Goal: Task Accomplishment & Management: Manage account settings

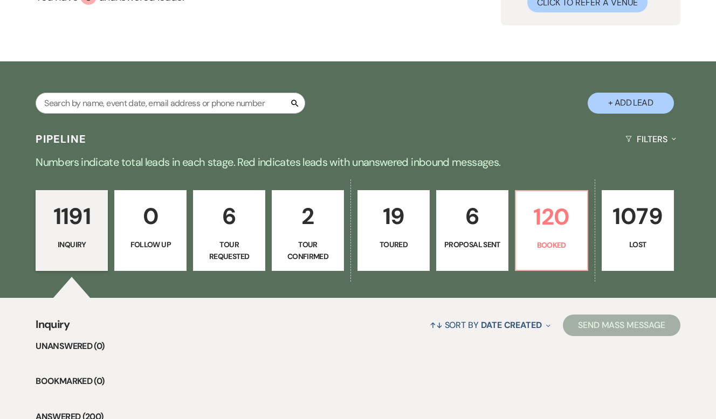
scroll to position [106, 0]
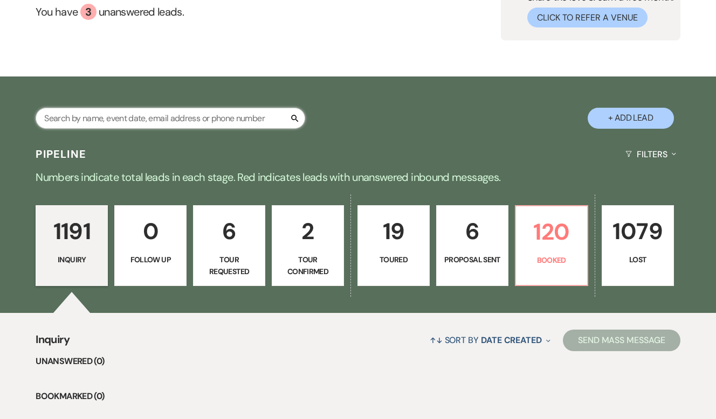
click at [183, 117] on input "text" at bounding box center [171, 118] width 270 height 21
type input "[PERSON_NAME]"
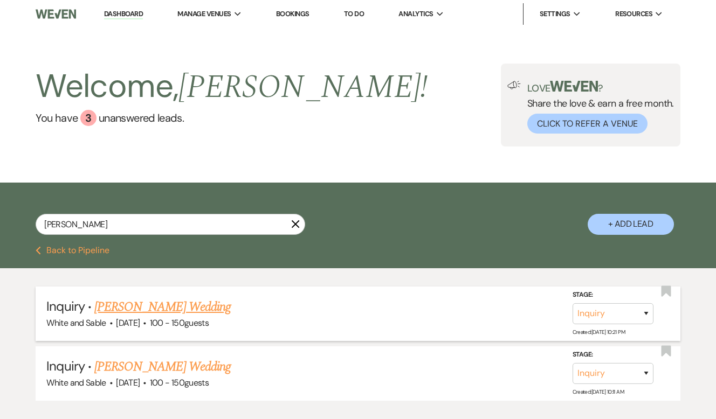
click at [188, 308] on link "[PERSON_NAME] Wedding" at bounding box center [162, 307] width 136 height 19
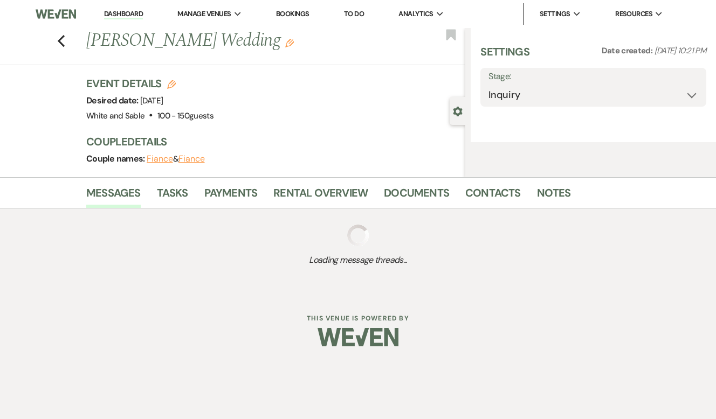
select select "5"
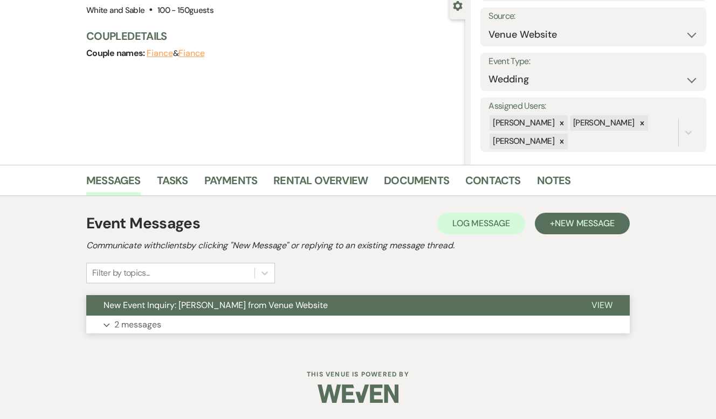
click at [361, 305] on button "New Event Inquiry: [PERSON_NAME] from Venue Website" at bounding box center [330, 305] width 488 height 20
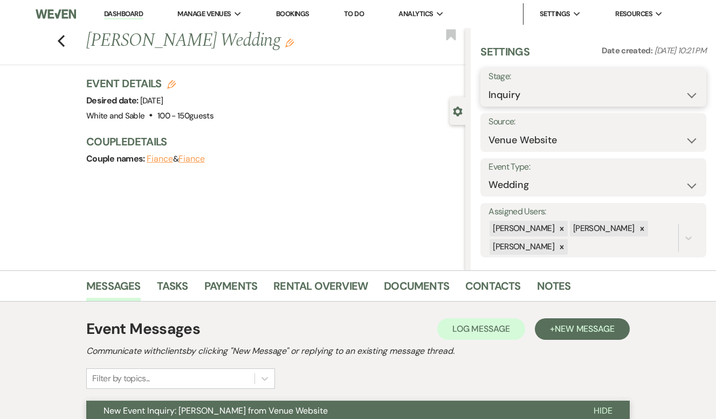
click at [533, 91] on select "Inquiry Follow Up Tour Requested Tour Confirmed Toured Proposal Sent Booked Lost" at bounding box center [593, 95] width 210 height 21
select select "2"
click at [672, 93] on button "Save" at bounding box center [682, 88] width 47 height 22
click at [451, 34] on use "button" at bounding box center [451, 34] width 10 height 11
click at [58, 42] on icon "Previous" at bounding box center [61, 41] width 8 height 13
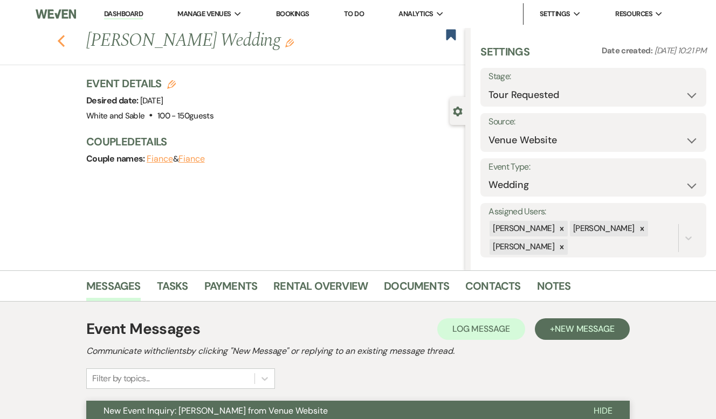
select select "2"
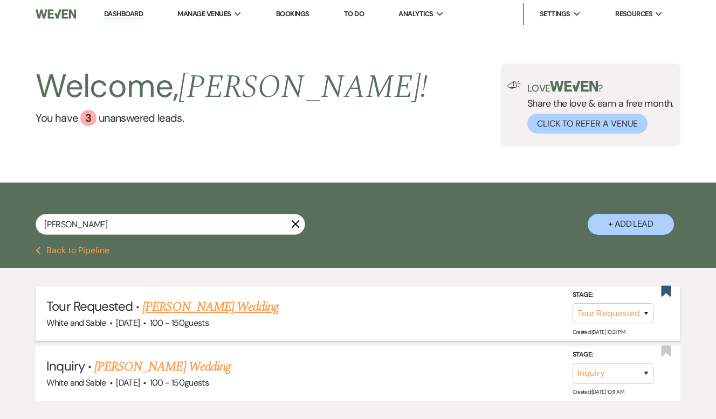
click at [191, 301] on link "[PERSON_NAME] Wedding" at bounding box center [210, 307] width 136 height 19
select select "2"
select select "5"
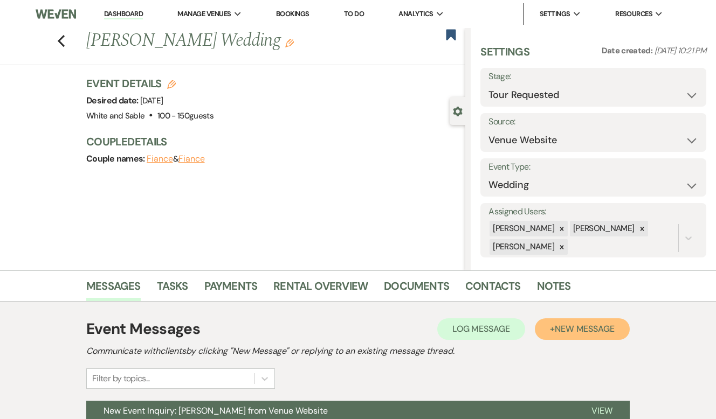
click at [583, 333] on span "New Message" at bounding box center [585, 328] width 60 height 11
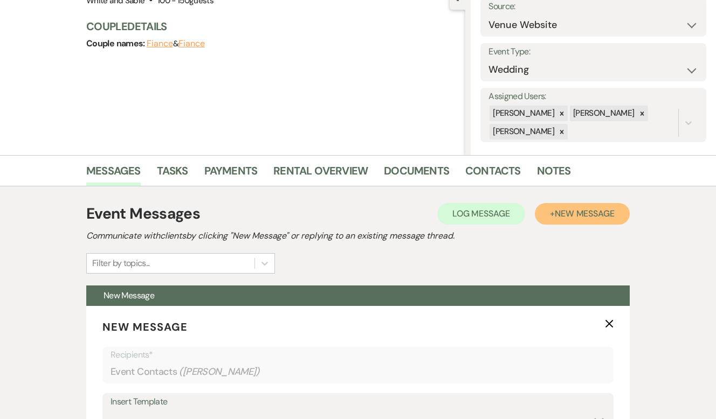
scroll to position [206, 0]
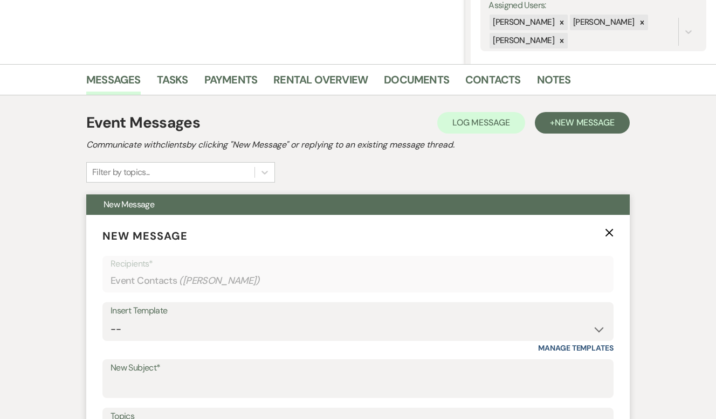
click at [216, 319] on div "Insert Template" at bounding box center [358, 312] width 495 height 16
click at [216, 337] on select "-- Inquiry Response (Venue Guide) Schedule - Venue Tour Appt Confirmation Sched…" at bounding box center [358, 329] width 495 height 21
select select "4647"
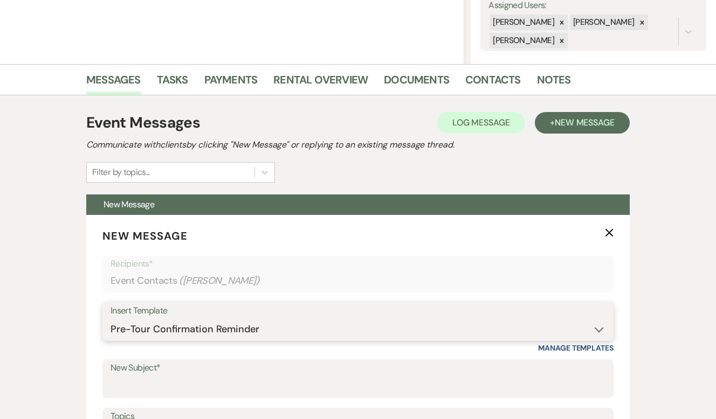
type input "Your Upcoming Tour at White & Sable!"
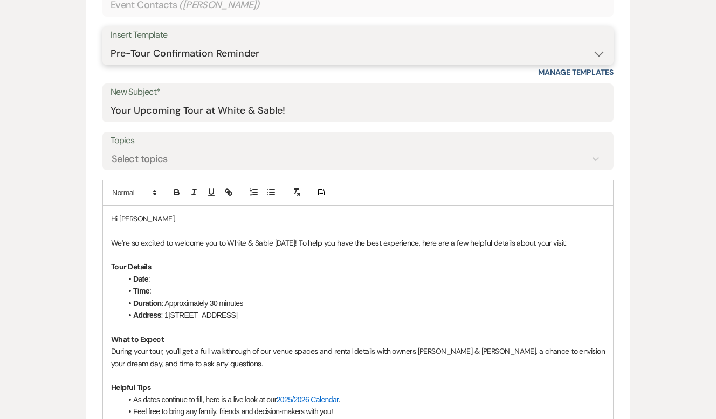
scroll to position [485, 0]
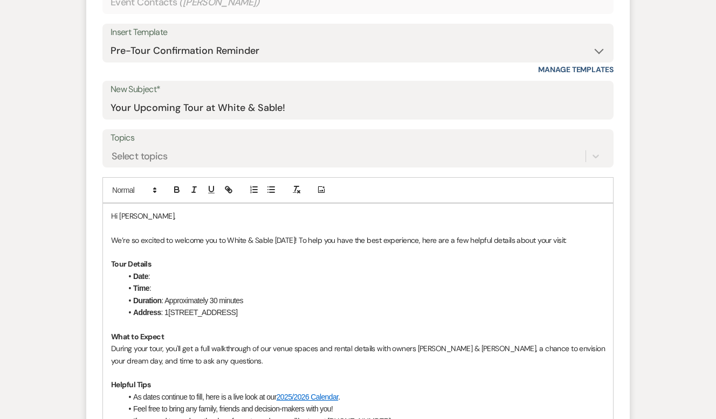
click at [212, 229] on p at bounding box center [358, 228] width 494 height 12
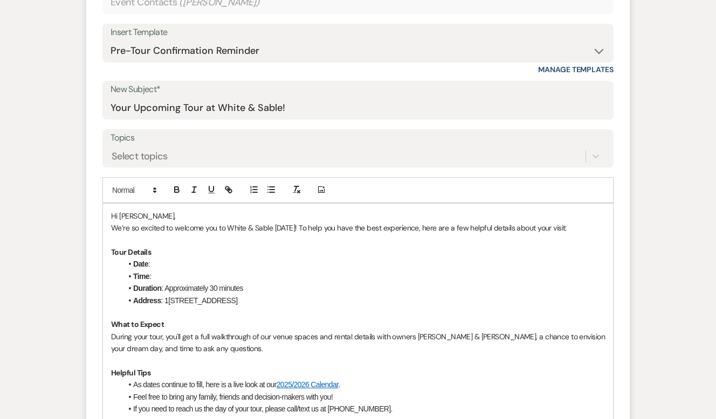
click at [280, 227] on p "We’re so excited to welcome you to White & Sable [DATE]! To help you have the b…" at bounding box center [358, 228] width 494 height 12
click at [178, 264] on li "Date :" at bounding box center [363, 264] width 483 height 12
click at [179, 275] on li "Time :" at bounding box center [363, 277] width 483 height 12
drag, startPoint x: 288, startPoint y: 278, endPoint x: 180, endPoint y: 277, distance: 108.4
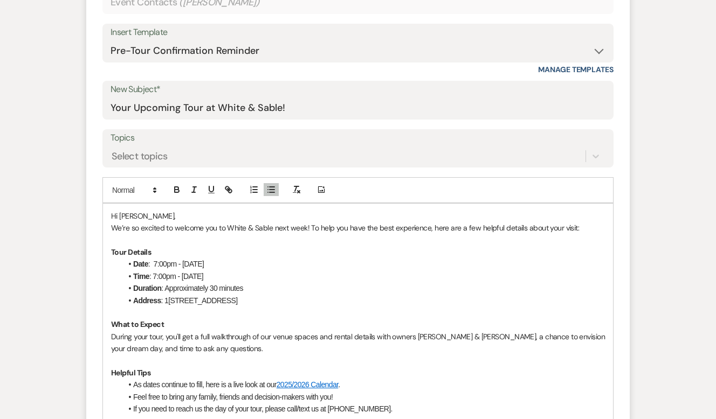
click at [180, 277] on li "Time : 7:00pm - [DATE]" at bounding box center [363, 277] width 483 height 12
drag, startPoint x: 183, startPoint y: 261, endPoint x: 153, endPoint y: 260, distance: 30.2
click at [153, 260] on li "Date : 7:00pm - [DATE]" at bounding box center [363, 264] width 483 height 12
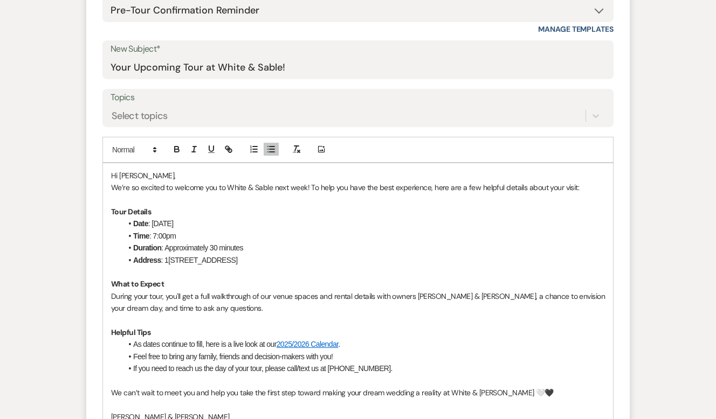
scroll to position [529, 0]
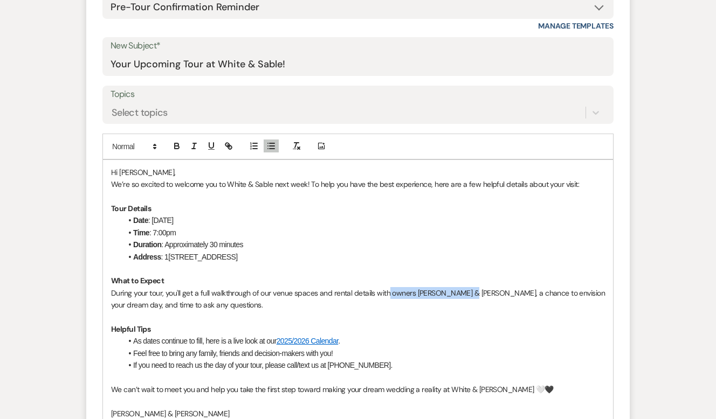
drag, startPoint x: 389, startPoint y: 292, endPoint x: 470, endPoint y: 290, distance: 80.9
click at [470, 290] on p "During your tour, you'll get a full walkthrough of our venue spaces and rental …" at bounding box center [358, 299] width 494 height 24
click at [493, 326] on p "Helpful Tips" at bounding box center [358, 329] width 494 height 12
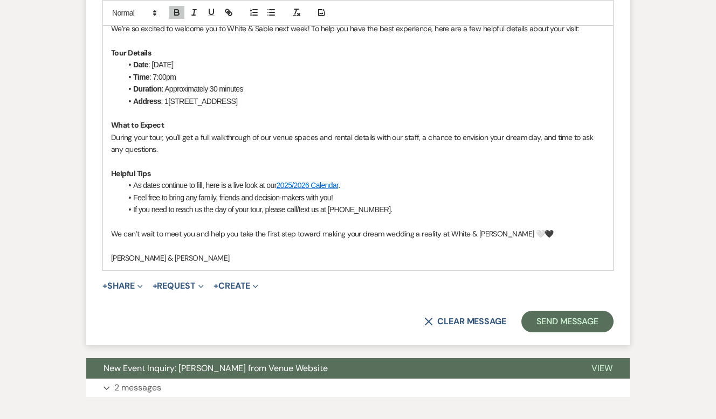
scroll to position [687, 0]
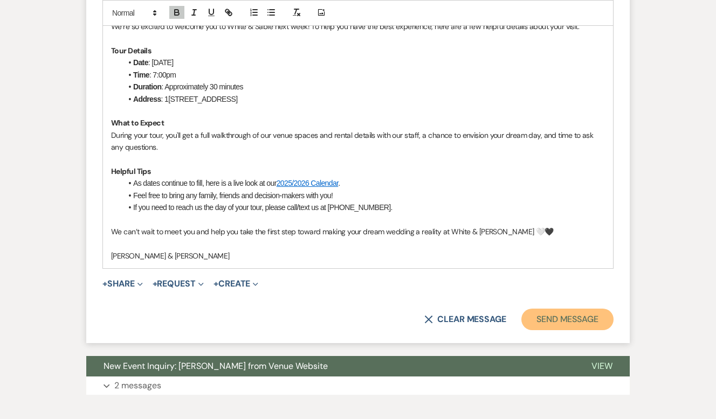
click at [565, 326] on button "Send Message" at bounding box center [567, 320] width 92 height 22
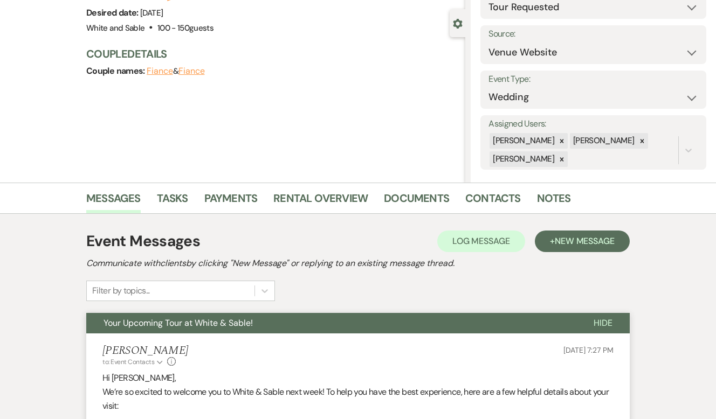
scroll to position [0, 0]
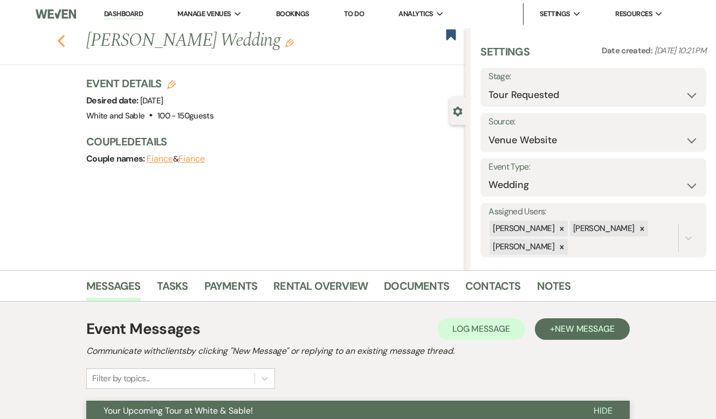
click at [61, 39] on icon "Previous" at bounding box center [61, 41] width 8 height 13
select select "2"
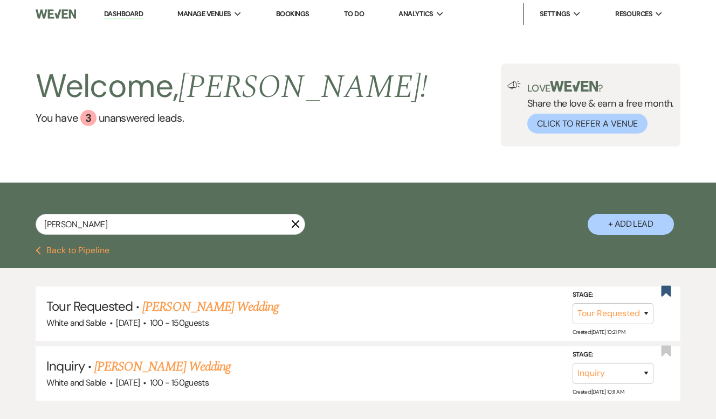
click at [132, 13] on link "Dashboard" at bounding box center [123, 14] width 39 height 10
select select "2"
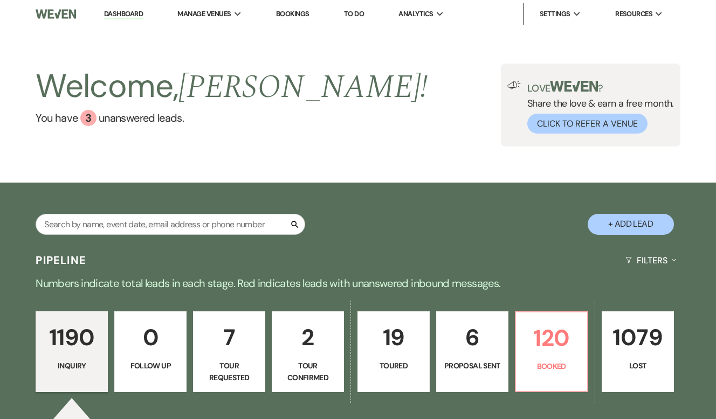
drag, startPoint x: 133, startPoint y: 18, endPoint x: 175, endPoint y: 70, distance: 66.7
click at [133, 18] on link "Dashboard" at bounding box center [123, 14] width 39 height 10
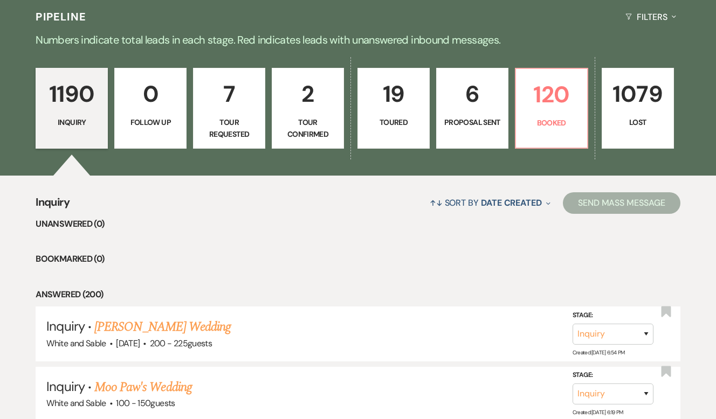
scroll to position [158, 0]
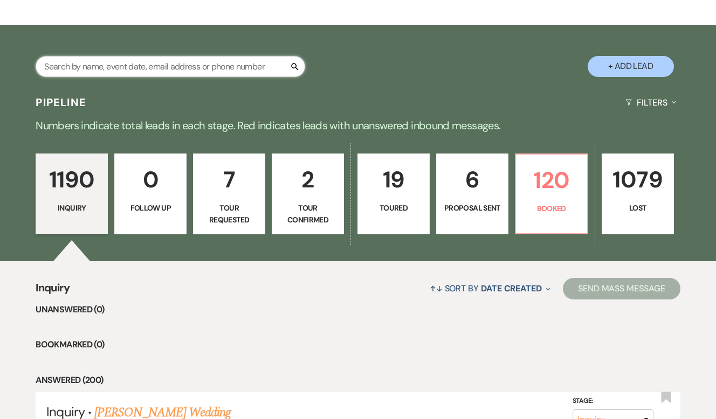
click at [229, 63] on input "text" at bounding box center [171, 66] width 270 height 21
type input "[PERSON_NAME]"
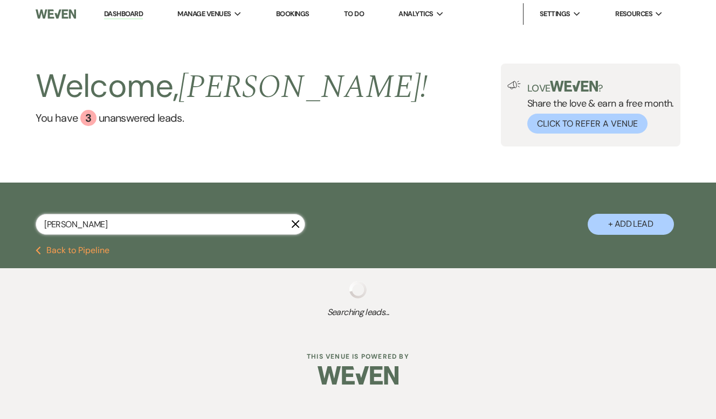
select select "6"
select select "8"
select select "6"
select select "8"
select select "5"
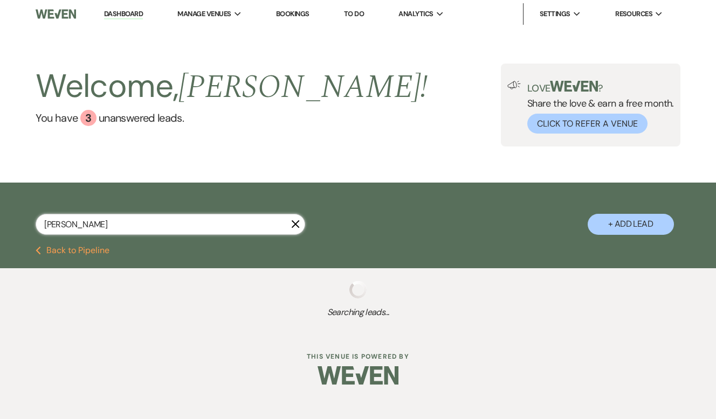
select select "8"
select select "10"
select select "8"
select select "10"
select select "8"
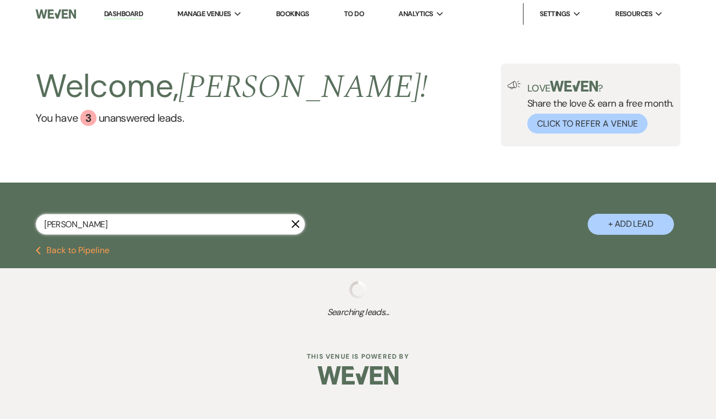
select select "5"
select select "8"
select select "5"
select select "8"
select select "5"
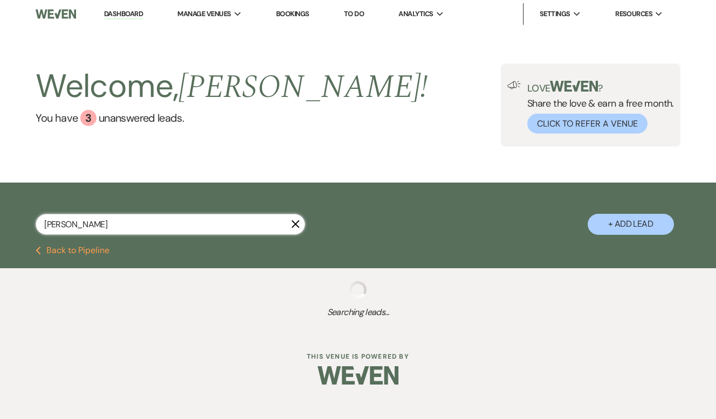
select select "8"
select select "5"
select select "8"
select select "10"
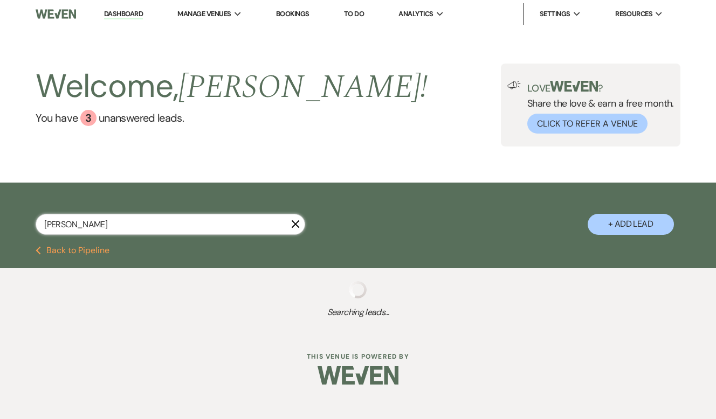
select select "8"
select select "4"
select select "8"
select select "11"
select select "8"
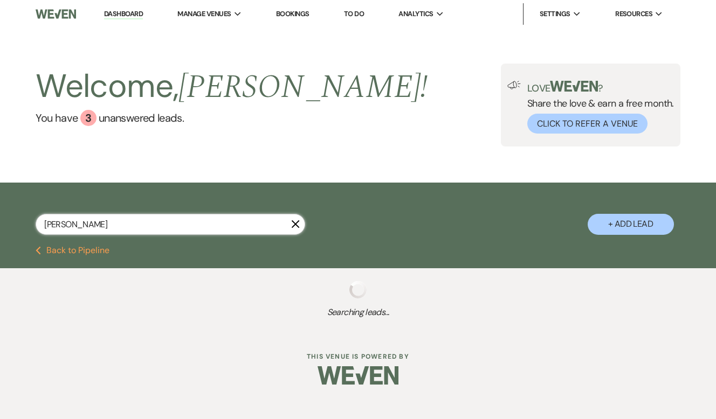
select select "6"
select select "8"
select select "2"
select select "8"
select select "2"
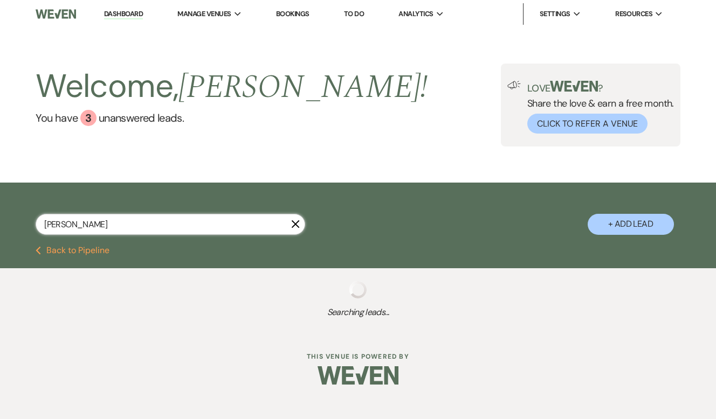
select select "8"
select select "2"
select select "8"
select select "2"
select select "8"
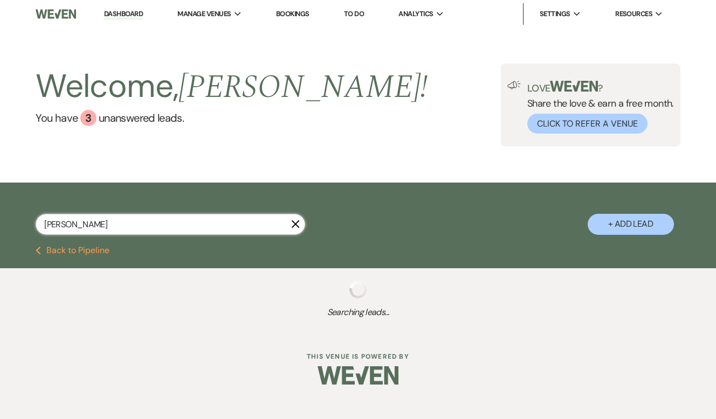
select select "2"
select select "8"
select select "2"
select select "8"
select select "2"
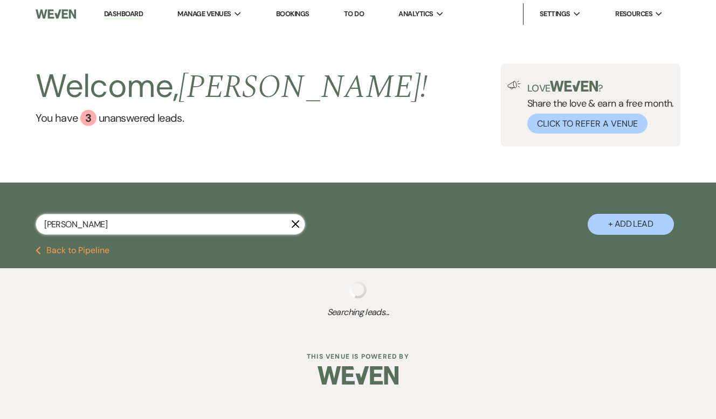
select select "8"
select select "2"
select select "8"
select select "2"
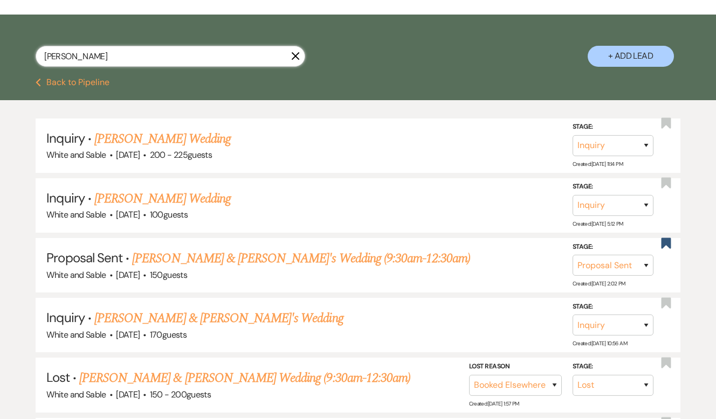
scroll to position [169, 0]
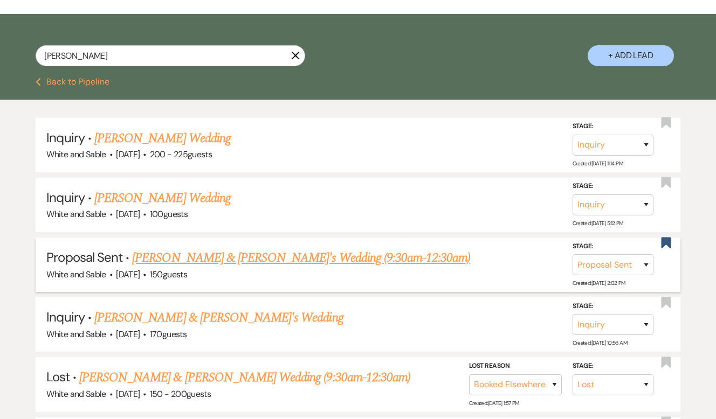
click at [239, 253] on link "[PERSON_NAME] & [PERSON_NAME]'s Wedding (9:30am-12:30am)" at bounding box center [301, 258] width 338 height 19
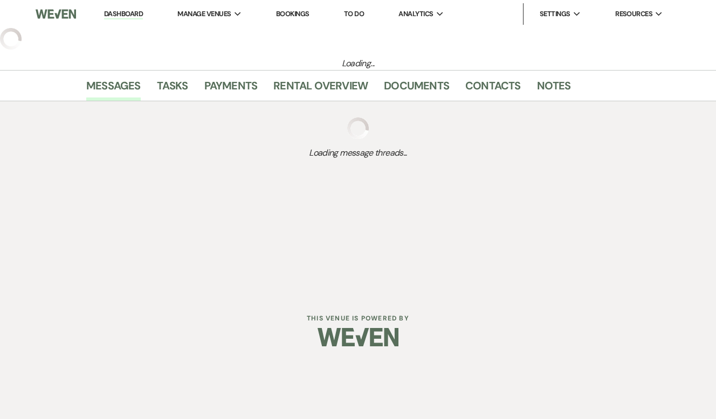
select select "6"
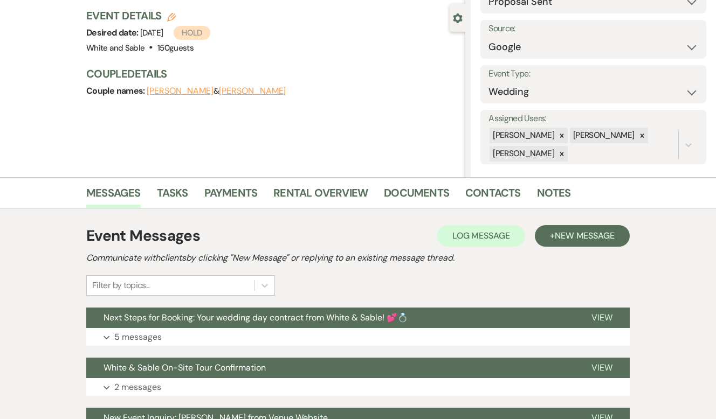
scroll to position [77, 0]
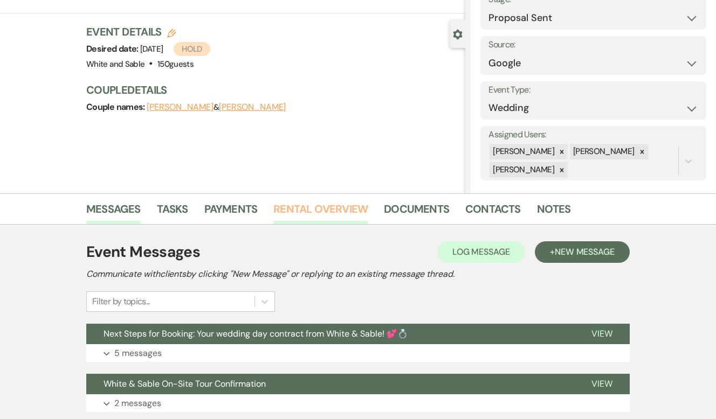
click at [305, 206] on link "Rental Overview" at bounding box center [320, 213] width 94 height 24
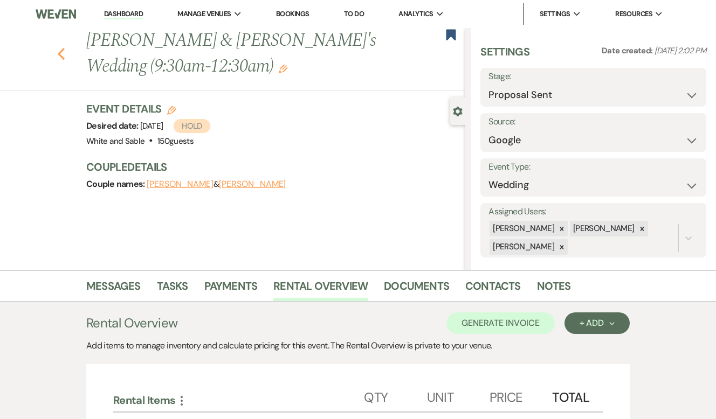
click at [59, 57] on icon "Previous" at bounding box center [61, 53] width 8 height 13
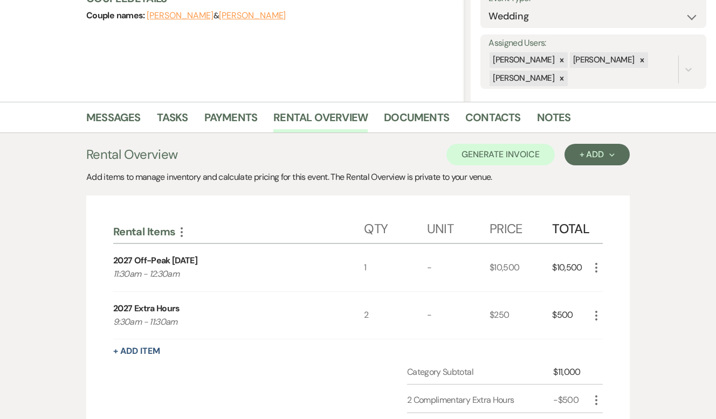
select select "6"
select select "8"
select select "6"
select select "8"
select select "5"
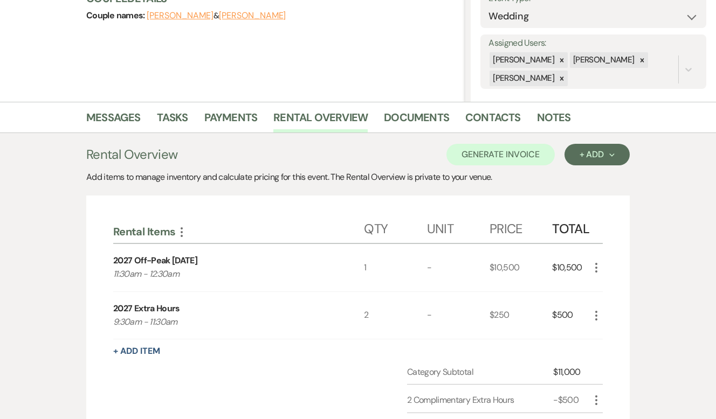
select select "8"
select select "10"
select select "8"
select select "10"
select select "8"
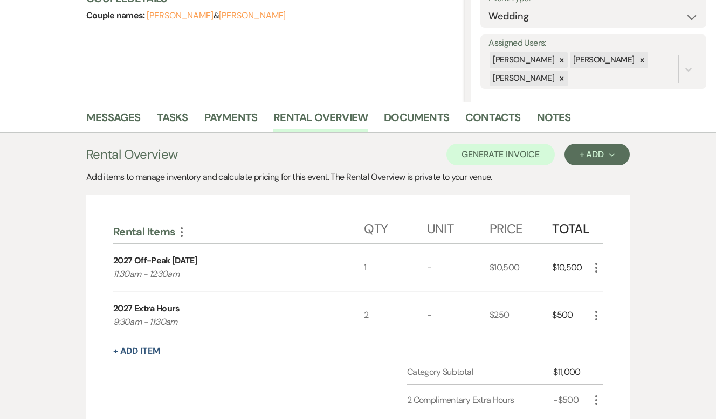
select select "5"
select select "8"
select select "5"
select select "8"
select select "5"
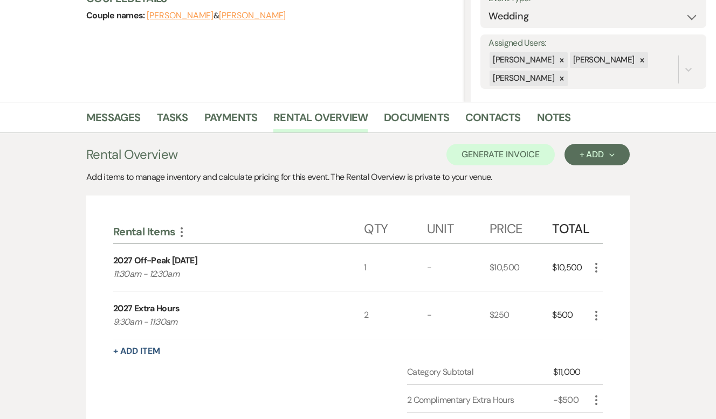
select select "8"
select select "5"
select select "8"
select select "10"
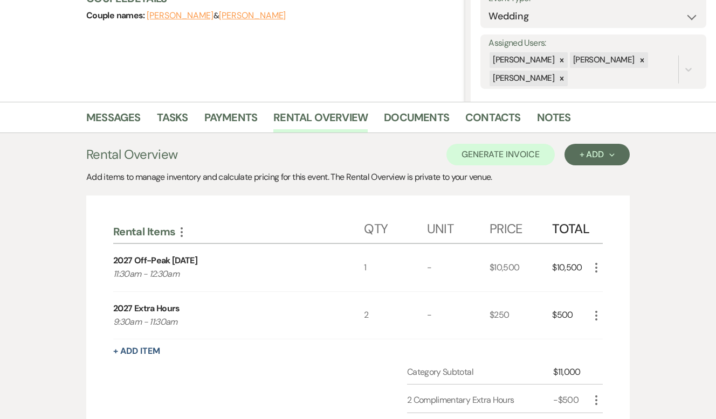
select select "8"
select select "4"
select select "8"
select select "11"
select select "8"
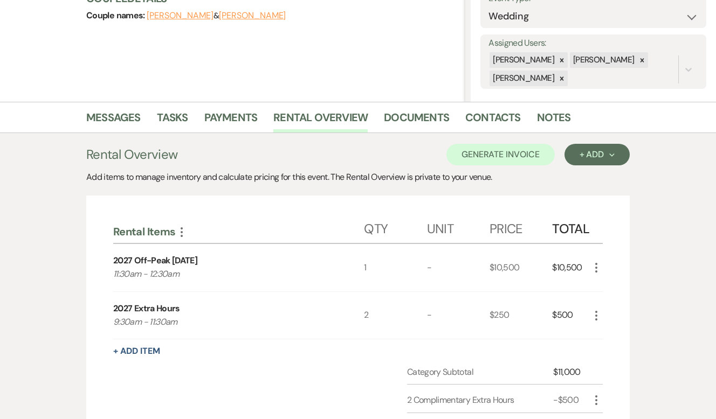
select select "6"
select select "8"
select select "2"
select select "8"
select select "2"
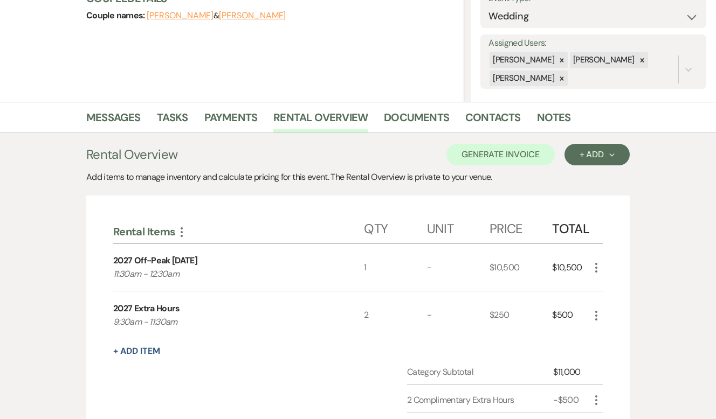
select select "8"
select select "2"
select select "8"
select select "2"
select select "8"
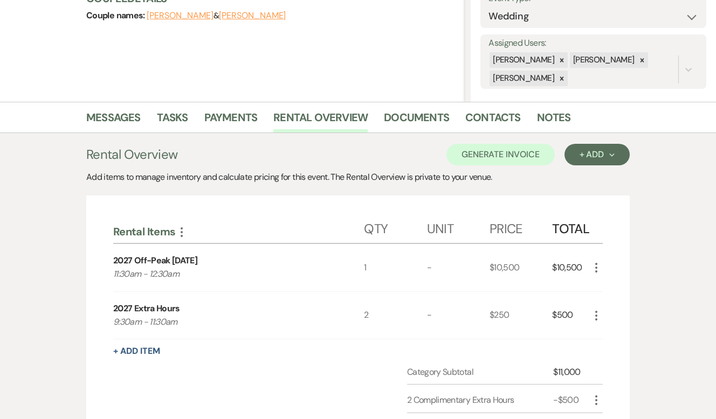
select select "2"
select select "8"
select select "2"
select select "8"
select select "2"
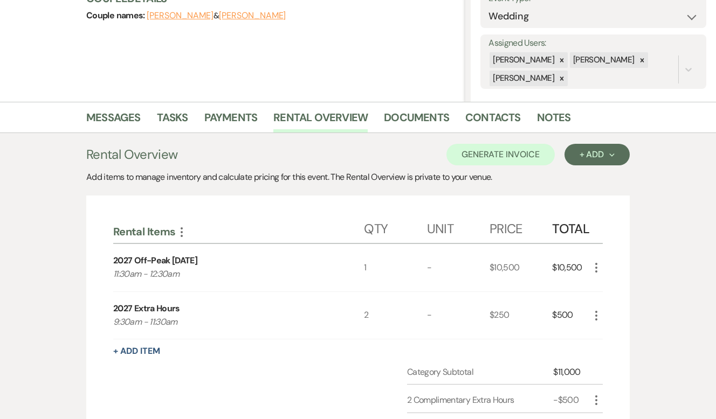
select select "8"
select select "2"
select select "8"
select select "2"
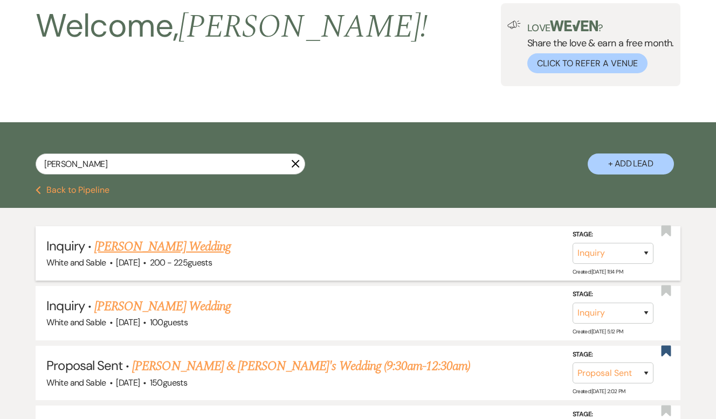
scroll to position [0, 0]
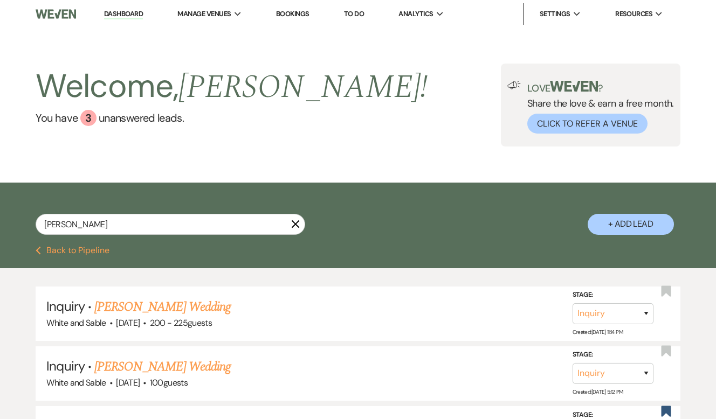
click at [120, 17] on link "Dashboard" at bounding box center [123, 14] width 39 height 10
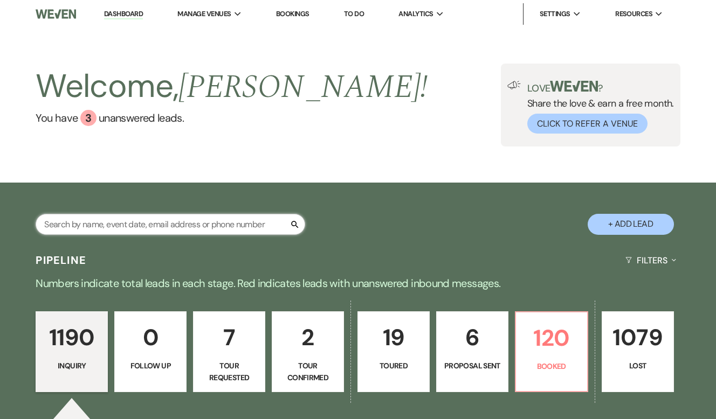
click at [175, 234] on input "text" at bounding box center [171, 224] width 270 height 21
type input "megan"
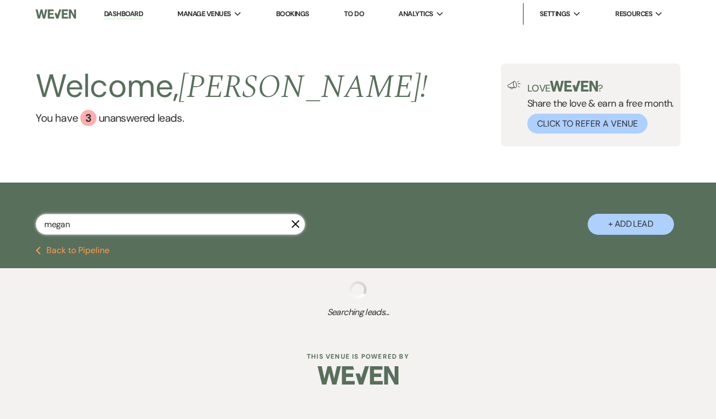
select select "8"
select select "6"
select select "8"
select select "5"
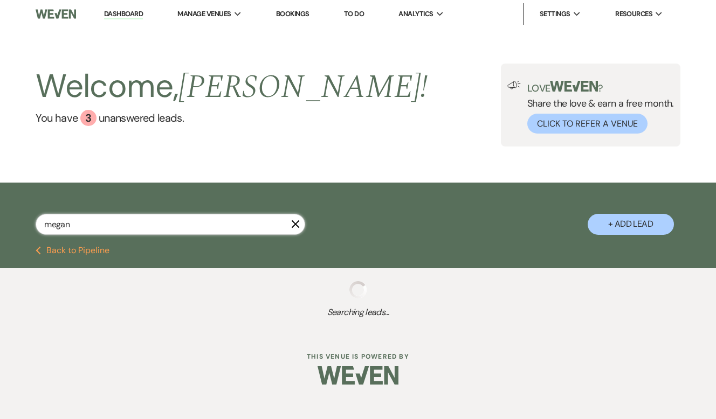
select select "8"
select select "5"
select select "8"
select select "5"
select select "8"
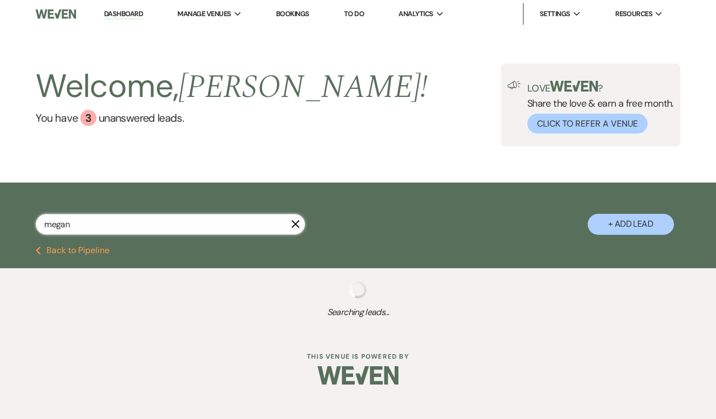
select select "5"
select select "8"
select select "5"
select select "8"
select select "5"
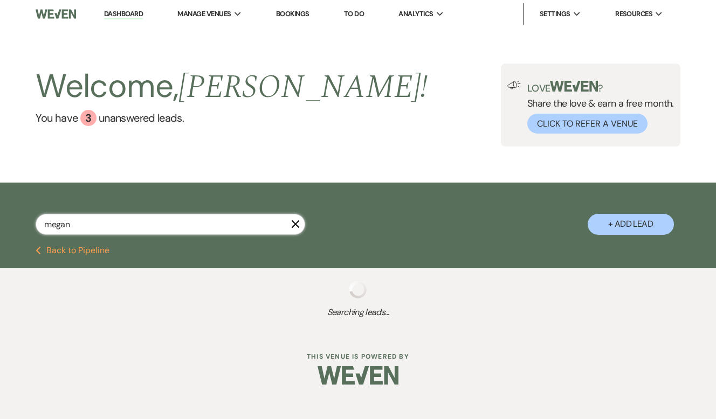
select select "8"
select select "5"
select select "8"
select select "6"
select select "8"
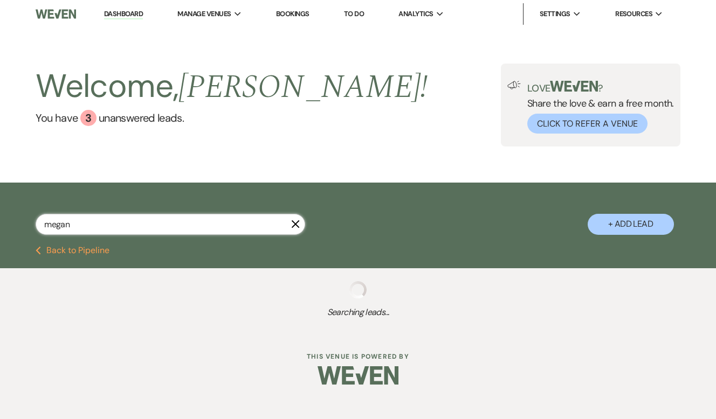
select select "8"
select select "1"
select select "8"
select select "10"
select select "8"
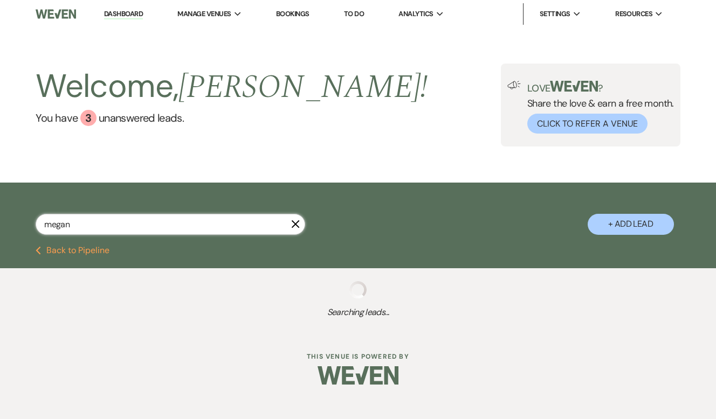
select select "5"
select select "8"
select select "6"
select select "8"
select select "2"
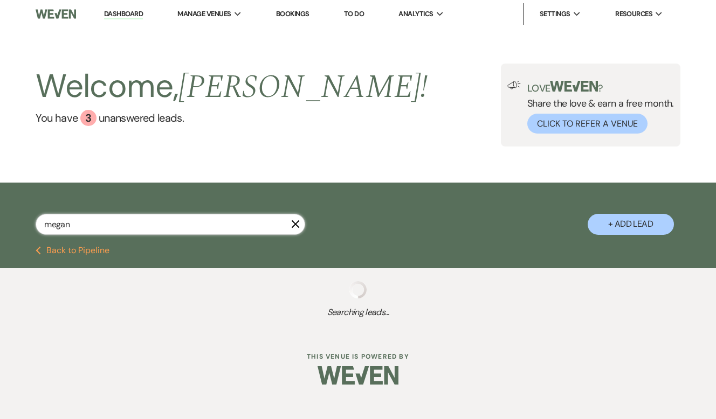
select select "8"
select select "2"
select select "8"
select select "2"
select select "8"
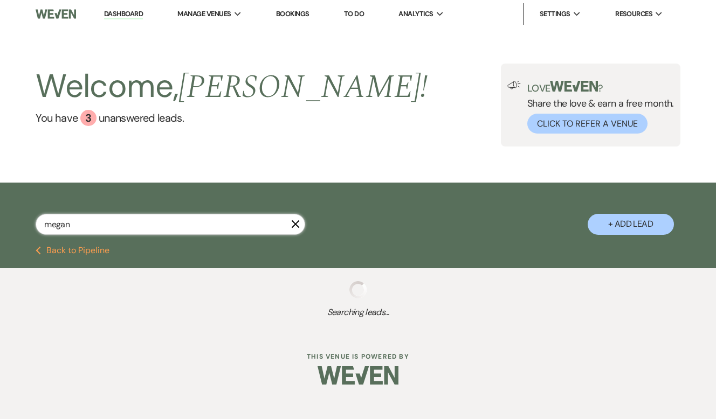
select select "2"
select select "8"
select select "2"
type input "megan"
select select "5"
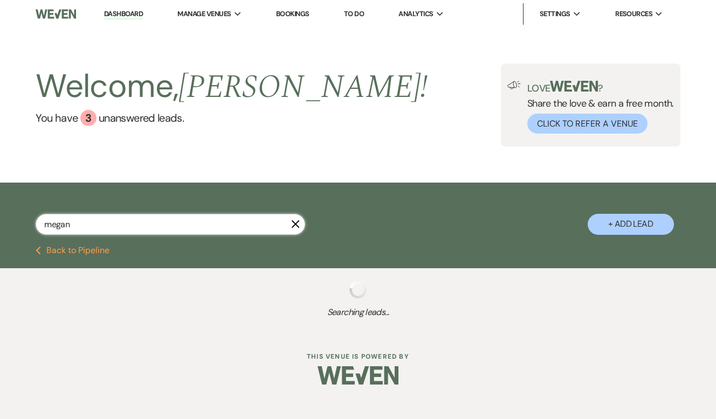
select select "5"
select select "8"
select select "10"
select select "8"
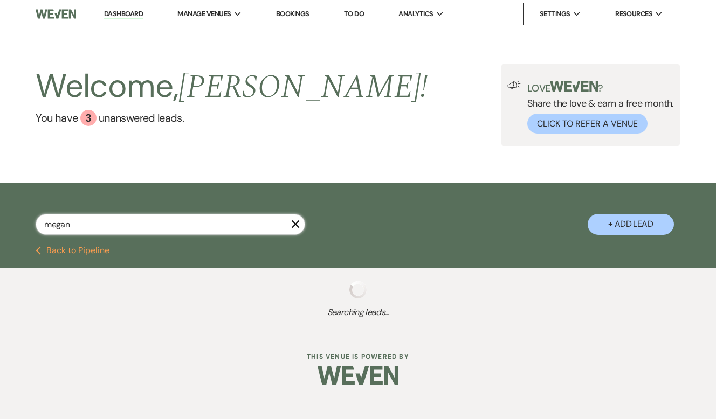
select select "8"
select select "6"
select select "8"
select select "6"
select select "8"
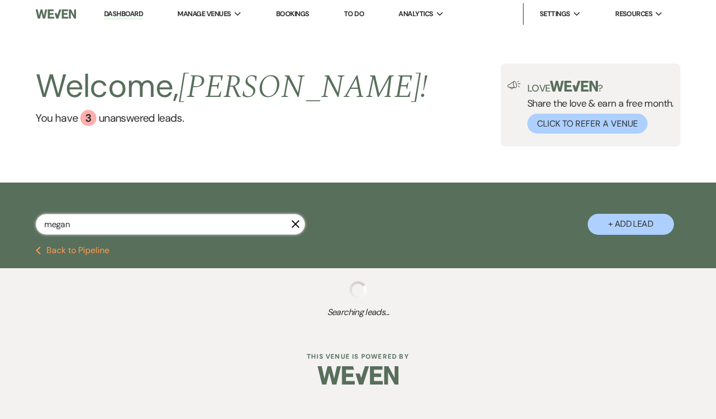
select select "1"
select select "8"
select select "6"
select select "8"
select select "10"
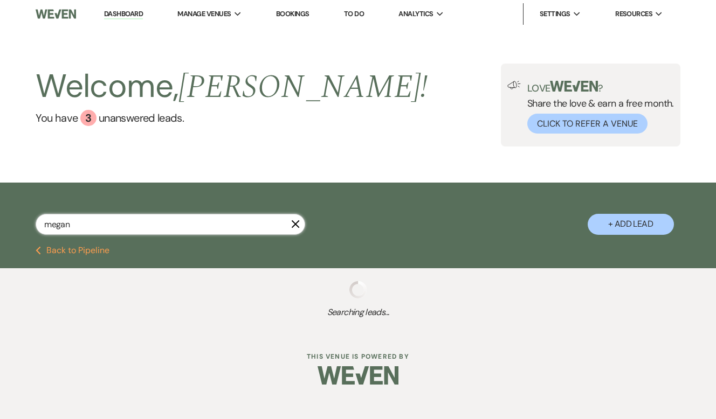
select select "8"
select select "1"
select select "8"
select select "5"
select select "8"
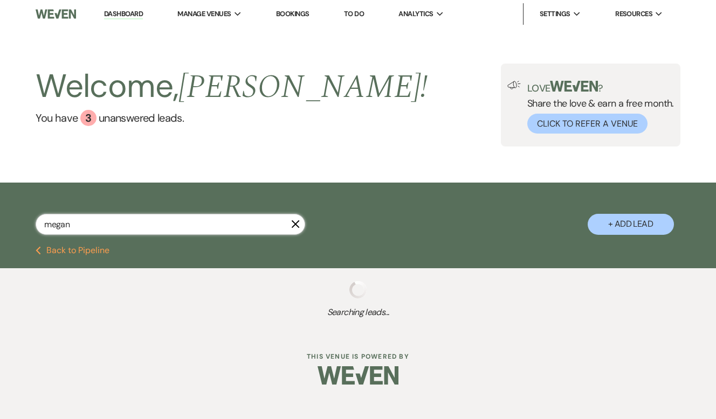
select select "5"
select select "8"
select select "7"
select select "8"
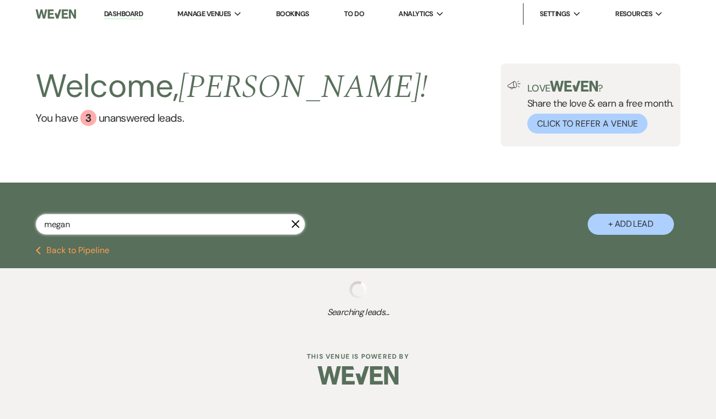
select select "8"
select select "5"
select select "8"
select select "5"
select select "8"
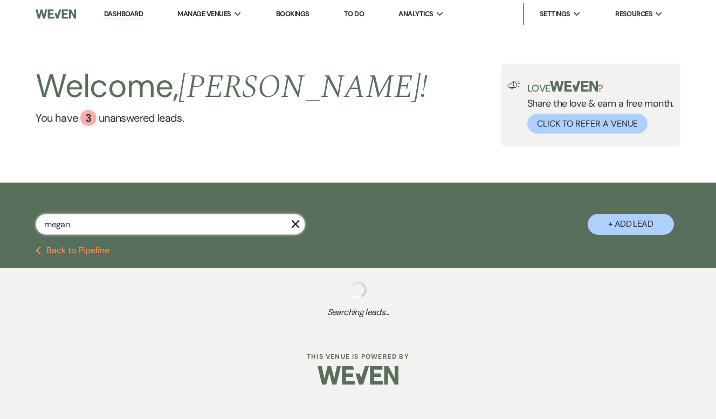
select select "7"
select select "8"
select select "5"
select select "8"
select select "10"
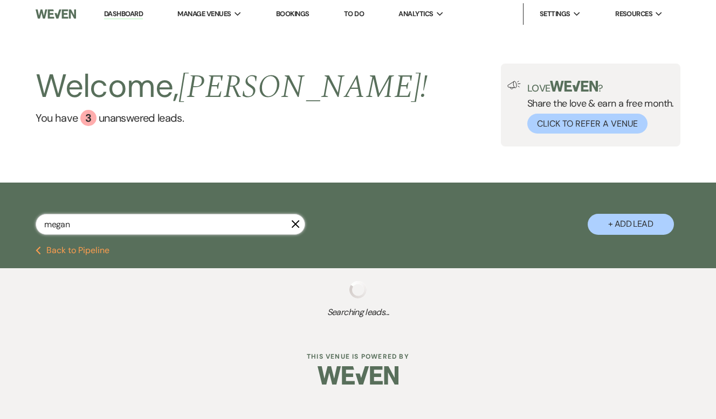
select select "8"
select select "7"
select select "8"
select select "9"
select select "8"
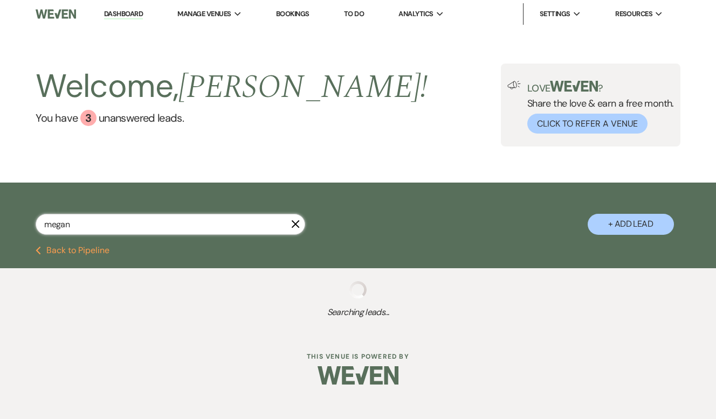
select select "6"
select select "8"
select select "6"
select select "8"
select select "5"
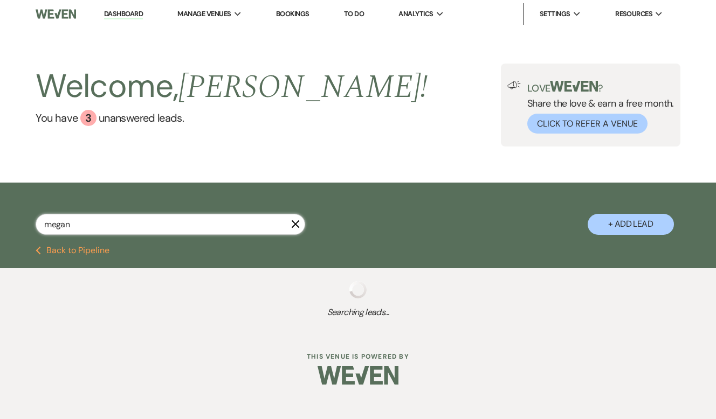
select select "8"
select select "5"
select select "8"
select select "5"
select select "8"
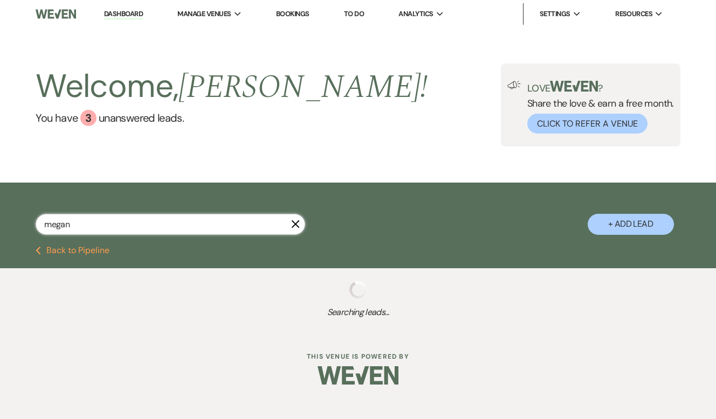
select select "10"
select select "8"
select select "10"
select select "8"
select select "10"
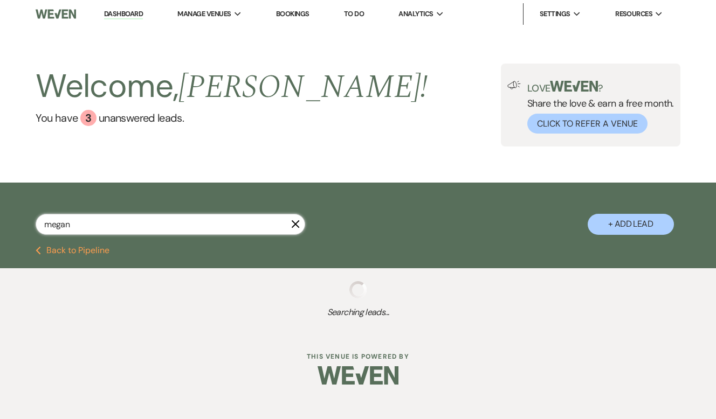
select select "8"
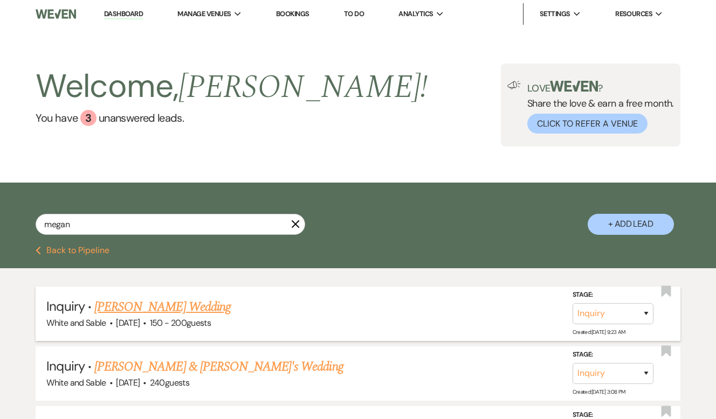
click at [203, 305] on link "[PERSON_NAME] Wedding" at bounding box center [162, 307] width 136 height 19
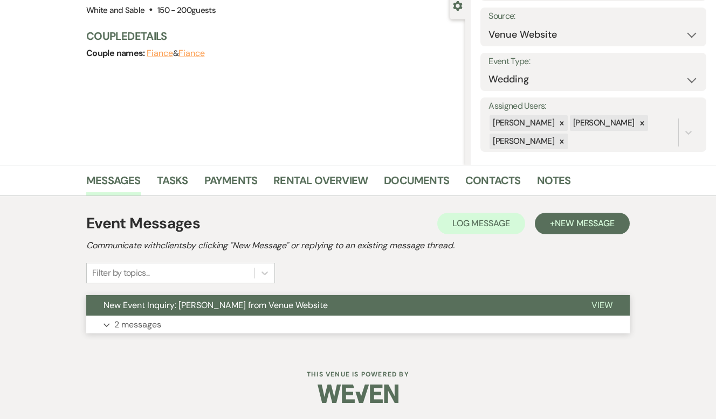
click at [235, 306] on span "New Event Inquiry: [PERSON_NAME] from Venue Website" at bounding box center [216, 305] width 224 height 11
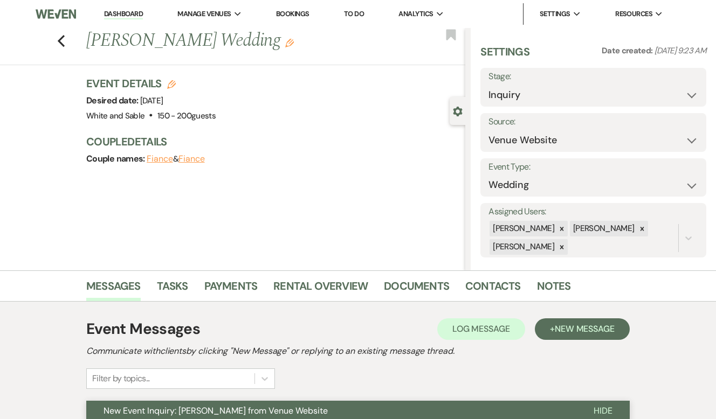
click at [318, 416] on span "New Event Inquiry: [PERSON_NAME] from Venue Website" at bounding box center [216, 410] width 224 height 11
click at [550, 338] on button "+ New Message" at bounding box center [582, 330] width 95 height 22
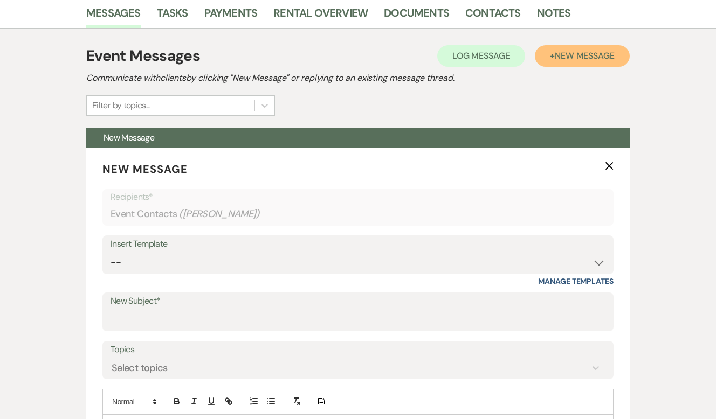
scroll to position [291, 0]
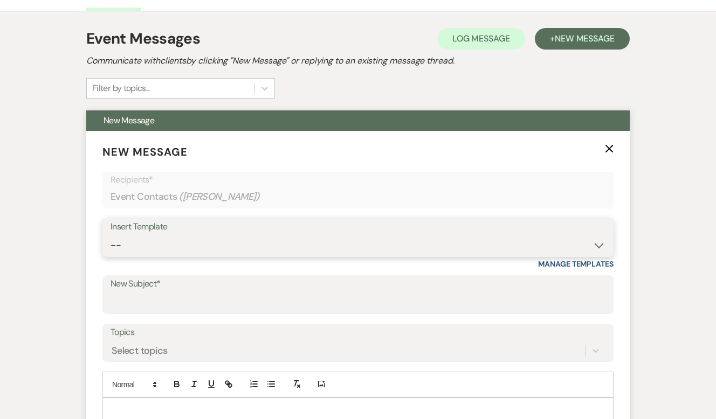
click at [266, 242] on select "-- Inquiry Response (Venue Guide) Schedule - Venue Tour Appt Confirmation Sched…" at bounding box center [358, 245] width 495 height 21
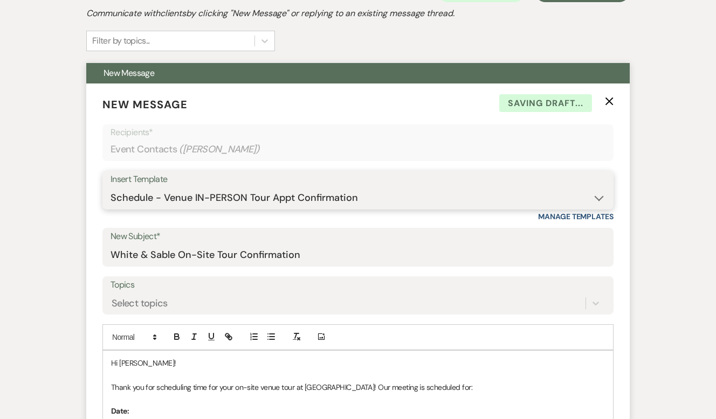
scroll to position [353, 0]
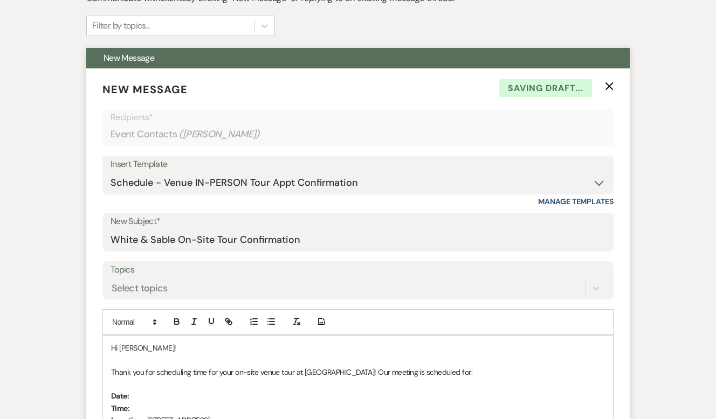
click at [204, 361] on p at bounding box center [358, 360] width 494 height 12
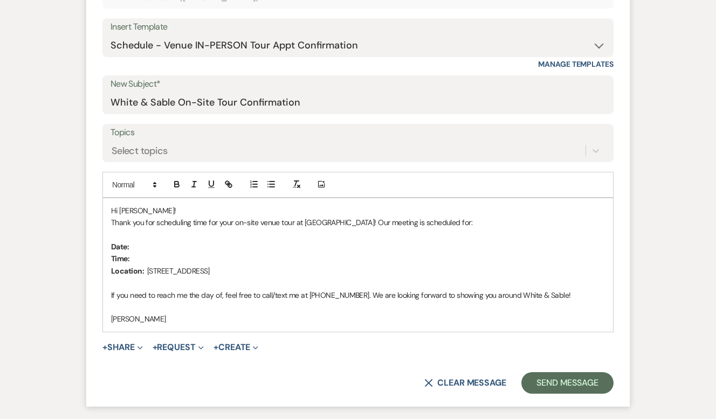
scroll to position [500, 0]
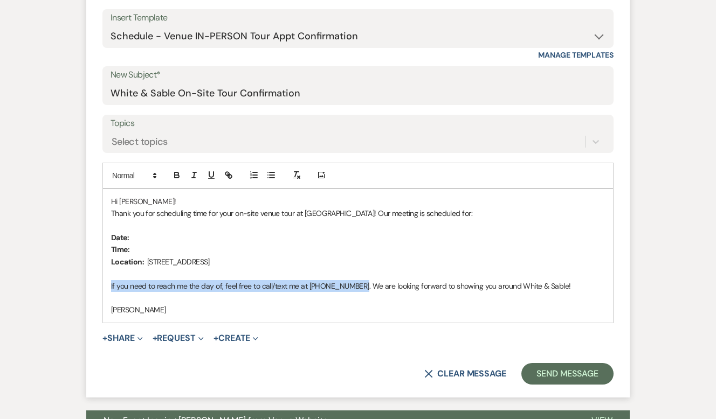
drag, startPoint x: 360, startPoint y: 284, endPoint x: 93, endPoint y: 281, distance: 267.4
click at [93, 281] on form "New Message X Draft saved! Recipients* Event Contacts ( [PERSON_NAME] ) Insert …" at bounding box center [357, 160] width 543 height 476
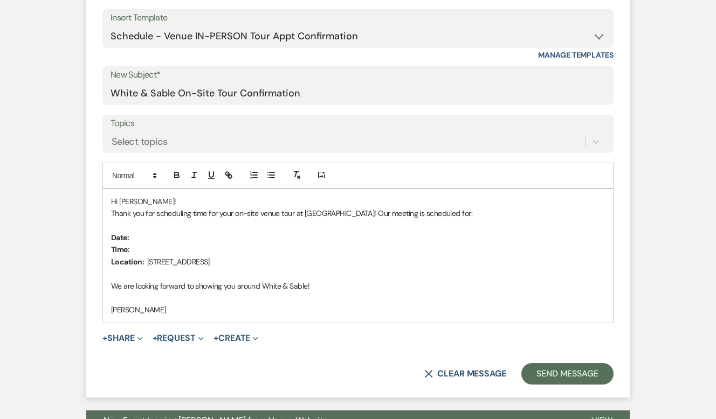
click at [171, 314] on p "[PERSON_NAME]" at bounding box center [358, 310] width 494 height 12
click at [152, 235] on p "Date:" at bounding box center [358, 238] width 494 height 12
click at [148, 252] on p "Time:" at bounding box center [358, 250] width 494 height 12
drag, startPoint x: 259, startPoint y: 251, endPoint x: 160, endPoint y: 249, distance: 99.8
click at [160, 249] on p "Time: 6:30pm - [DATE]" at bounding box center [358, 250] width 494 height 12
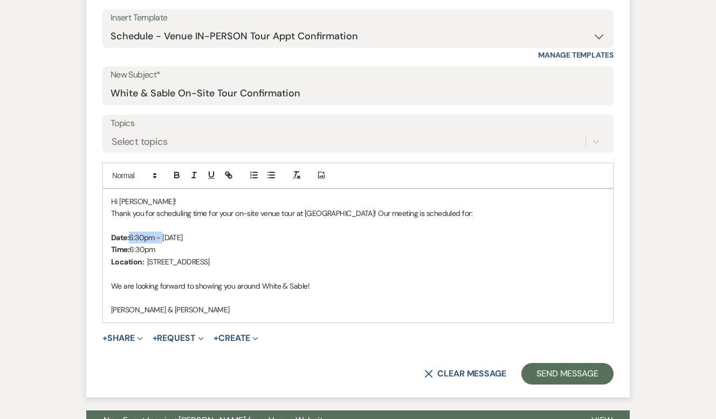
drag, startPoint x: 163, startPoint y: 237, endPoint x: 132, endPoint y: 237, distance: 31.8
click at [132, 237] on p "Date: 6:30pm - [DATE]" at bounding box center [358, 238] width 494 height 12
click at [282, 276] on p at bounding box center [358, 274] width 494 height 12
click at [539, 375] on button "Send Message" at bounding box center [567, 374] width 92 height 22
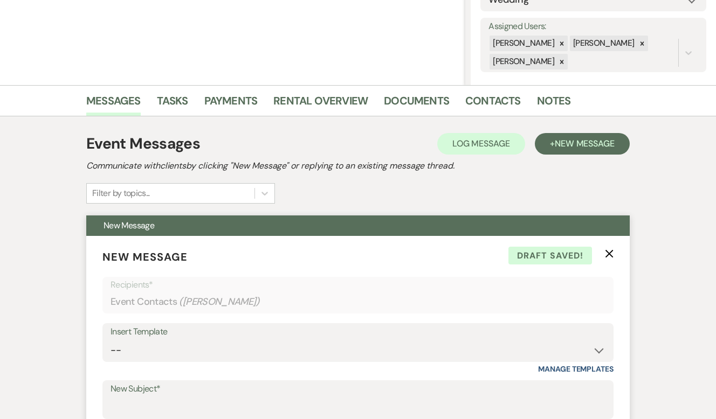
scroll to position [0, 0]
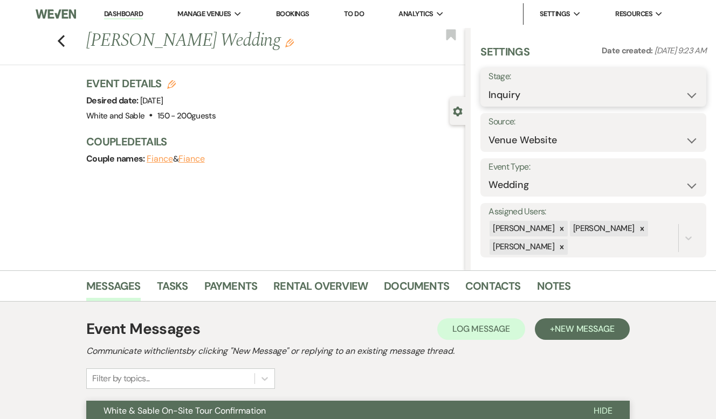
click at [563, 102] on select "Inquiry Follow Up Tour Requested Tour Confirmed Toured Proposal Sent Booked Lost" at bounding box center [593, 95] width 210 height 21
click at [674, 86] on button "Save" at bounding box center [682, 88] width 47 height 22
click at [452, 37] on use "button" at bounding box center [451, 34] width 10 height 11
click at [55, 39] on div "Previous [PERSON_NAME] Wedding Edit Bookmark" at bounding box center [230, 46] width 471 height 37
click at [63, 42] on icon "Previous" at bounding box center [61, 41] width 8 height 13
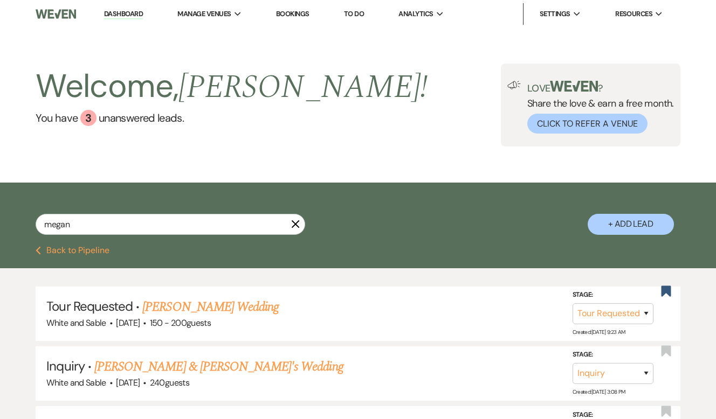
drag, startPoint x: 118, startPoint y: 11, endPoint x: 153, endPoint y: 47, distance: 49.9
click at [118, 11] on link "Dashboard" at bounding box center [123, 14] width 39 height 10
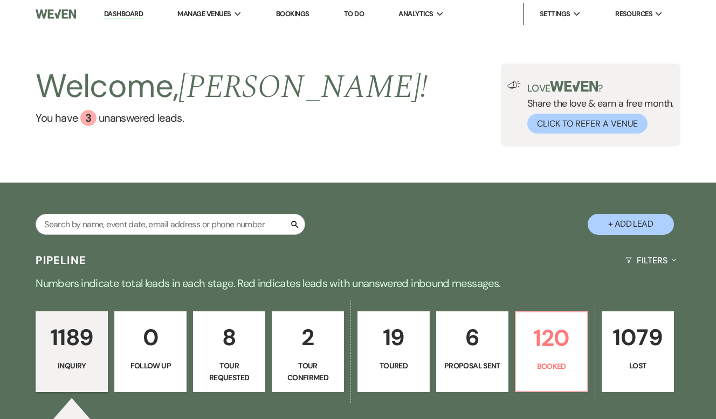
click at [415, 344] on p "19" at bounding box center [393, 338] width 58 height 36
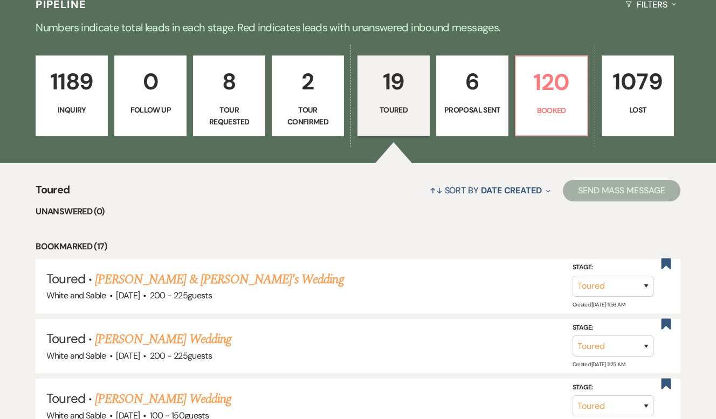
scroll to position [250, 0]
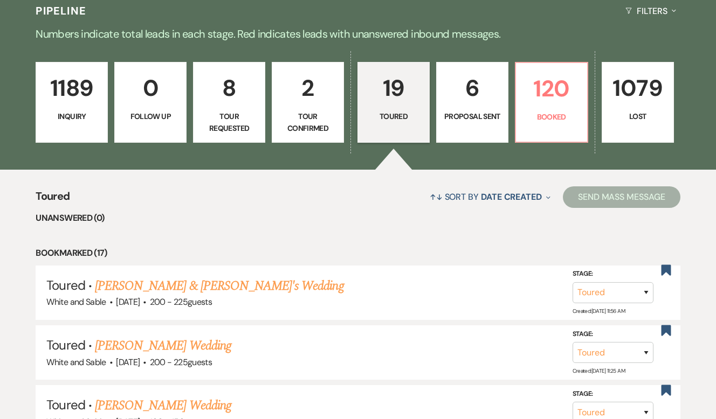
click at [479, 128] on link "6 Proposal Sent" at bounding box center [472, 102] width 72 height 81
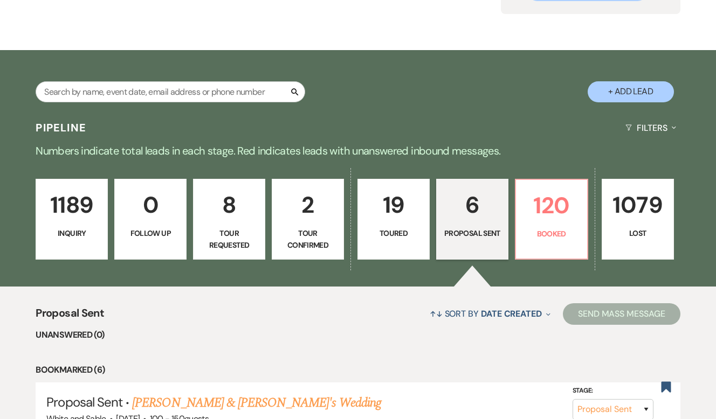
scroll to position [250, 0]
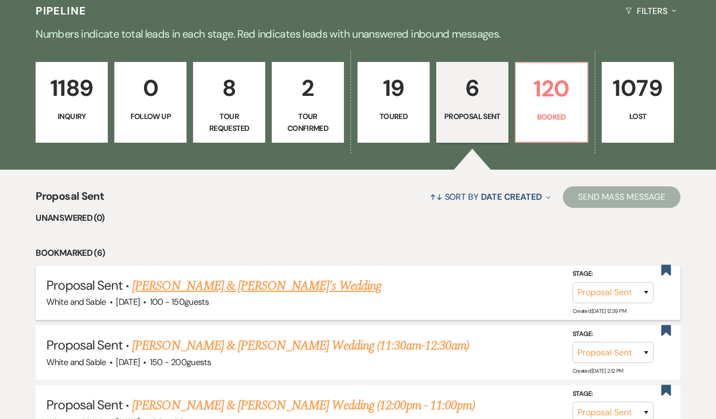
click at [226, 288] on link "[PERSON_NAME] & [PERSON_NAME]'s Wedding" at bounding box center [256, 286] width 249 height 19
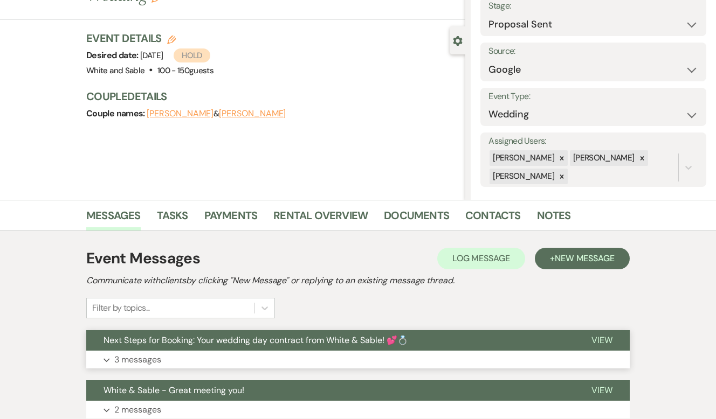
click at [245, 342] on span "Next Steps for Booking: Your wedding day contract from White & Sable! 💕💍" at bounding box center [256, 340] width 305 height 11
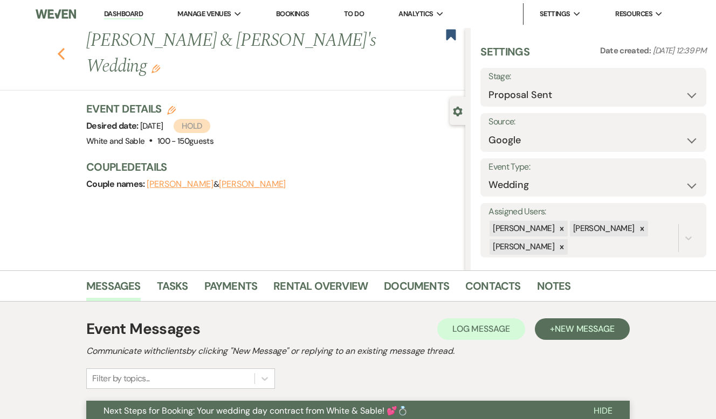
click at [61, 48] on use "button" at bounding box center [61, 54] width 7 height 12
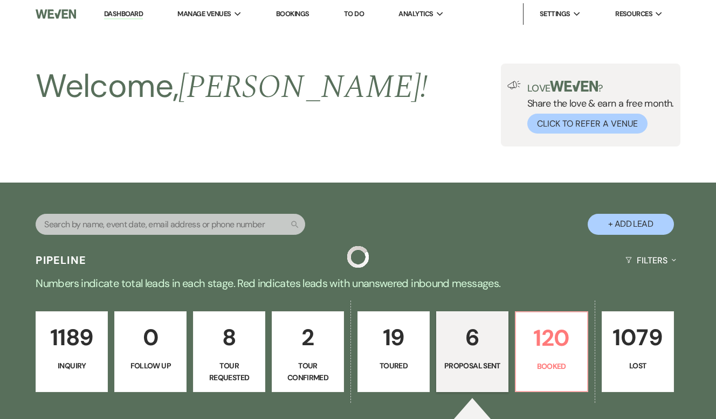
scroll to position [250, 0]
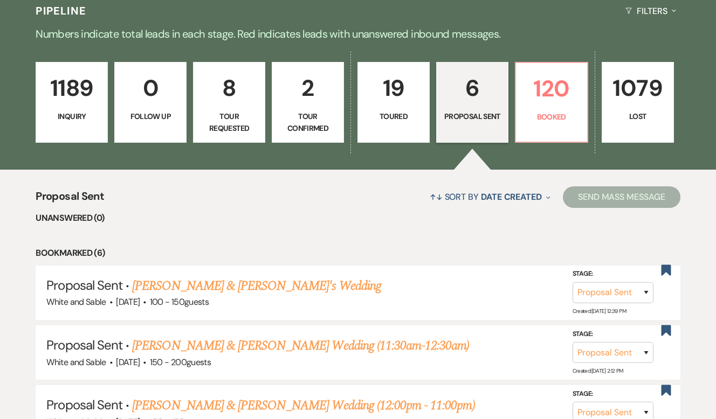
click at [101, 113] on link "1189 Inquiry" at bounding box center [72, 102] width 72 height 81
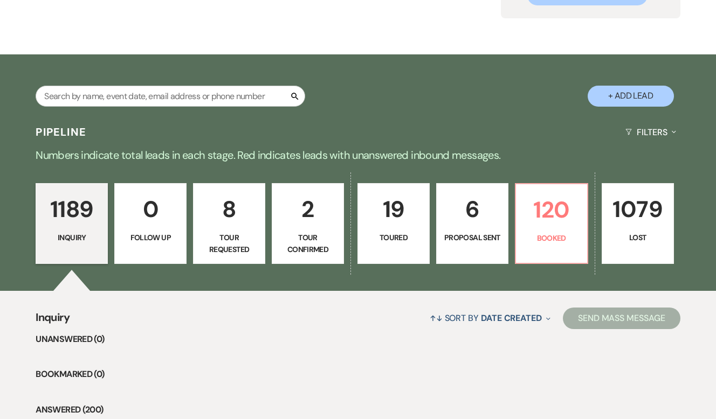
scroll to position [11, 0]
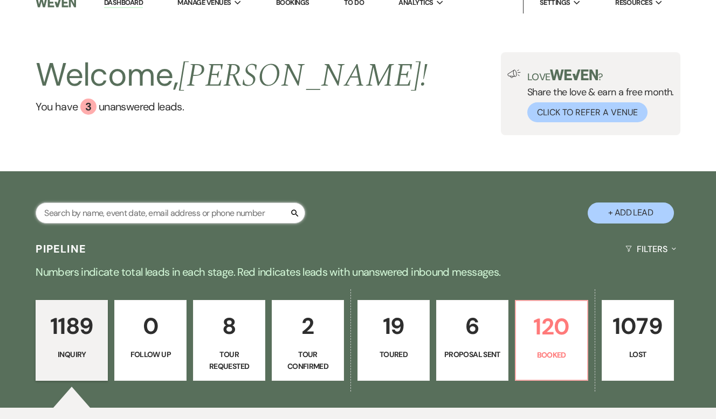
click at [169, 209] on input "text" at bounding box center [171, 213] width 270 height 21
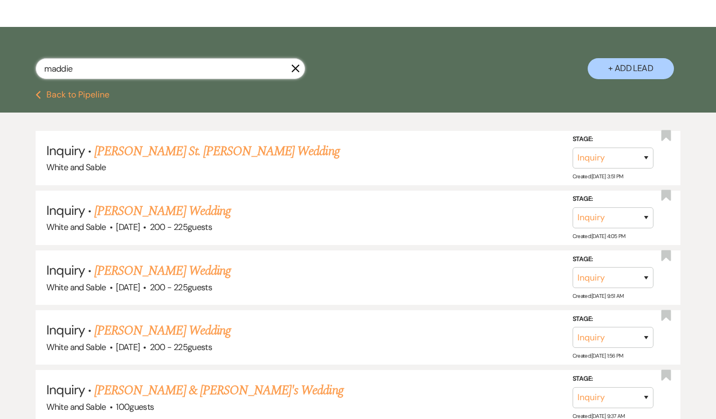
scroll to position [156, 0]
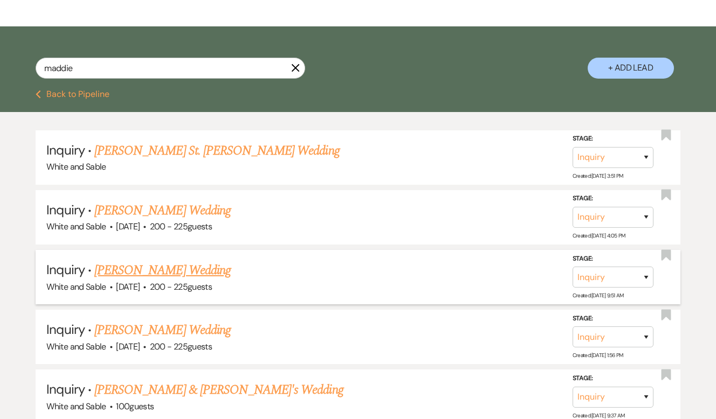
click at [216, 268] on link "[PERSON_NAME] Wedding" at bounding box center [162, 270] width 136 height 19
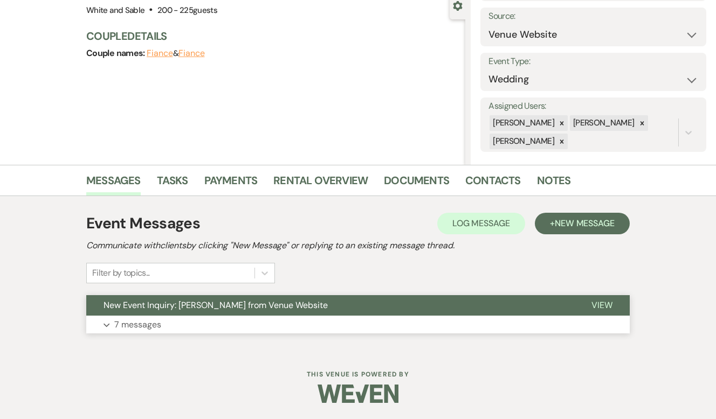
click at [289, 301] on span "New Event Inquiry: [PERSON_NAME] from Venue Website" at bounding box center [216, 305] width 224 height 11
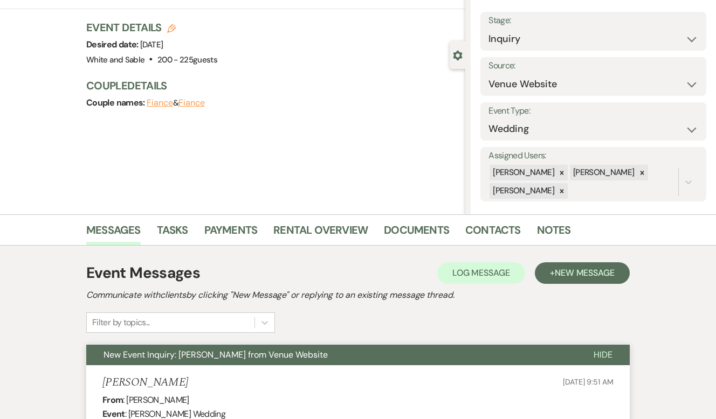
scroll to position [1, 0]
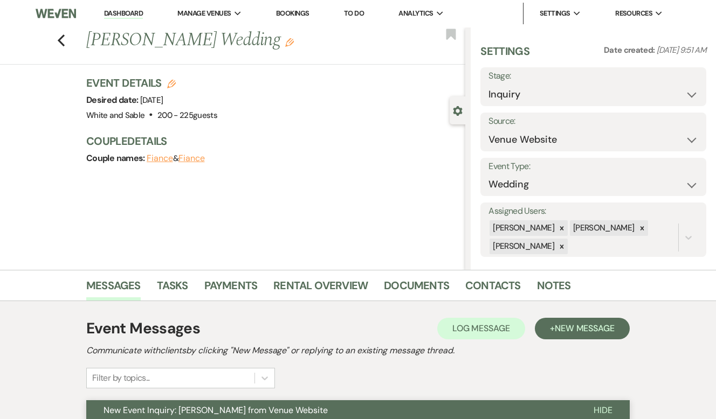
click at [298, 407] on span "New Event Inquiry: [PERSON_NAME] from Venue Website" at bounding box center [216, 410] width 224 height 11
click at [548, 333] on button "+ New Message" at bounding box center [582, 329] width 95 height 22
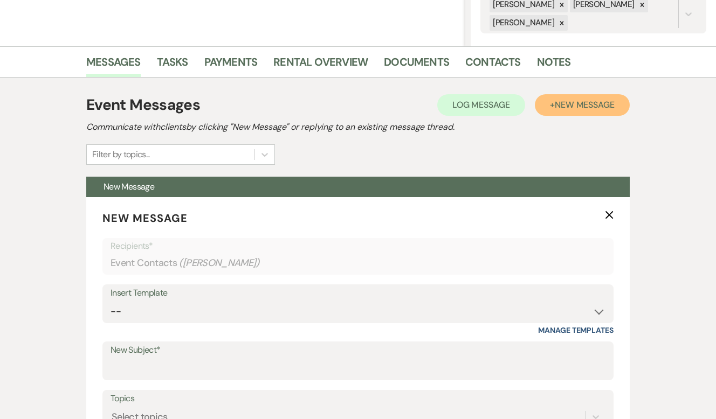
scroll to position [285, 0]
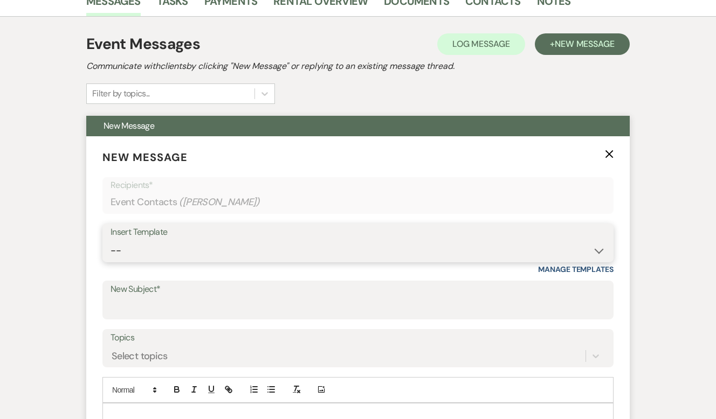
click at [280, 249] on select "-- Inquiry Response (Venue Guide) Schedule - Venue Tour Appt Confirmation Sched…" at bounding box center [358, 250] width 495 height 21
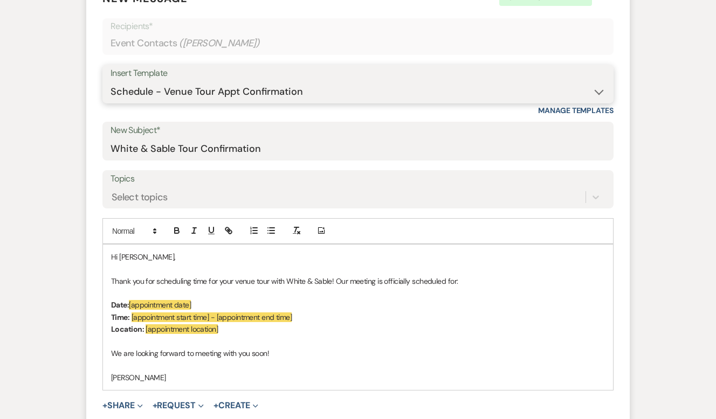
scroll to position [451, 0]
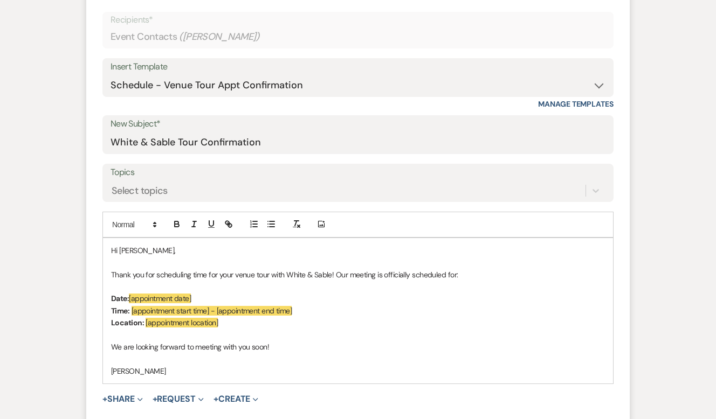
click at [237, 274] on span "Thank you for scheduling time for your venue tour with White & Sable! Our meeti…" at bounding box center [284, 275] width 347 height 10
click at [237, 274] on span "Thank you for scheduling time for your virtual venue tour with White & Sable! O…" at bounding box center [295, 275] width 368 height 10
click at [178, 144] on input "White & Sable Tour Confirmation" at bounding box center [358, 142] width 495 height 21
click at [351, 343] on p "We are looking forward to meeting with you soon!" at bounding box center [358, 347] width 494 height 12
drag, startPoint x: 197, startPoint y: 299, endPoint x: 130, endPoint y: 294, distance: 67.6
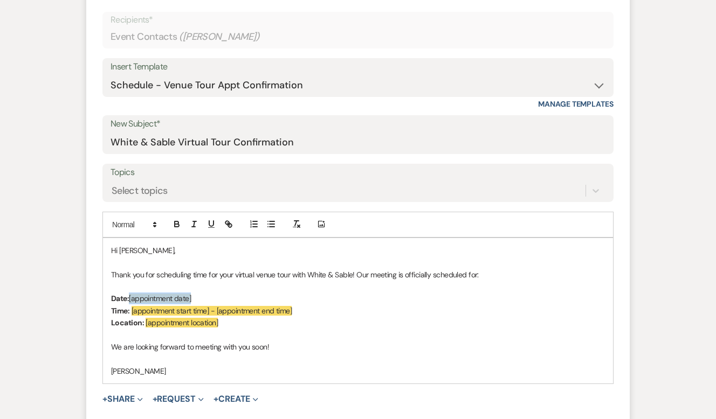
click at [130, 294] on p "Date: [appointment date]" at bounding box center [358, 299] width 494 height 12
drag, startPoint x: 319, startPoint y: 313, endPoint x: 132, endPoint y: 313, distance: 187.1
click at [132, 313] on p "Time: [appointment start time] - [appointment end time]" at bounding box center [358, 311] width 494 height 12
drag, startPoint x: 253, startPoint y: 309, endPoint x: 159, endPoint y: 308, distance: 93.8
click at [159, 308] on p "Time: 3:30pm - [DATE]" at bounding box center [358, 311] width 494 height 12
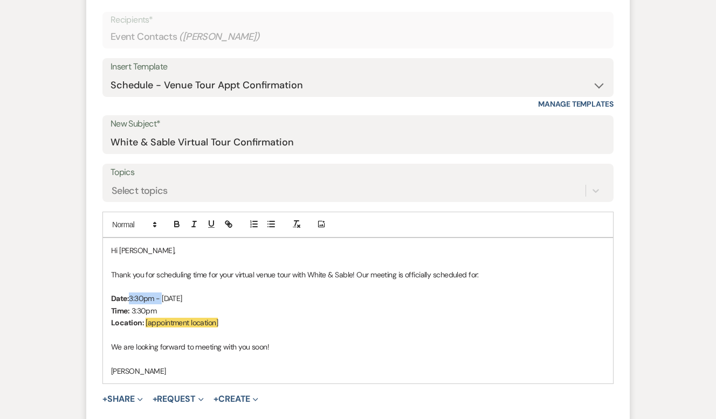
drag, startPoint x: 163, startPoint y: 296, endPoint x: 132, endPoint y: 296, distance: 30.7
click at [132, 296] on p "Date: 3:30pm - [DATE]" at bounding box center [358, 299] width 494 height 12
drag, startPoint x: 225, startPoint y: 326, endPoint x: 144, endPoint y: 319, distance: 80.6
click at [144, 319] on p "Location: [appointment location]" at bounding box center [358, 323] width 494 height 12
click at [259, 347] on span "We are looking forward to meeting with you soon!" at bounding box center [190, 347] width 158 height 10
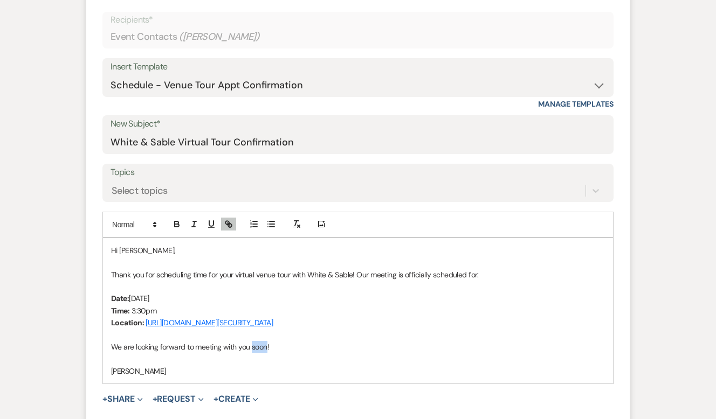
click at [259, 347] on span "We are looking forward to meeting with you soon!" at bounding box center [190, 347] width 158 height 10
click at [329, 362] on p at bounding box center [358, 359] width 494 height 12
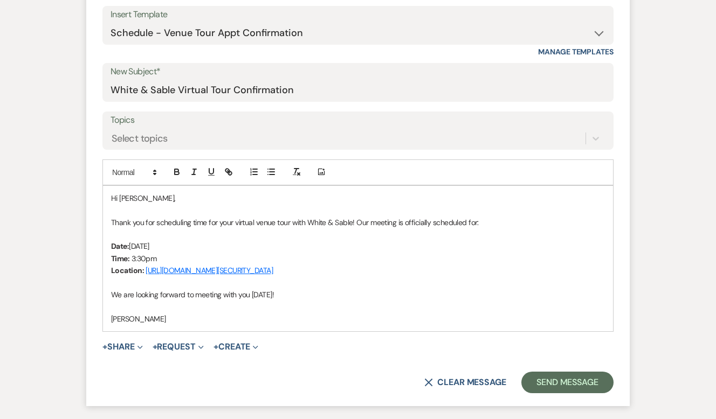
scroll to position [504, 0]
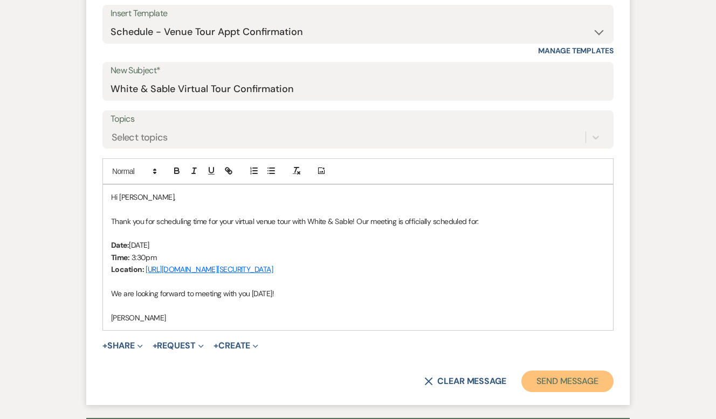
click at [588, 387] on button "Send Message" at bounding box center [567, 382] width 92 height 22
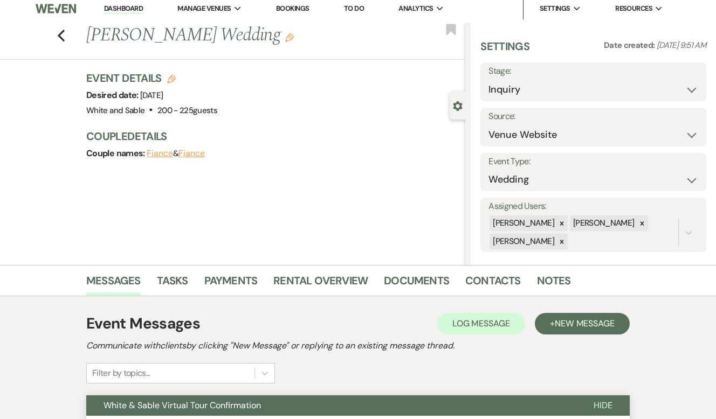
scroll to position [0, 0]
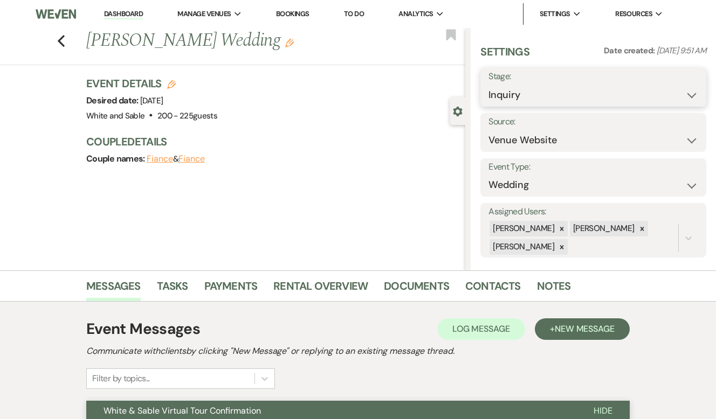
click at [556, 94] on select "Inquiry Follow Up Tour Requested Tour Confirmed Toured Proposal Sent Booked Lost" at bounding box center [593, 95] width 210 height 21
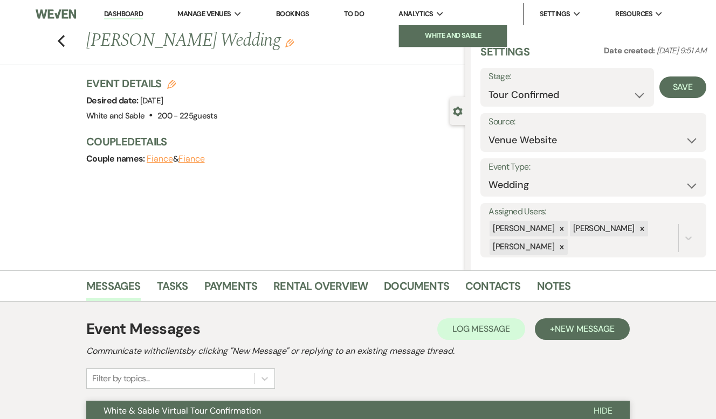
click at [451, 32] on li "White and Sable" at bounding box center [452, 35] width 97 height 11
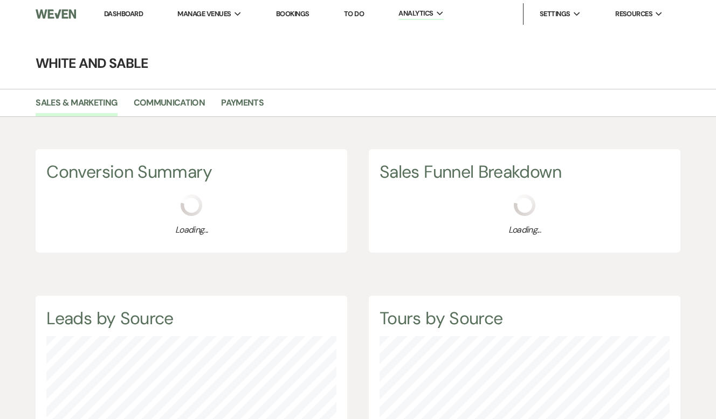
scroll to position [419, 716]
click at [133, 18] on link "Dashboard" at bounding box center [123, 13] width 39 height 9
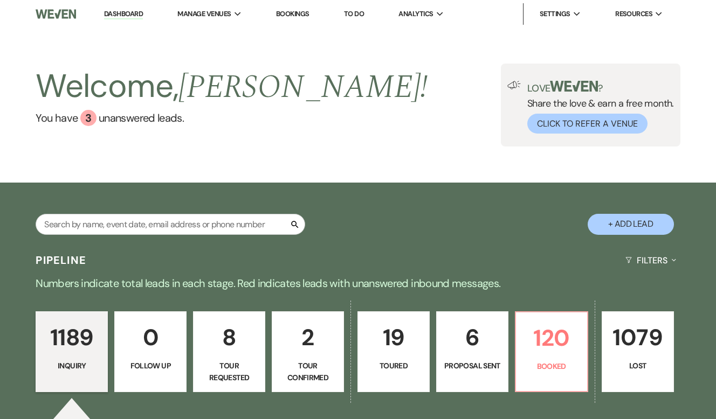
click at [145, 236] on div "Search" at bounding box center [171, 229] width 270 height 30
click at [142, 219] on input "text" at bounding box center [171, 224] width 270 height 21
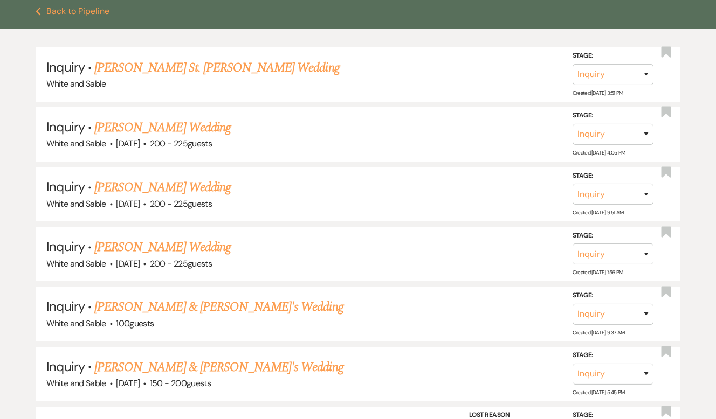
scroll to position [245, 0]
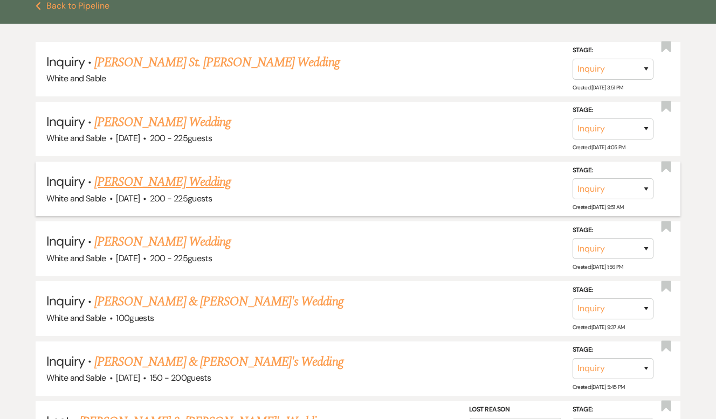
click at [203, 189] on link "[PERSON_NAME] Wedding" at bounding box center [162, 182] width 136 height 19
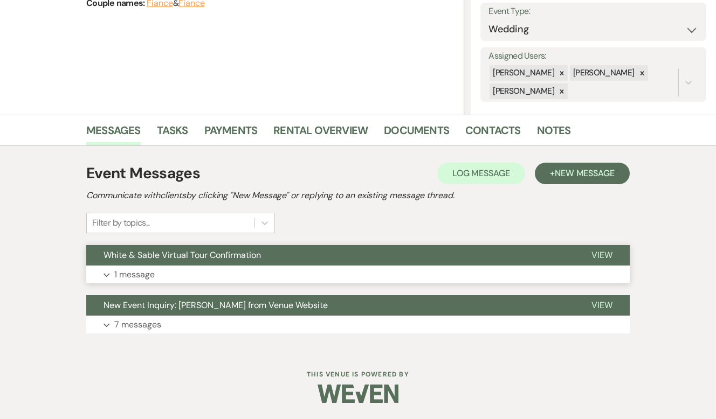
click at [207, 253] on span "White & Sable Virtual Tour Confirmation" at bounding box center [182, 255] width 157 height 11
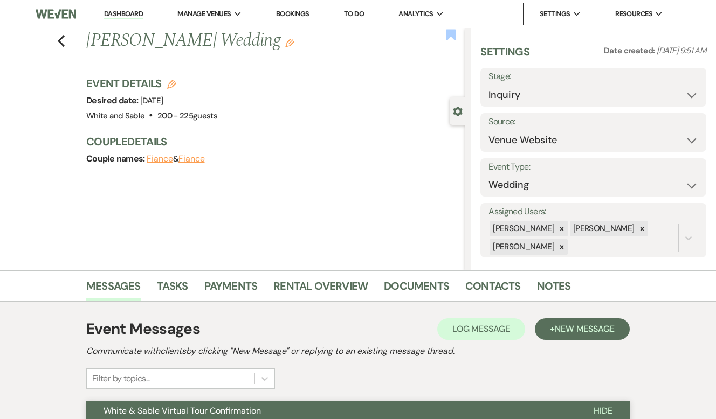
click at [452, 35] on use "button" at bounding box center [451, 34] width 10 height 11
click at [552, 138] on select "Weven Venue Website Instagram Facebook Pinterest Google The Knot Wedding Wire H…" at bounding box center [593, 140] width 210 height 21
click at [549, 89] on select "Inquiry Follow Up Tour Requested Tour Confirmed Toured Proposal Sent Booked Lost" at bounding box center [593, 95] width 210 height 21
click at [682, 94] on button "Save" at bounding box center [682, 88] width 47 height 22
click at [61, 41] on icon "Previous" at bounding box center [61, 41] width 8 height 13
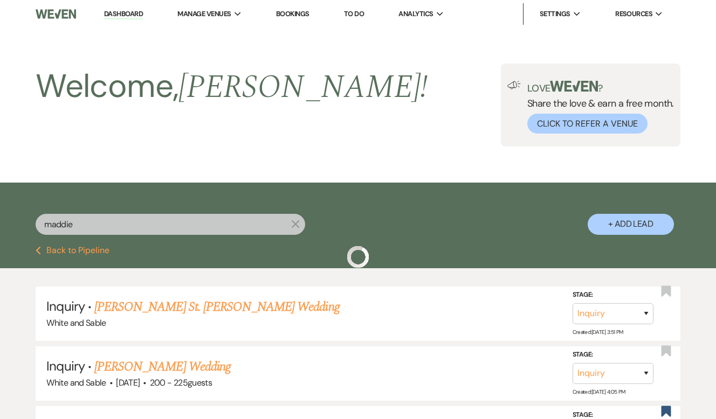
scroll to position [245, 0]
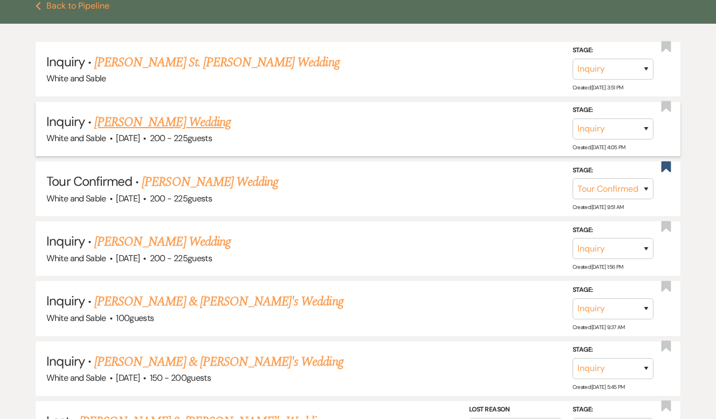
click at [188, 122] on link "[PERSON_NAME] Wedding" at bounding box center [162, 122] width 136 height 19
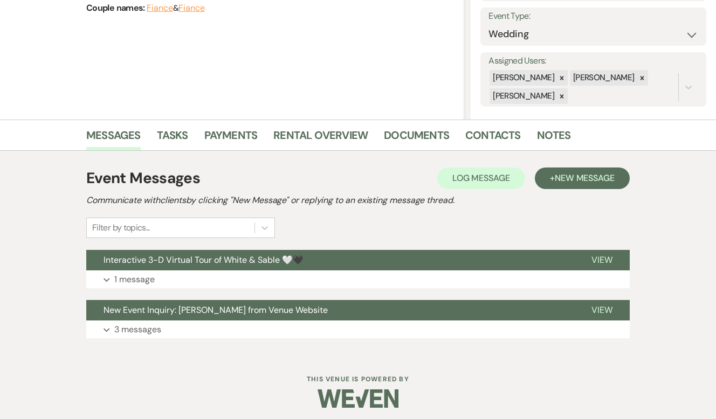
scroll to position [156, 0]
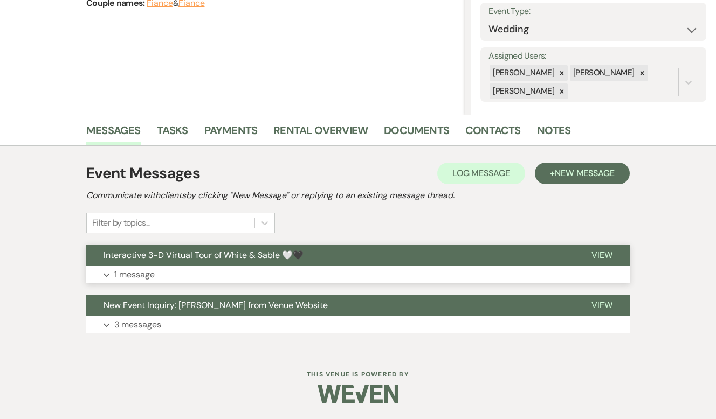
click at [194, 251] on span "Interactive 3-D Virtual Tour of White & Sable 🤍🖤" at bounding box center [204, 255] width 200 height 11
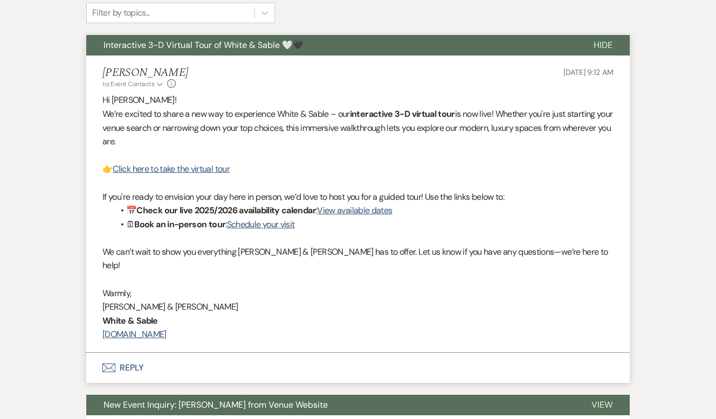
scroll to position [452, 0]
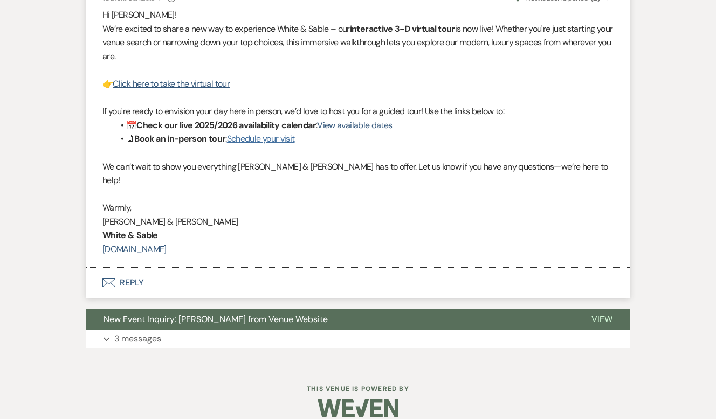
click at [289, 136] on link "Schedule your visit" at bounding box center [261, 138] width 68 height 11
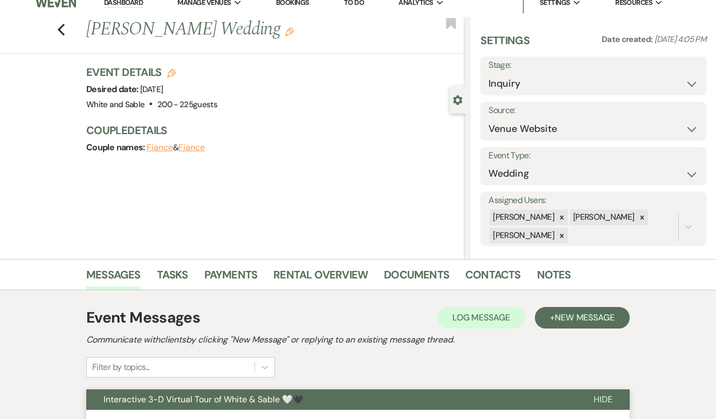
scroll to position [0, 0]
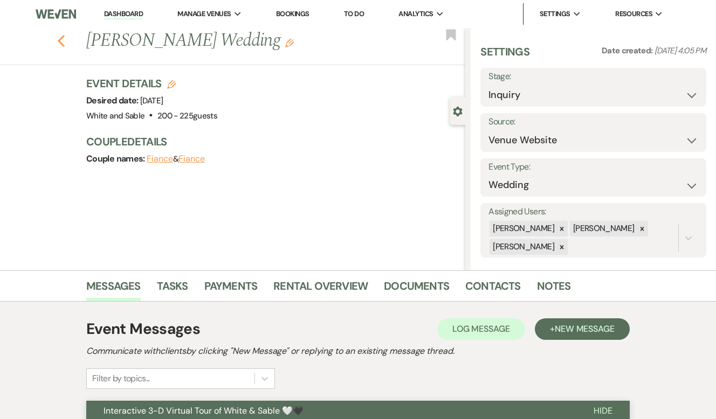
click at [63, 32] on button "Previous" at bounding box center [61, 39] width 8 height 15
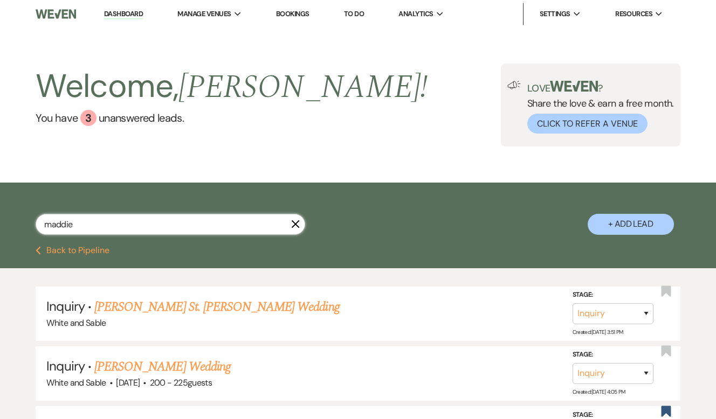
click at [99, 228] on input "maddie" at bounding box center [171, 224] width 270 height 21
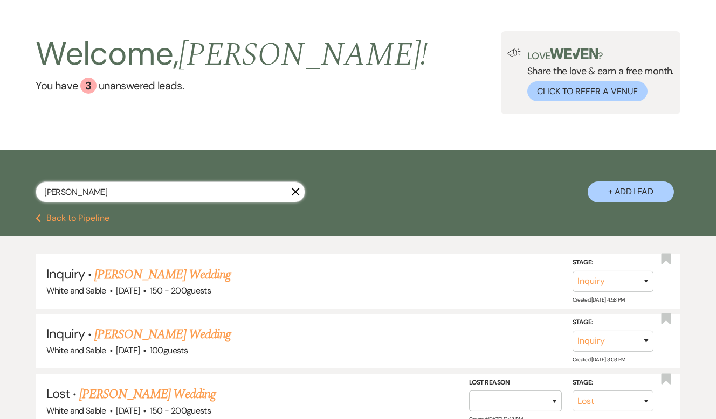
scroll to position [54, 0]
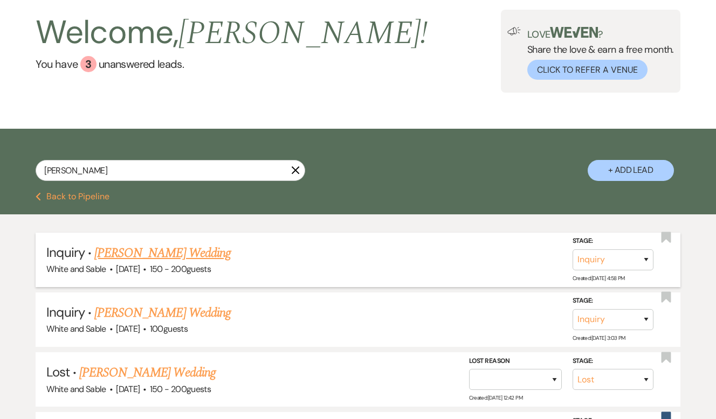
click at [189, 253] on link "[PERSON_NAME] Wedding" at bounding box center [162, 253] width 136 height 19
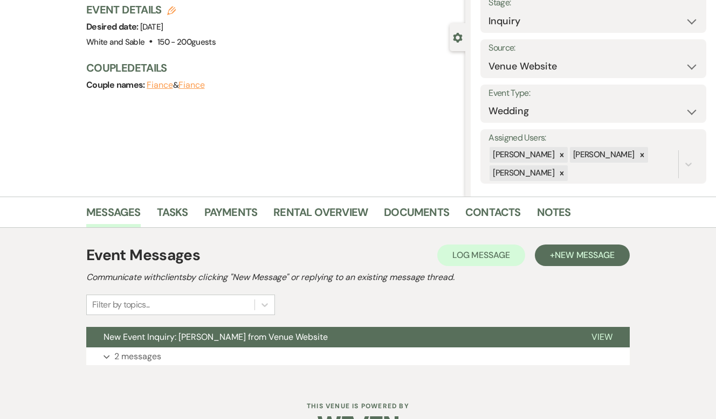
scroll to position [106, 0]
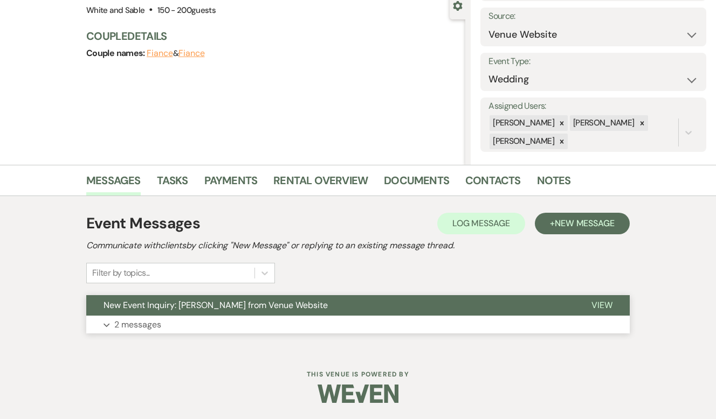
click at [242, 295] on button "New Event Inquiry: [PERSON_NAME] from Venue Website" at bounding box center [330, 305] width 488 height 20
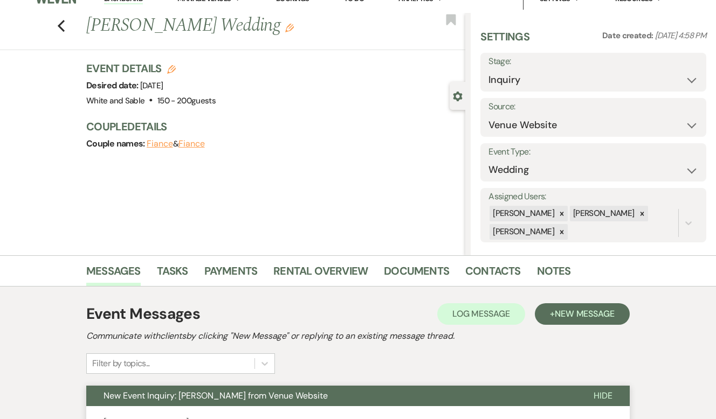
scroll to position [0, 0]
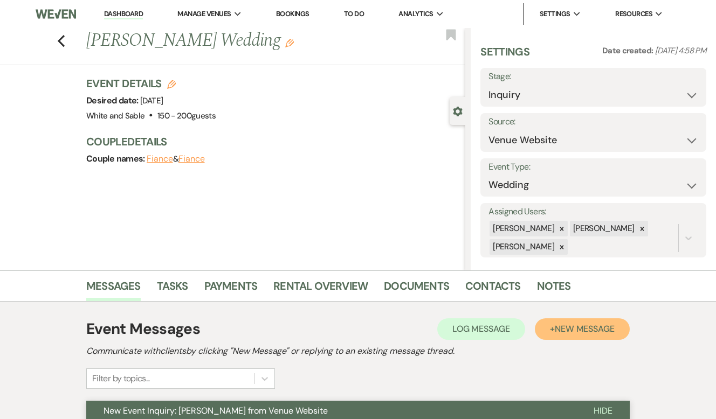
click at [577, 337] on button "+ New Message" at bounding box center [582, 330] width 95 height 22
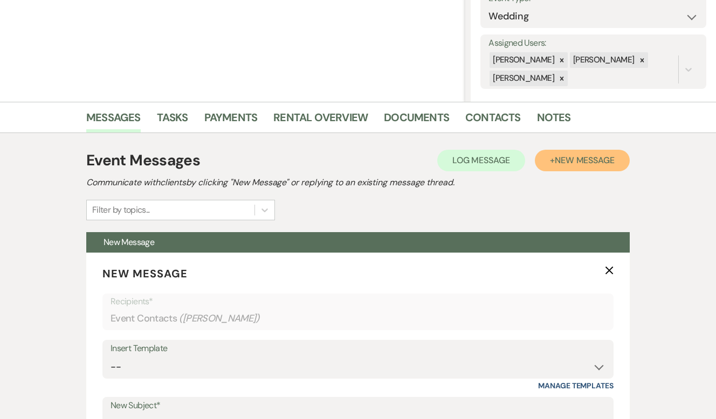
scroll to position [402, 0]
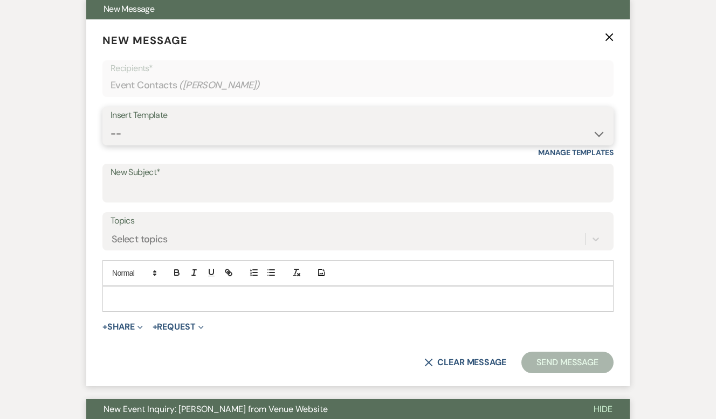
click at [224, 132] on select "-- Inquiry Response (Venue Guide) Schedule - Venue Tour Appt Confirmation Sched…" at bounding box center [358, 133] width 495 height 21
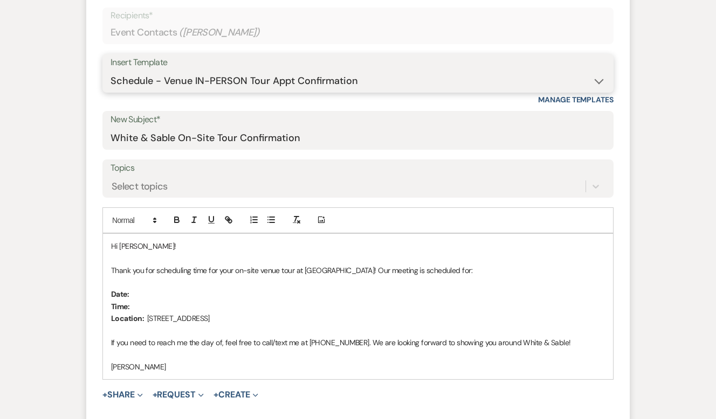
scroll to position [513, 0]
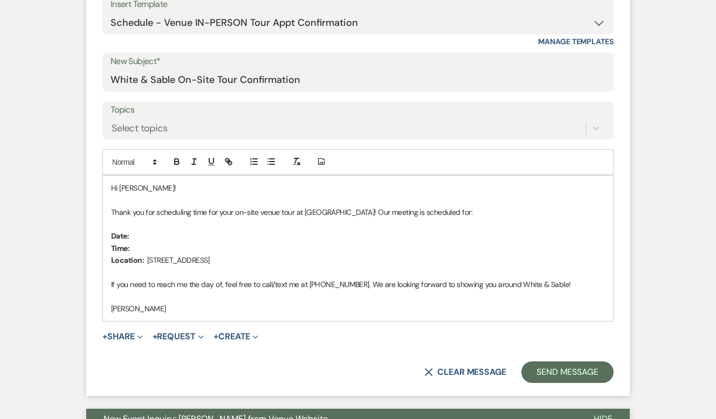
click at [232, 201] on p at bounding box center [358, 200] width 494 height 12
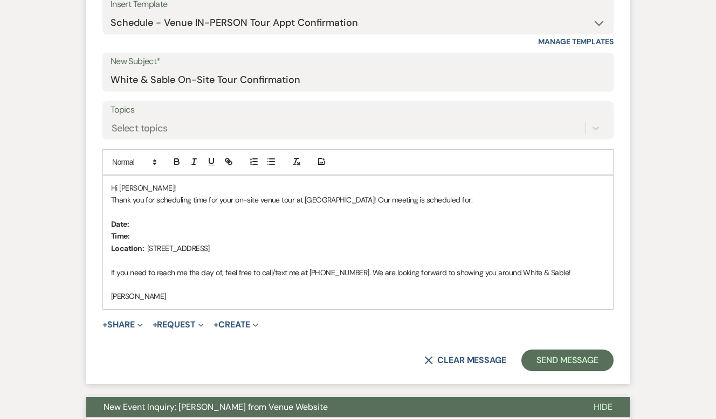
click at [154, 226] on p "Date:" at bounding box center [358, 224] width 494 height 12
click at [153, 236] on p "Time:" at bounding box center [358, 236] width 494 height 12
drag, startPoint x: 250, startPoint y: 231, endPoint x: 153, endPoint y: 232, distance: 96.5
click at [153, 232] on p "Time: 11:15am - [DATE]" at bounding box center [358, 236] width 494 height 12
drag, startPoint x: 158, startPoint y: 227, endPoint x: 129, endPoint y: 225, distance: 29.2
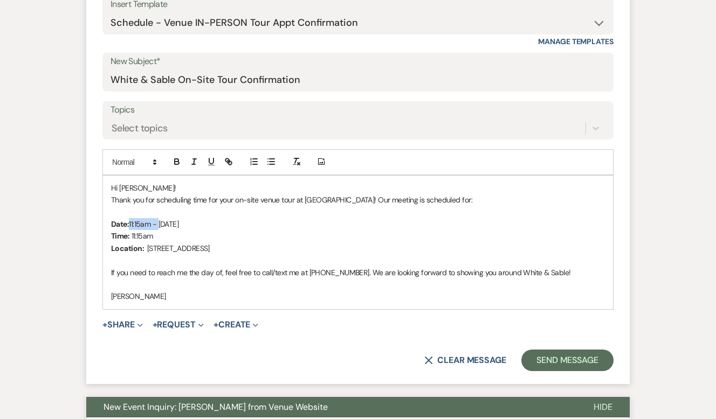
click at [129, 225] on p "Date: 11:15am - [DATE]" at bounding box center [358, 224] width 494 height 12
click at [326, 228] on p "Date: [DATE]" at bounding box center [358, 224] width 494 height 12
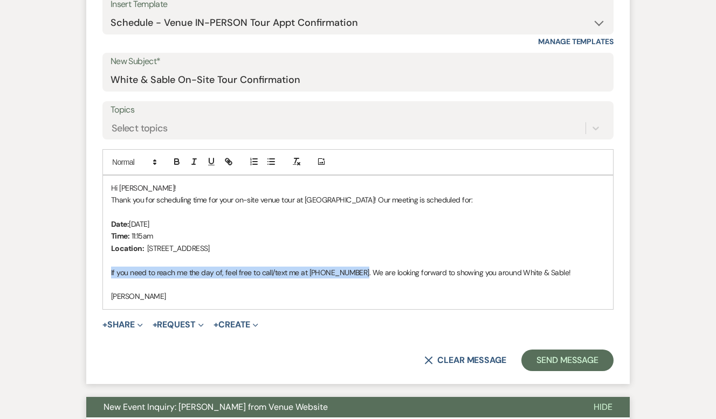
drag, startPoint x: 359, startPoint y: 270, endPoint x: 123, endPoint y: 266, distance: 235.6
click at [123, 267] on p "If you need to reach me the day of, feel free to call/text me at [PHONE_NUMBER]…" at bounding box center [358, 273] width 494 height 12
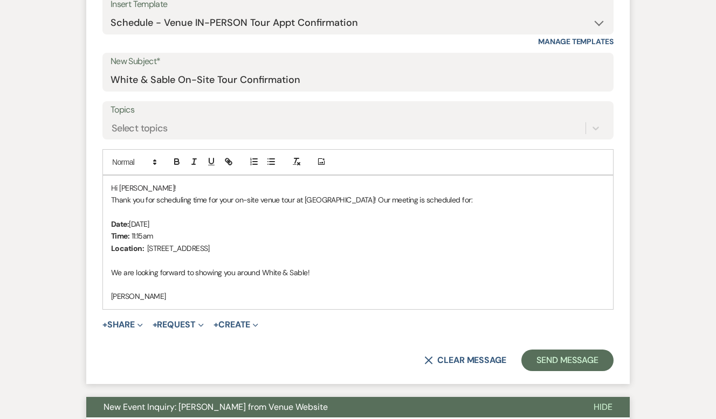
click at [141, 300] on p "[PERSON_NAME]" at bounding box center [358, 297] width 494 height 12
click at [551, 354] on button "Send Message" at bounding box center [567, 361] width 92 height 22
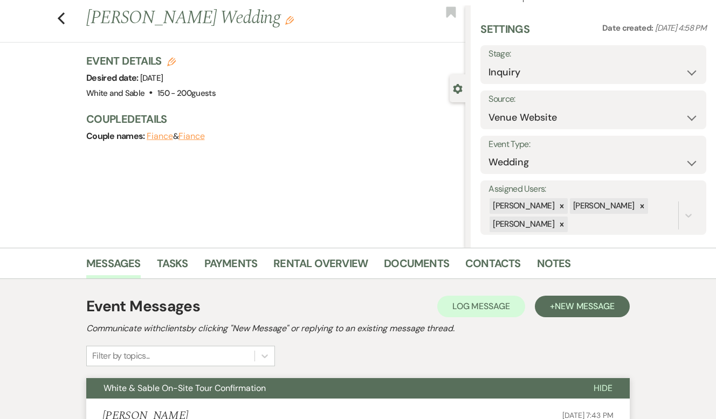
scroll to position [0, 0]
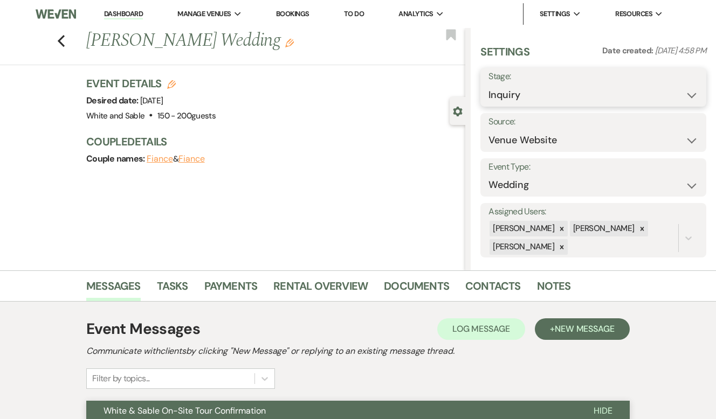
click at [532, 91] on select "Inquiry Follow Up Tour Requested Tour Confirmed Toured Proposal Sent Booked Lost" at bounding box center [593, 95] width 210 height 21
click at [450, 33] on use "button" at bounding box center [451, 34] width 10 height 11
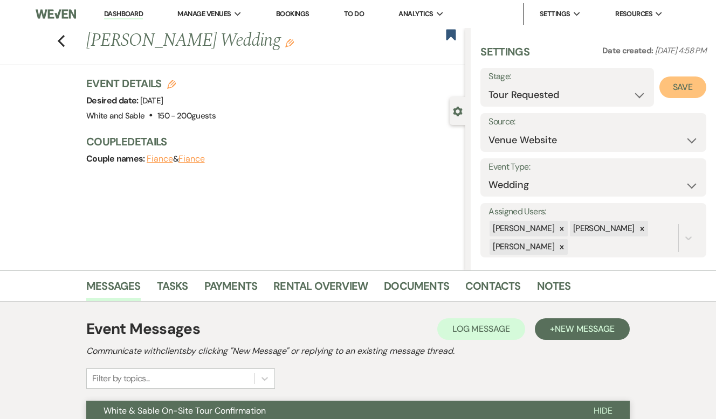
click at [694, 89] on button "Save" at bounding box center [682, 88] width 47 height 22
click at [60, 40] on use "button" at bounding box center [61, 41] width 7 height 12
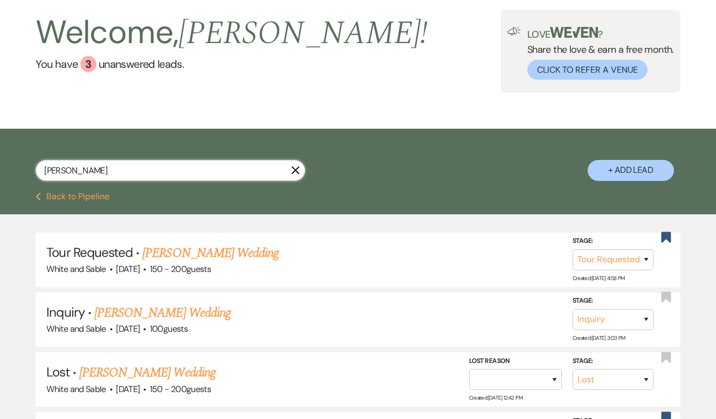
click at [296, 175] on input "[PERSON_NAME]" at bounding box center [171, 170] width 270 height 21
click at [295, 172] on icon "X" at bounding box center [295, 170] width 9 height 9
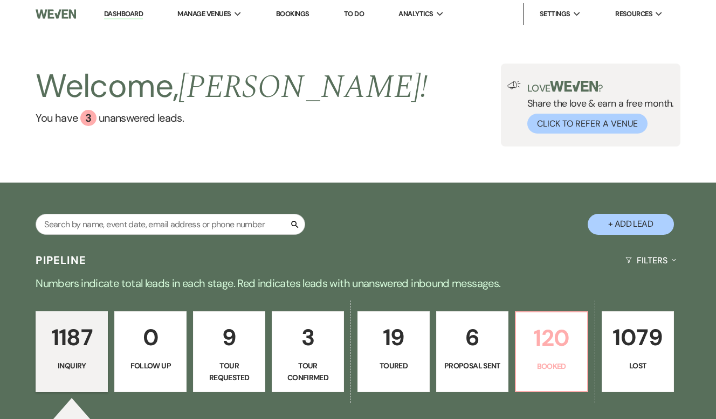
click at [535, 355] on p "120" at bounding box center [551, 338] width 58 height 36
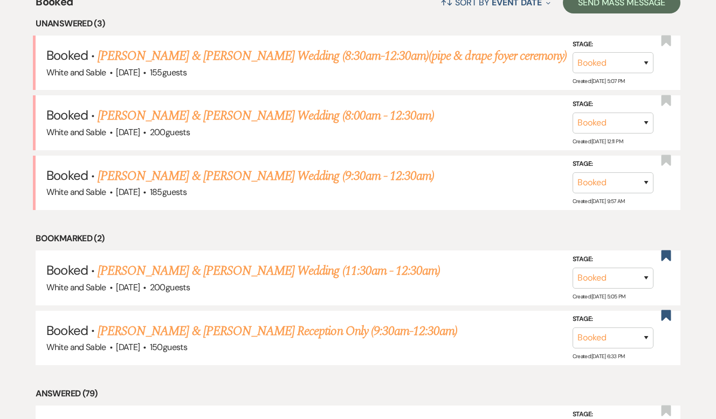
scroll to position [445, 0]
click at [336, 327] on link "[PERSON_NAME] & [PERSON_NAME] Reception Only (9:30am-12:30am)" at bounding box center [278, 330] width 360 height 19
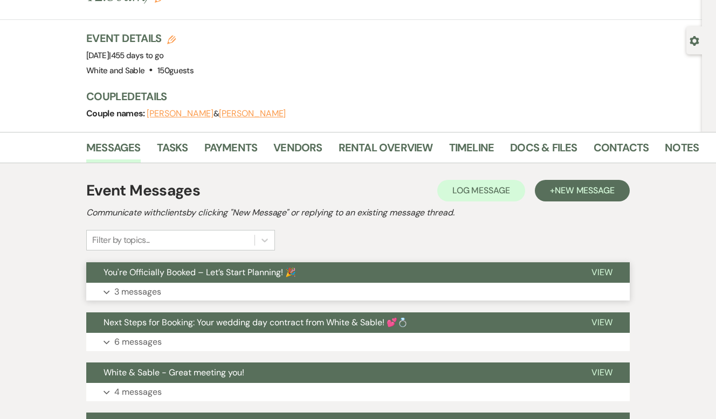
click at [359, 263] on button "You're Officially Booked – Let’s Start Planning! 🎉" at bounding box center [330, 273] width 488 height 20
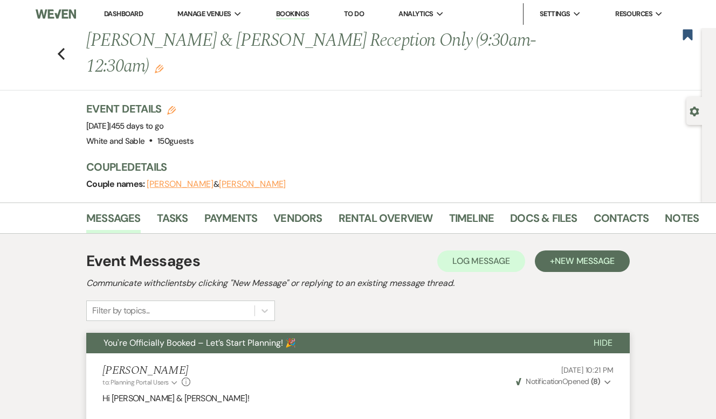
click at [336, 333] on button "You're Officially Booked – Let’s Start Planning! 🎉" at bounding box center [331, 343] width 490 height 20
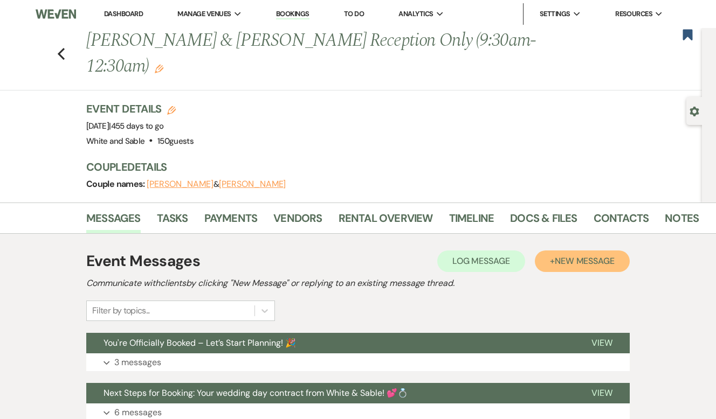
click at [562, 256] on span "New Message" at bounding box center [585, 261] width 60 height 11
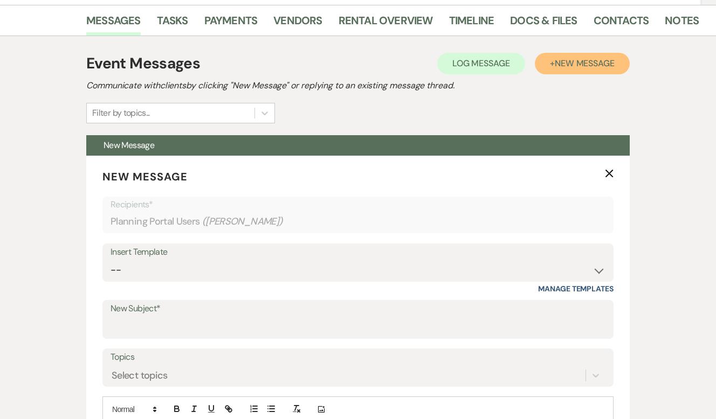
scroll to position [208, 0]
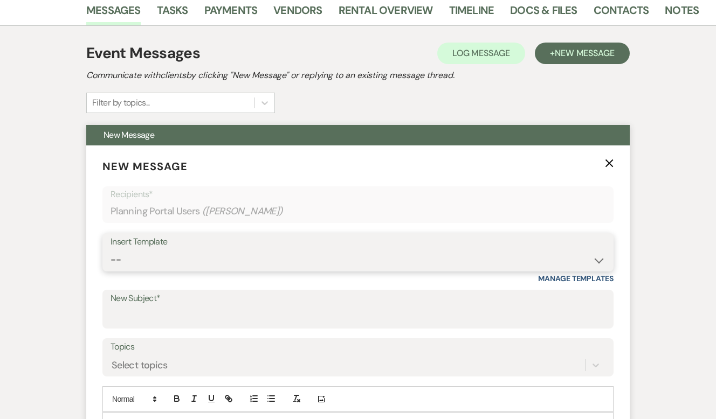
click at [212, 250] on select "-- Inquiry Response (Venue Guide) Schedule - Venue Tour Appt Confirmation Sched…" at bounding box center [358, 260] width 495 height 21
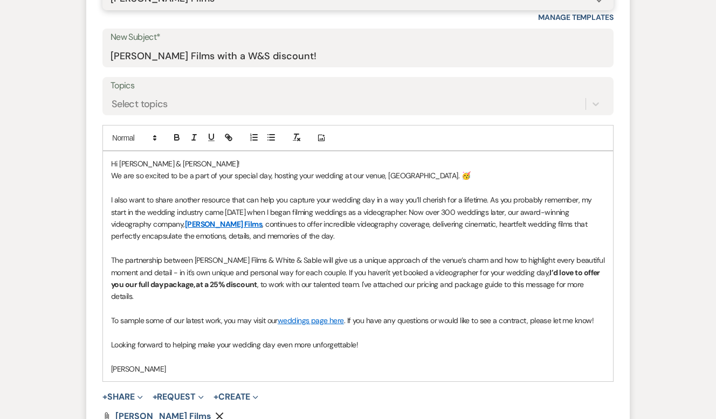
scroll to position [462, 0]
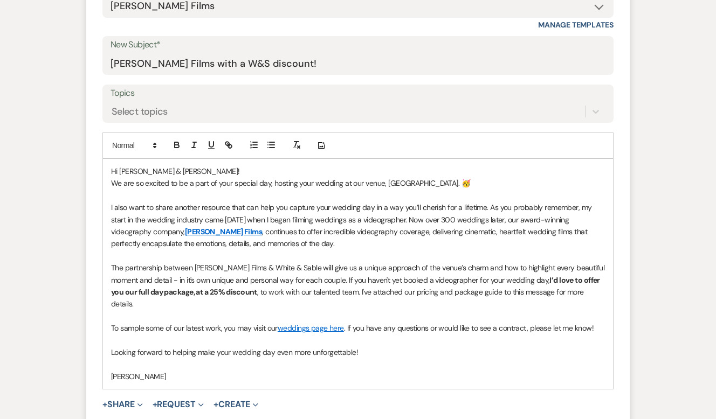
click at [191, 275] on strong "I’d love to offer you our full day package, at a 25% discount" at bounding box center [356, 286] width 490 height 22
click at [383, 262] on p "The partnership between [PERSON_NAME] Films & White & Sable will give us a uniq…" at bounding box center [358, 286] width 494 height 49
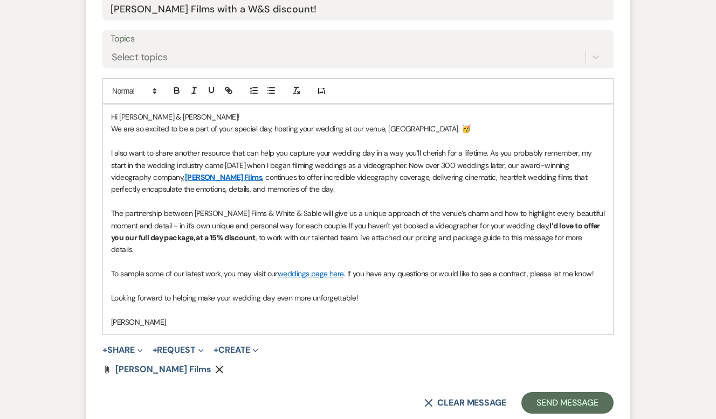
scroll to position [529, 0]
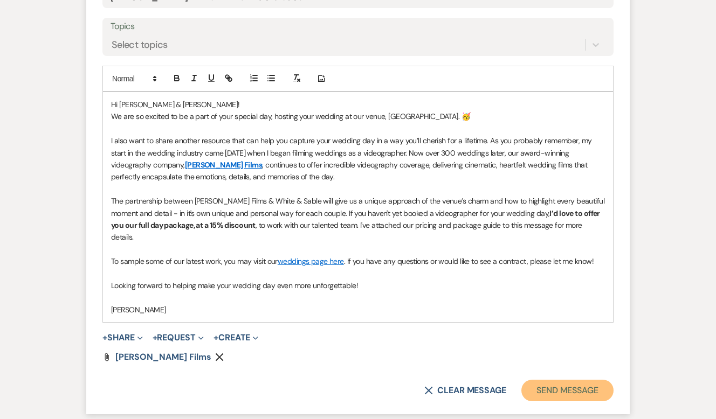
click at [546, 380] on button "Send Message" at bounding box center [567, 391] width 92 height 22
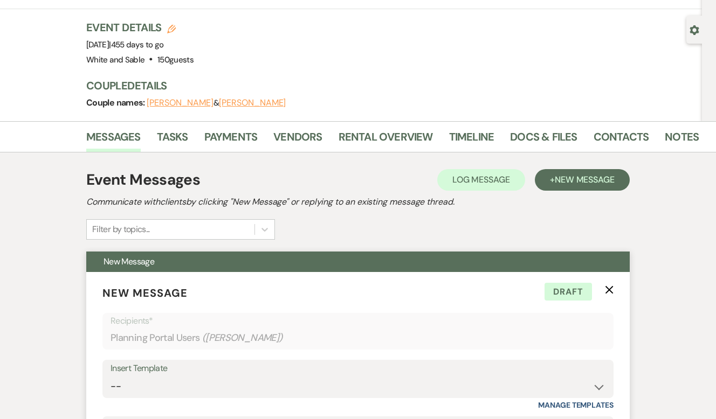
scroll to position [0, 0]
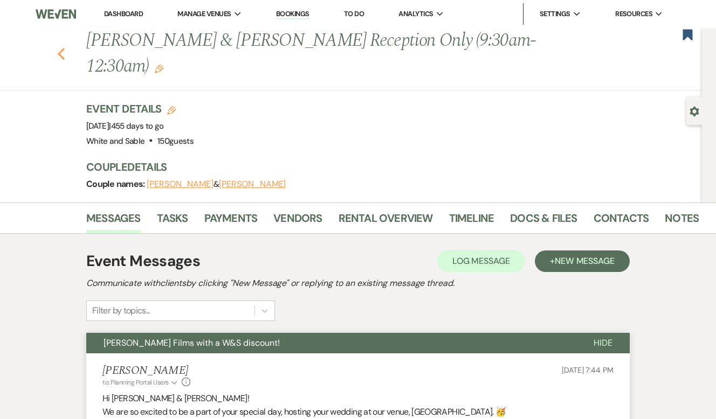
click at [61, 48] on use "button" at bounding box center [61, 54] width 7 height 12
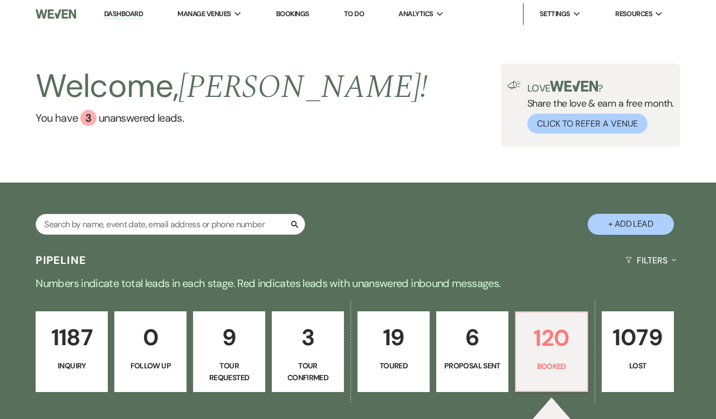
click at [77, 332] on p "1187" at bounding box center [72, 338] width 58 height 36
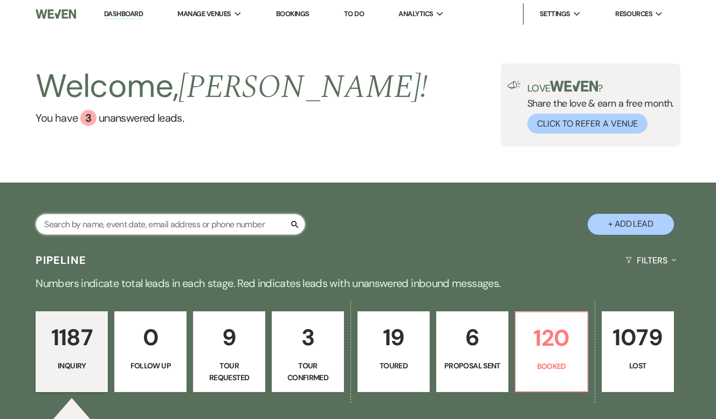
click at [193, 215] on input "text" at bounding box center [171, 224] width 270 height 21
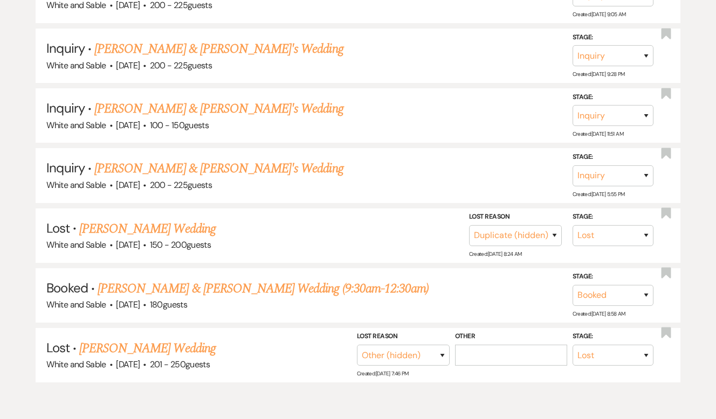
scroll to position [382, 0]
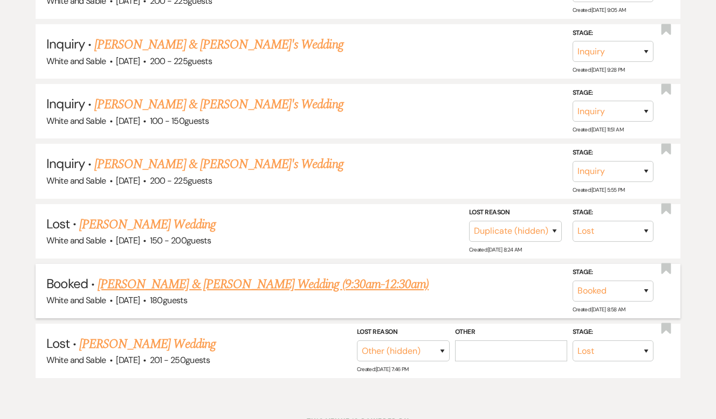
click at [205, 275] on link "[PERSON_NAME] & [PERSON_NAME] Wedding (9:30am-12:30am)" at bounding box center [263, 284] width 331 height 19
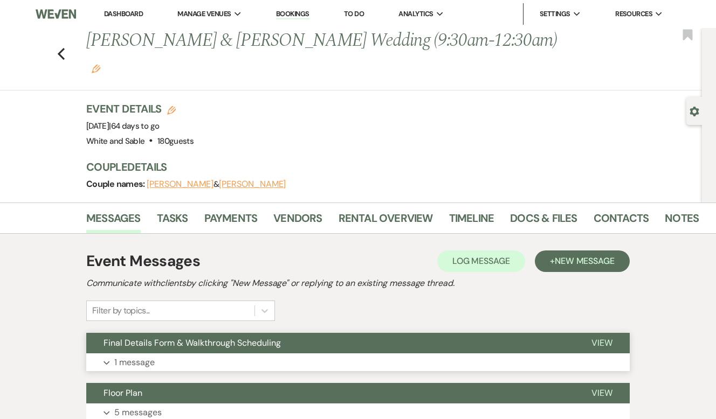
click at [215, 337] on span "Final Details Form & Walkthrough Scheduling" at bounding box center [192, 342] width 177 height 11
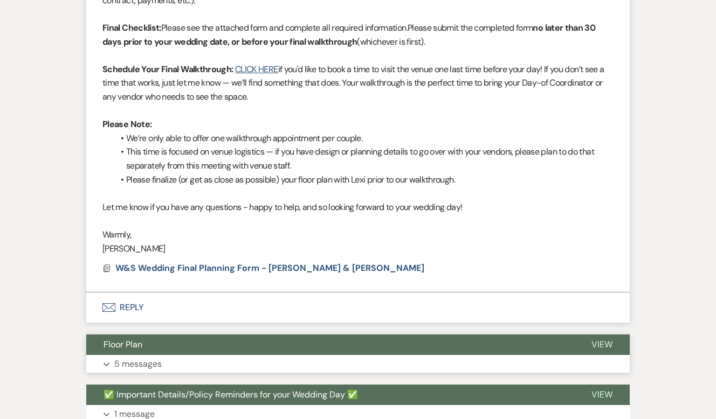
click at [215, 335] on button "Floor Plan" at bounding box center [330, 345] width 488 height 20
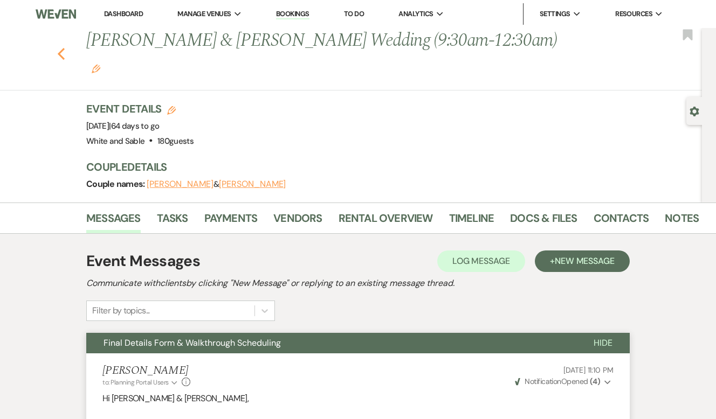
click at [62, 47] on icon "Previous" at bounding box center [61, 53] width 8 height 13
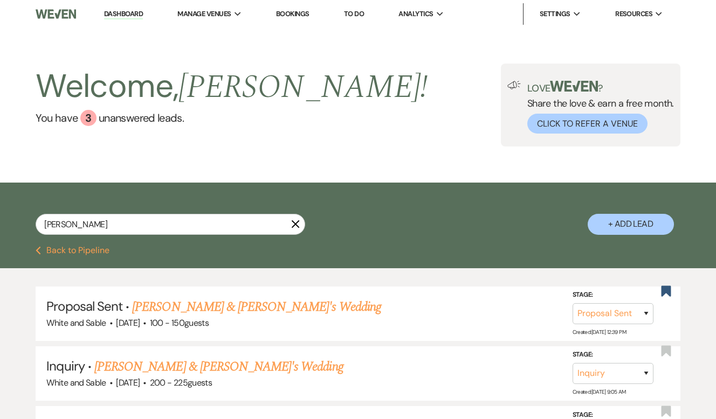
drag, startPoint x: 126, startPoint y: 12, endPoint x: 505, endPoint y: 206, distance: 425.8
click at [126, 12] on link "Dashboard" at bounding box center [123, 14] width 39 height 10
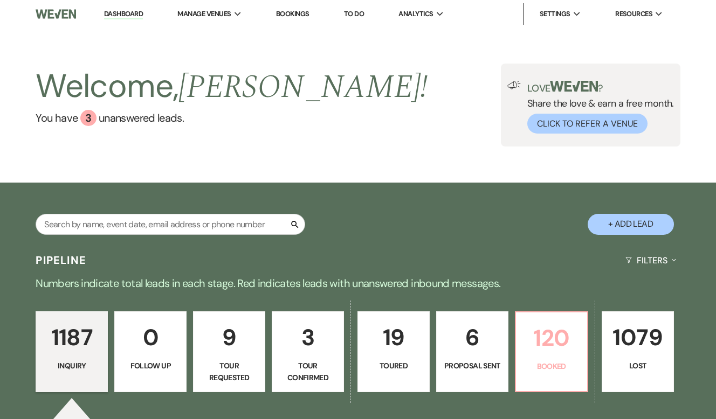
click at [534, 336] on p "120" at bounding box center [551, 338] width 58 height 36
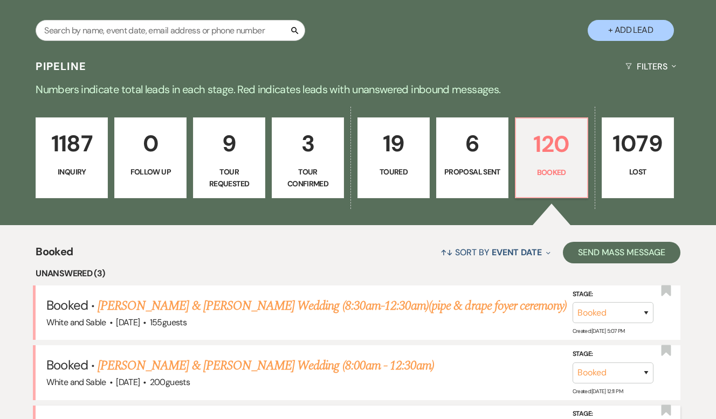
scroll to position [174, 0]
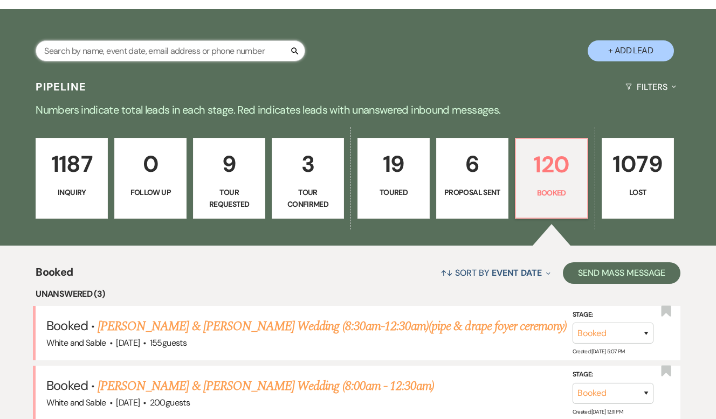
click at [226, 48] on input "text" at bounding box center [171, 50] width 270 height 21
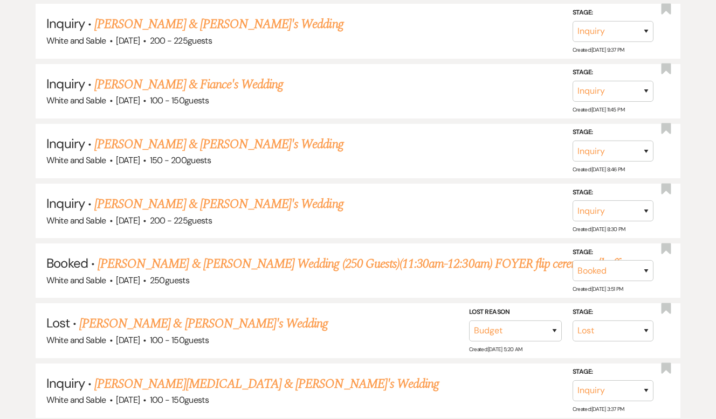
scroll to position [882, 0]
click at [252, 256] on link "[PERSON_NAME] & [PERSON_NAME] Wedding (250 Guests)(11:30am-12:30am) FOYER flip …" at bounding box center [362, 263] width 529 height 19
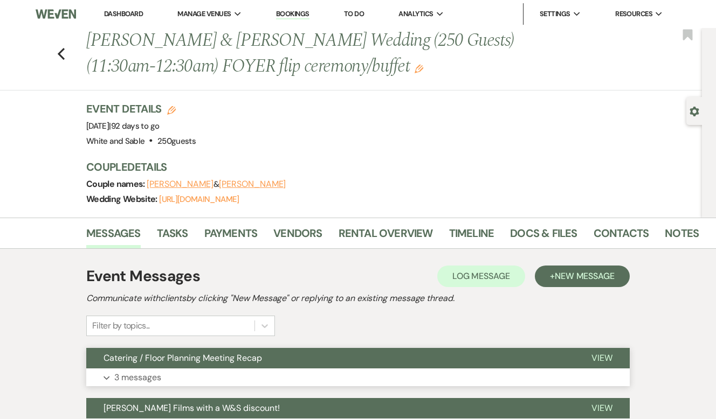
click at [238, 362] on span "Catering / Floor Planning Meeting Recap" at bounding box center [183, 358] width 158 height 11
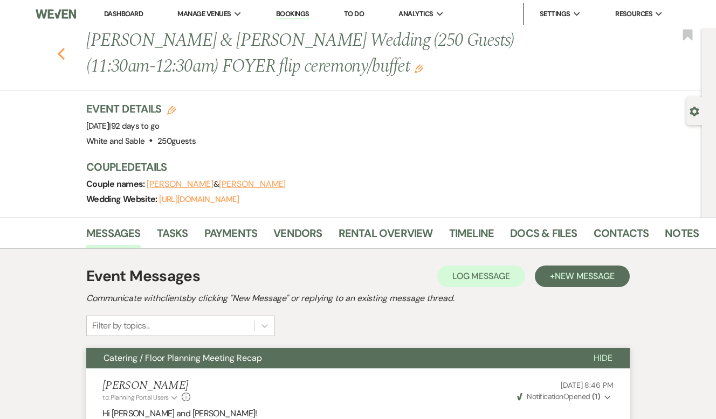
click at [63, 51] on icon "Previous" at bounding box center [61, 53] width 8 height 13
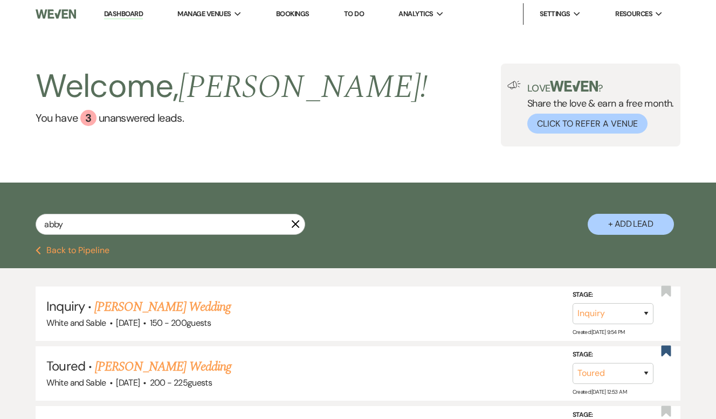
click at [137, 13] on link "Dashboard" at bounding box center [123, 14] width 39 height 10
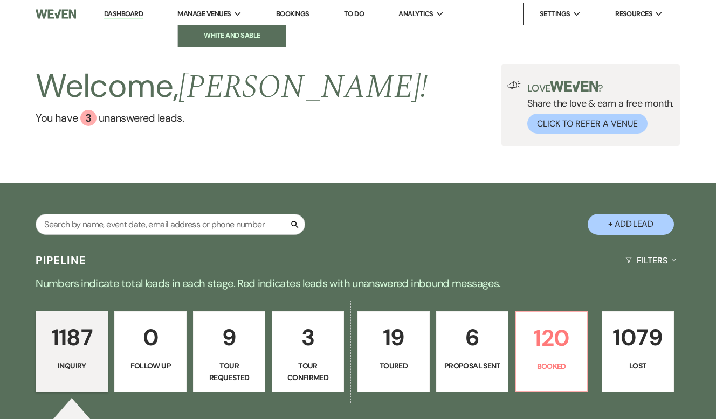
click at [227, 37] on li "White and Sable" at bounding box center [231, 35] width 97 height 11
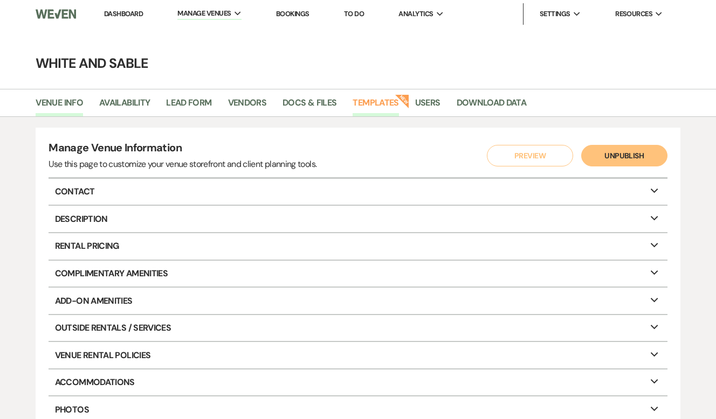
click at [386, 108] on link "Templates" at bounding box center [376, 106] width 46 height 20
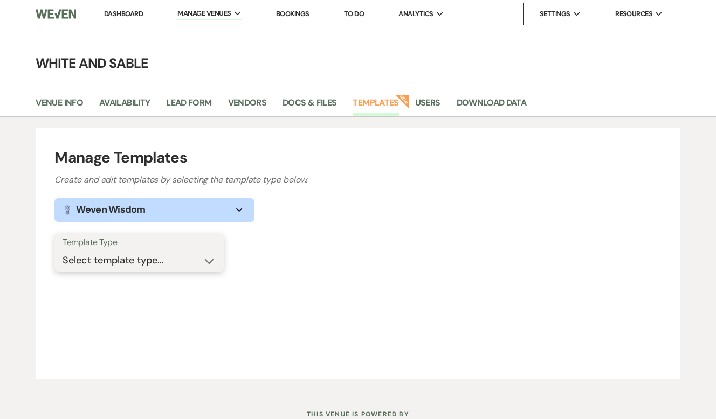
click at [190, 260] on select "Select template type... Task List Message Templates Payment Plan Inventory Item…" at bounding box center [139, 260] width 153 height 21
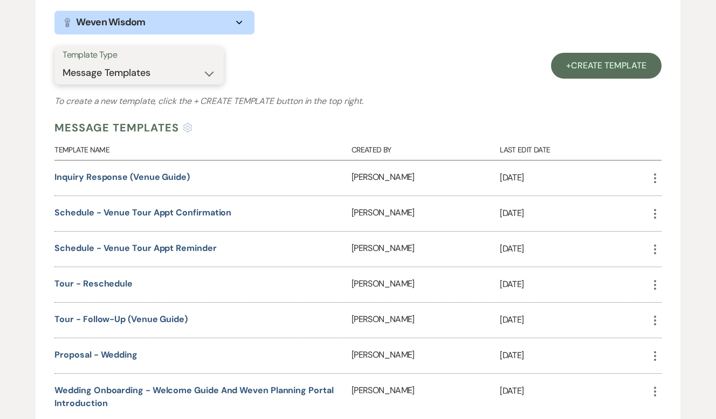
scroll to position [196, 0]
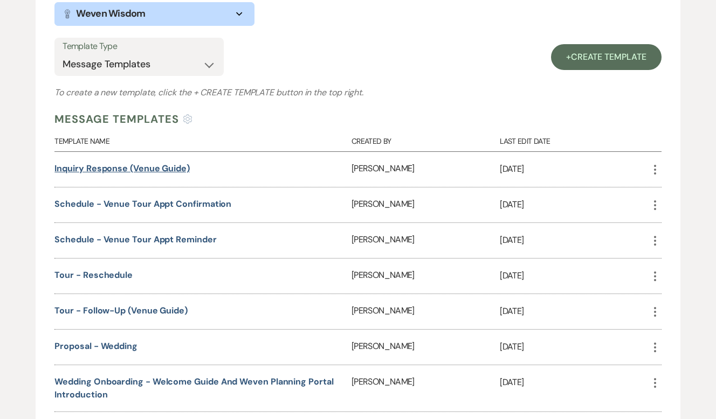
click at [151, 168] on link "Inquiry Response (Venue Guide)" at bounding box center [121, 168] width 135 height 11
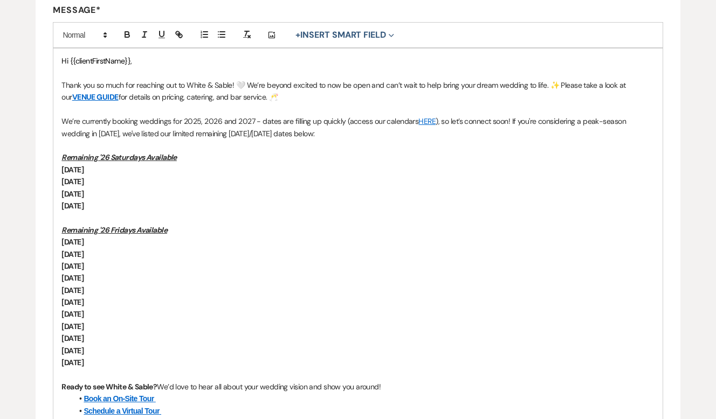
scroll to position [285, 0]
drag, startPoint x: 164, startPoint y: 191, endPoint x: 61, endPoint y: 195, distance: 102.5
click at [61, 195] on p "[DATE]" at bounding box center [357, 194] width 592 height 12
click at [136, 195] on p "[DATE]" at bounding box center [357, 194] width 592 height 12
drag, startPoint x: 134, startPoint y: 190, endPoint x: 60, endPoint y: 191, distance: 73.3
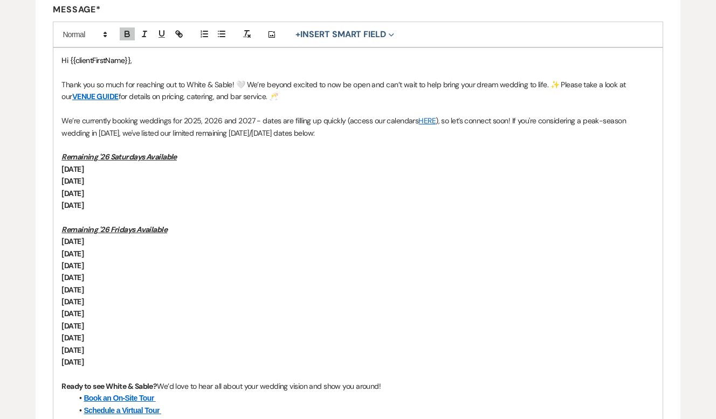
click at [60, 191] on div "Hi {{clientFirstName}}, Thank you so much for reaching out to White & Sable! 🤍 …" at bounding box center [357, 277] width 609 height 459
click at [125, 193] on p "[DATE] (Booked)" at bounding box center [357, 194] width 592 height 12
click at [112, 192] on em "(Booked)" at bounding box center [98, 194] width 29 height 10
click at [127, 191] on em "(Just Booked)" at bounding box center [106, 194] width 44 height 10
click at [202, 200] on p "[DATE]" at bounding box center [357, 205] width 592 height 12
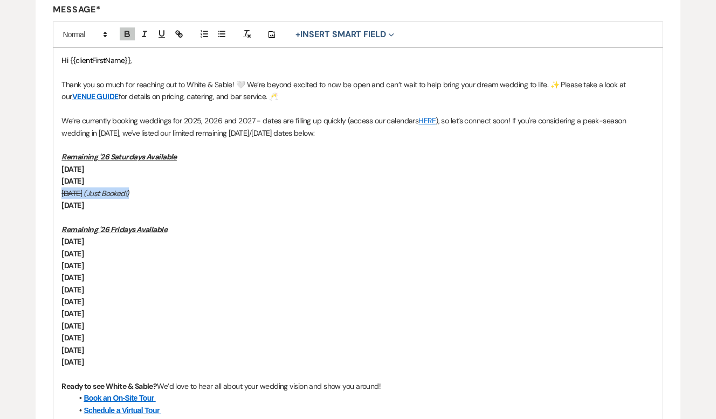
drag, startPoint x: 187, startPoint y: 192, endPoint x: 56, endPoint y: 192, distance: 131.0
click at [56, 192] on div "Hi {{clientFirstName}}, Thank you so much for reaching out to White & Sable! 🤍 …" at bounding box center [357, 277] width 609 height 459
click at [123, 35] on icon "button" at bounding box center [127, 34] width 10 height 10
click at [193, 222] on p at bounding box center [357, 217] width 592 height 12
drag, startPoint x: 187, startPoint y: 192, endPoint x: 59, endPoint y: 191, distance: 127.8
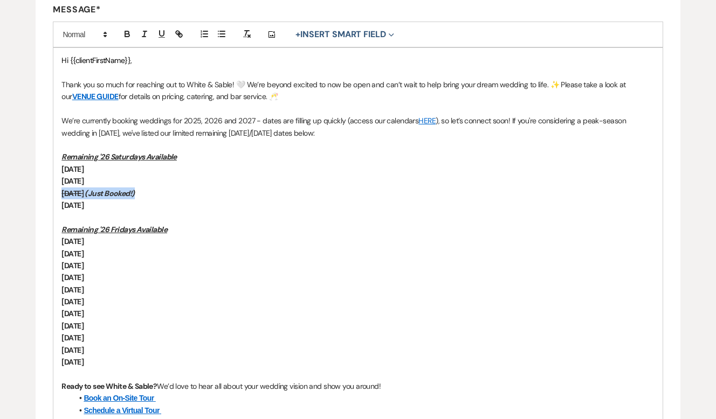
click at [59, 191] on div "Hi {{clientFirstName}}, Thank you so much for reaching out to White & Sable! 🤍 …" at bounding box center [357, 277] width 609 height 459
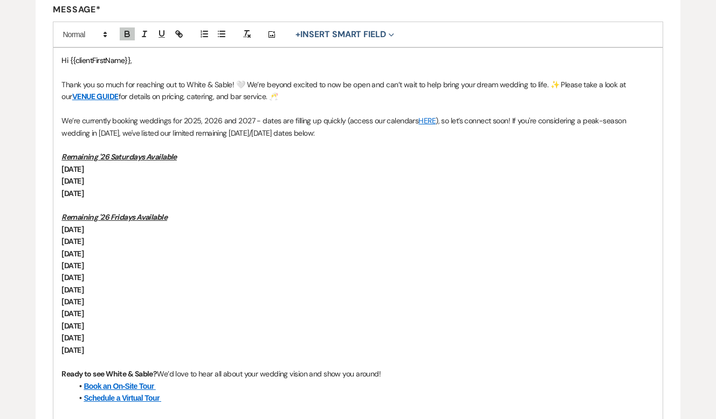
click at [203, 213] on p "Remaining '26 Fridays Available" at bounding box center [357, 217] width 592 height 12
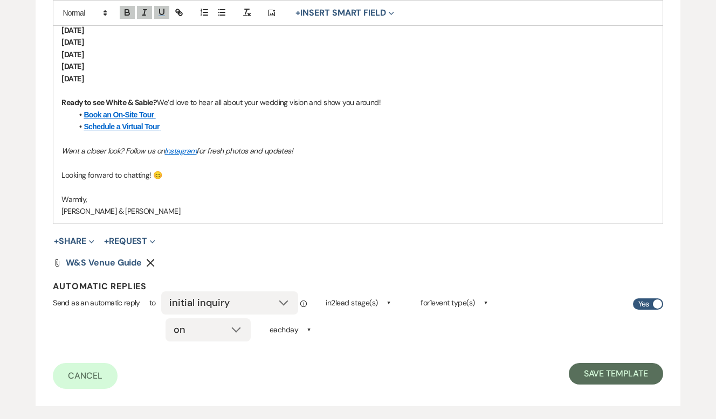
scroll to position [564, 0]
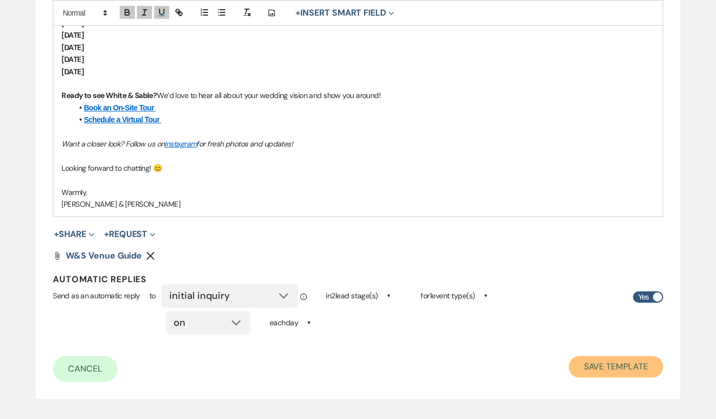
click at [616, 366] on button "Save Template" at bounding box center [616, 367] width 94 height 22
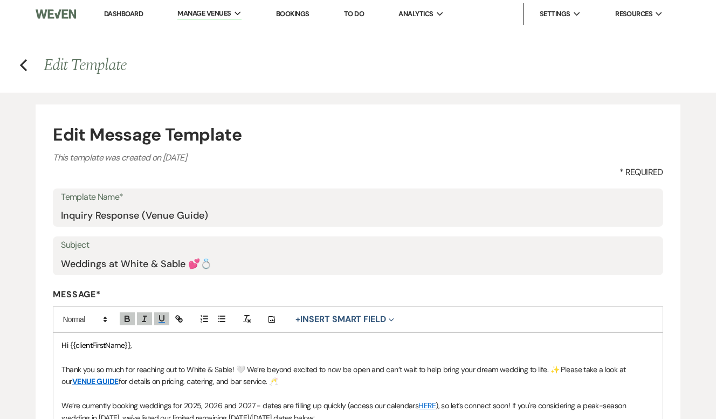
select select "Message Templates"
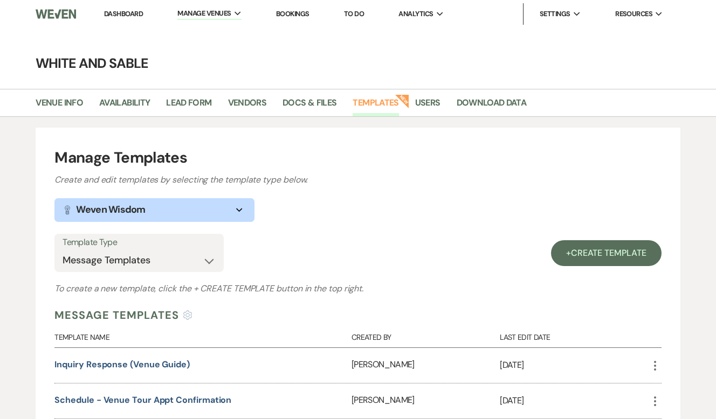
click at [125, 16] on link "Dashboard" at bounding box center [123, 13] width 39 height 9
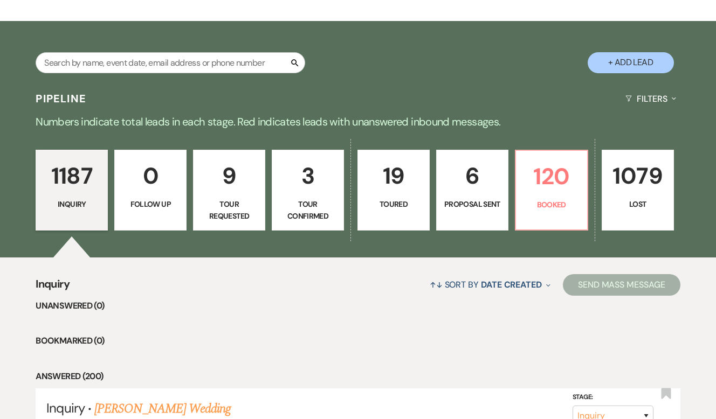
scroll to position [315, 0]
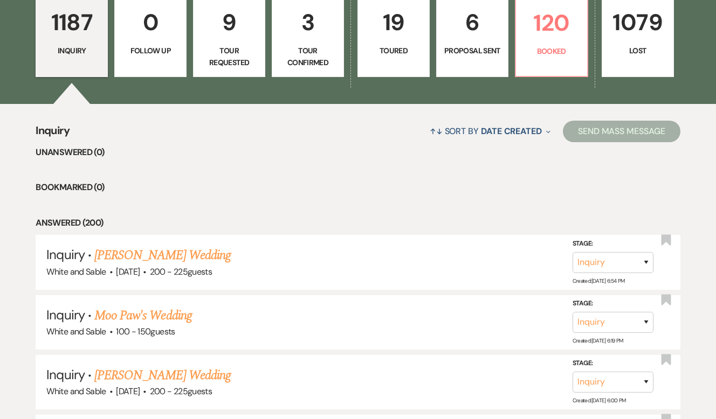
click at [488, 17] on p "6" at bounding box center [472, 22] width 58 height 36
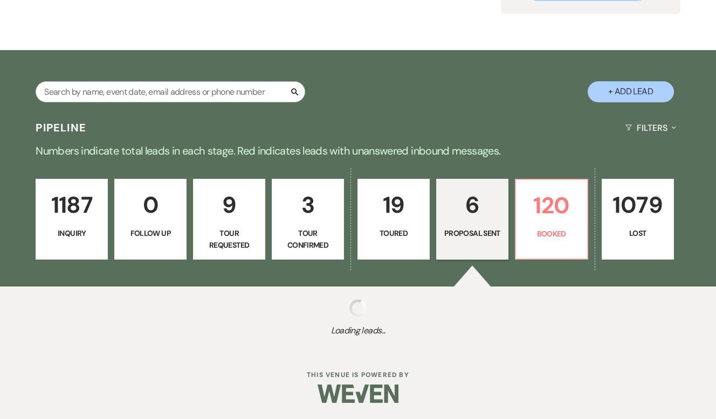
select select "6"
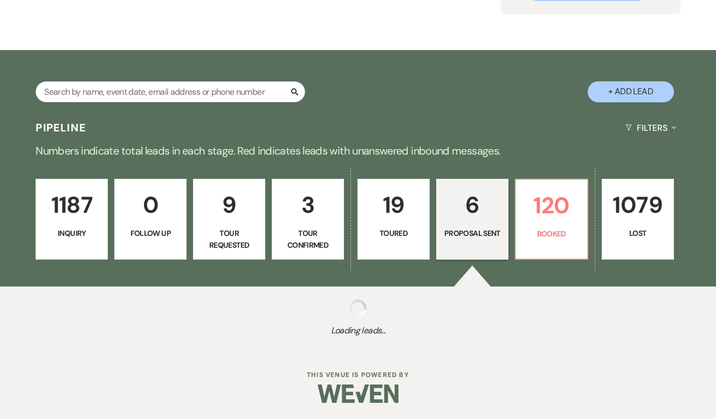
select select "6"
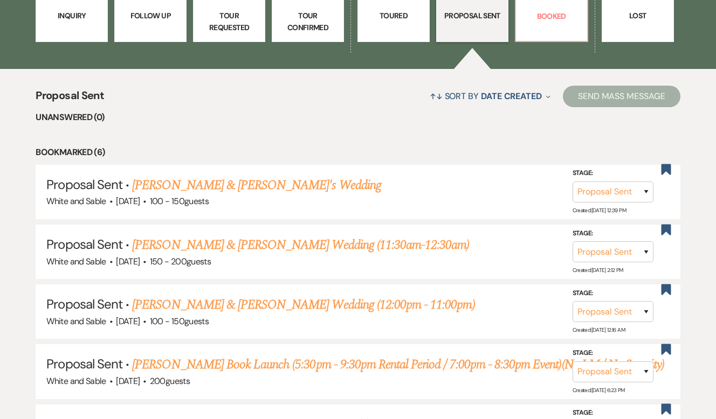
scroll to position [363, 0]
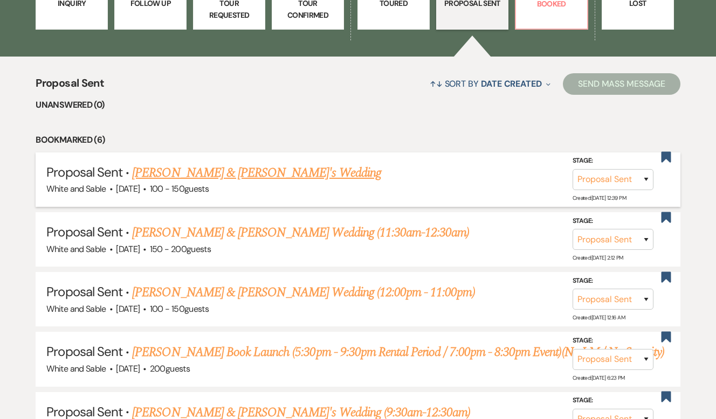
click at [226, 173] on link "[PERSON_NAME] & [PERSON_NAME]'s Wedding" at bounding box center [256, 172] width 249 height 19
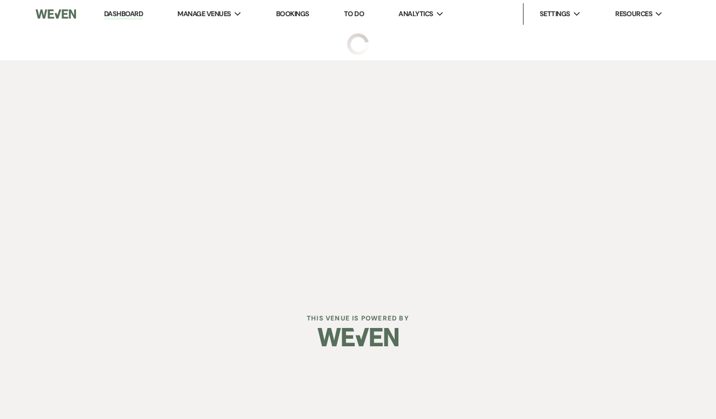
select select "6"
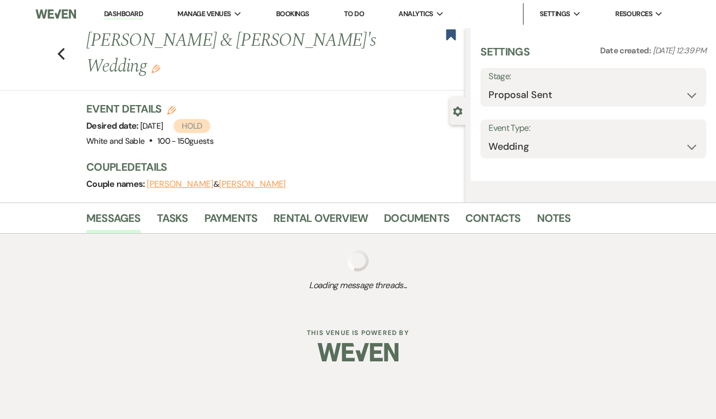
select select "6"
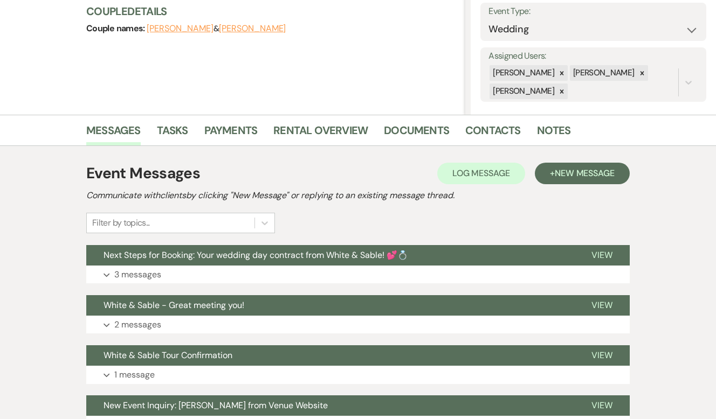
scroll to position [111, 0]
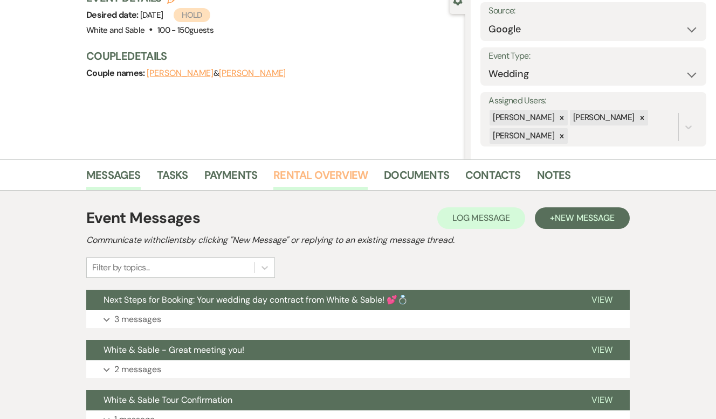
click at [295, 174] on link "Rental Overview" at bounding box center [320, 179] width 94 height 24
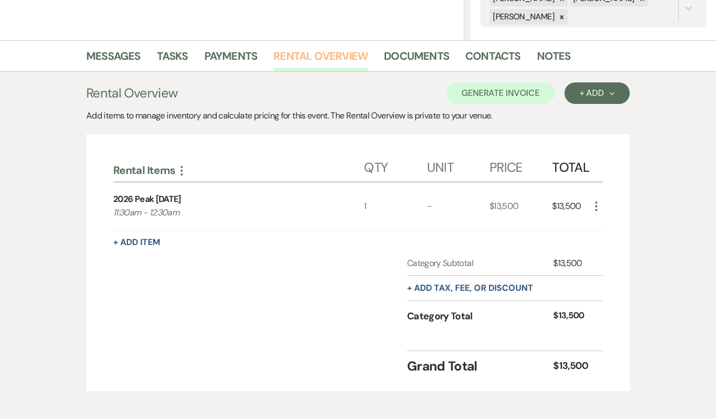
scroll to position [235, 0]
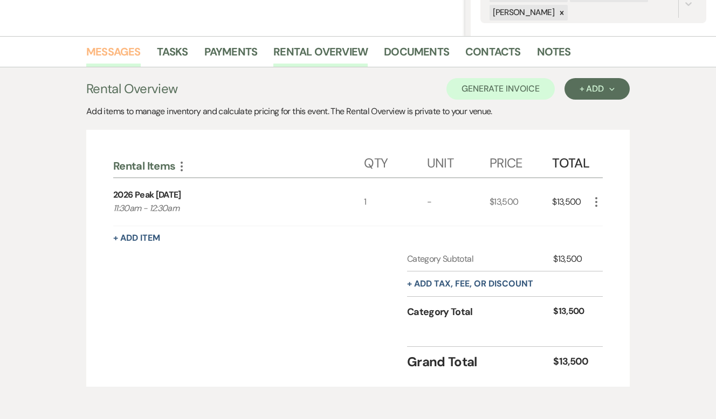
click at [124, 47] on link "Messages" at bounding box center [113, 55] width 54 height 24
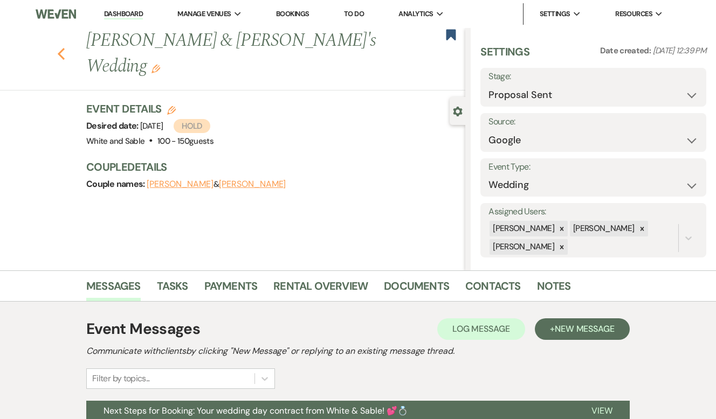
click at [64, 47] on icon "Previous" at bounding box center [61, 53] width 8 height 13
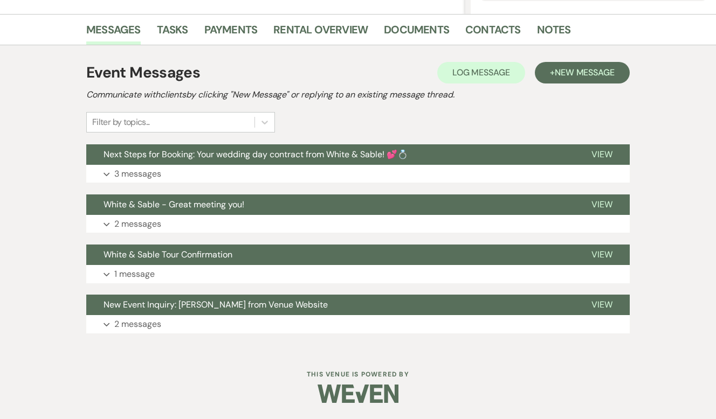
select select "6"
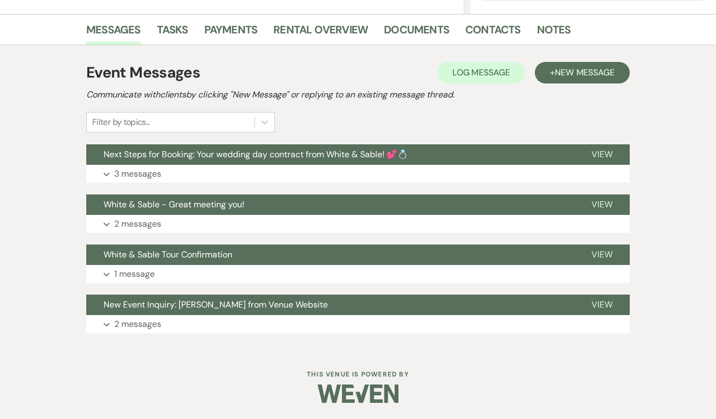
select select "6"
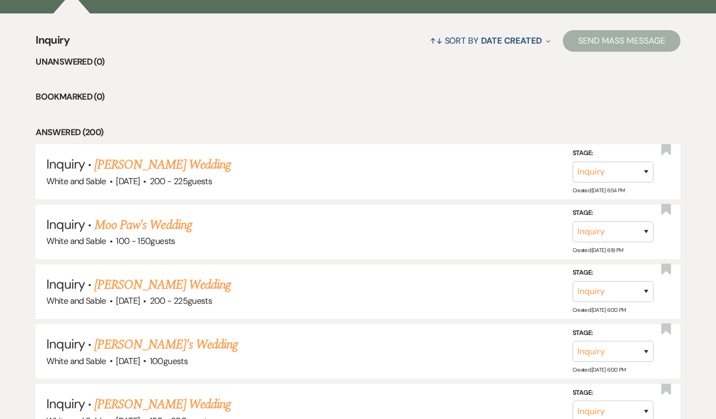
scroll to position [445, 0]
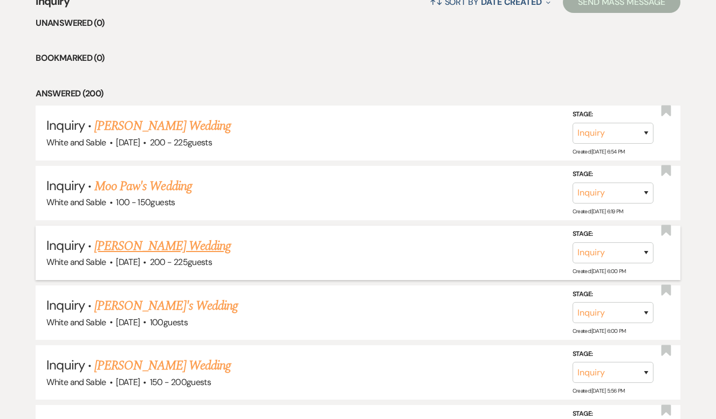
click at [164, 243] on link "[PERSON_NAME] Wedding" at bounding box center [162, 246] width 136 height 19
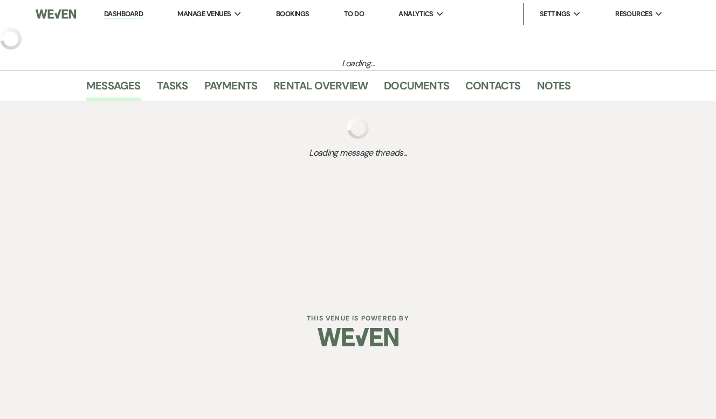
select select "5"
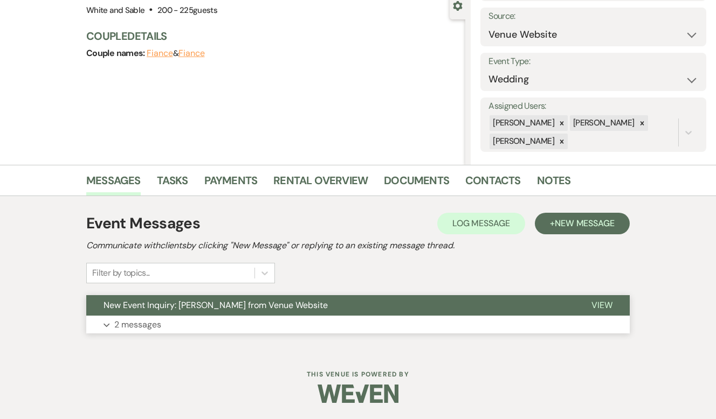
click at [254, 310] on span "New Event Inquiry: Claire Lind from Venue Website" at bounding box center [216, 305] width 224 height 11
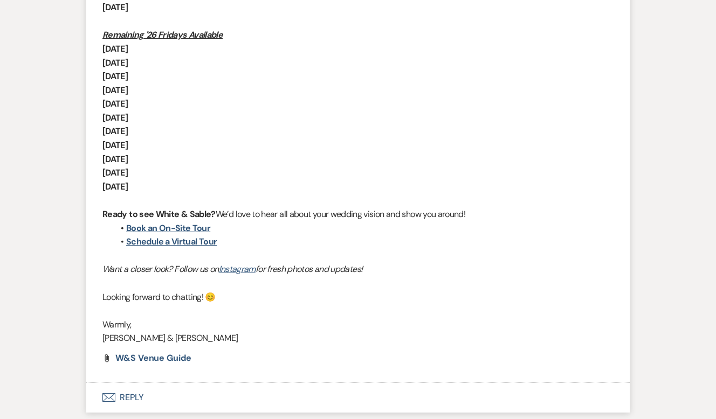
scroll to position [1006, 0]
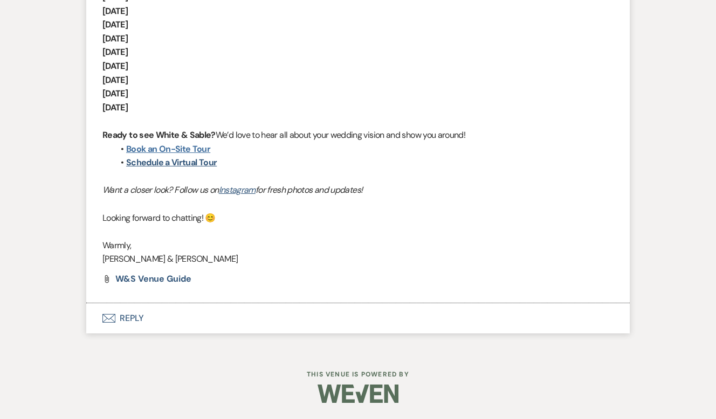
click at [182, 149] on link "Book an On-Site Tour" at bounding box center [168, 148] width 84 height 11
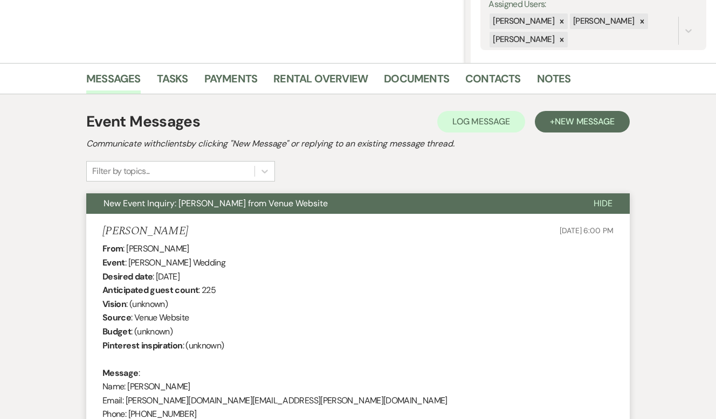
scroll to position [0, 0]
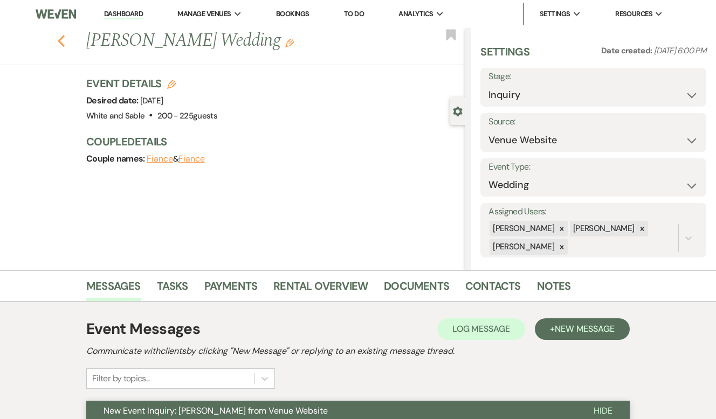
click at [63, 45] on use "button" at bounding box center [61, 41] width 7 height 12
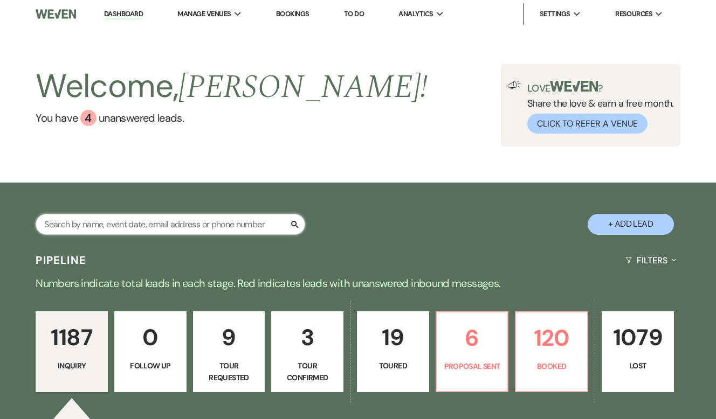
click at [223, 233] on input "text" at bounding box center [171, 224] width 270 height 21
paste input "halynn drozd"
type input "halynn drozd"
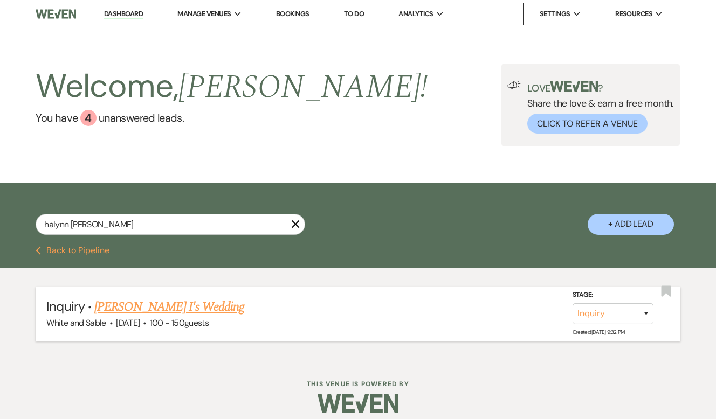
click at [179, 300] on link "[PERSON_NAME] I's Wedding" at bounding box center [169, 307] width 150 height 19
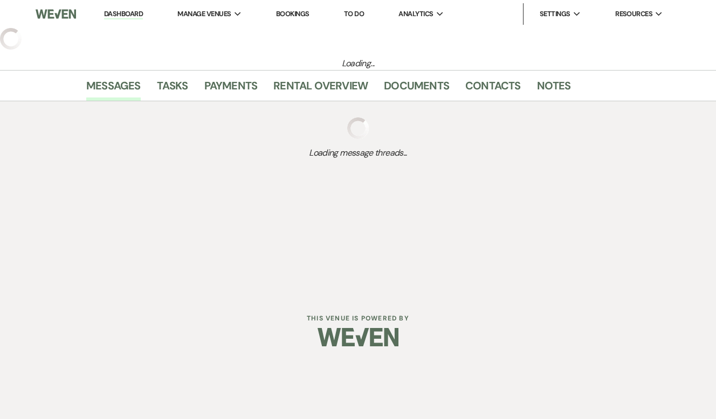
select select "5"
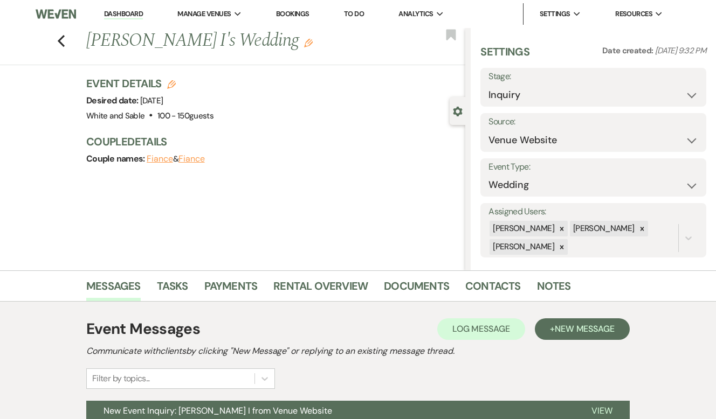
scroll to position [106, 0]
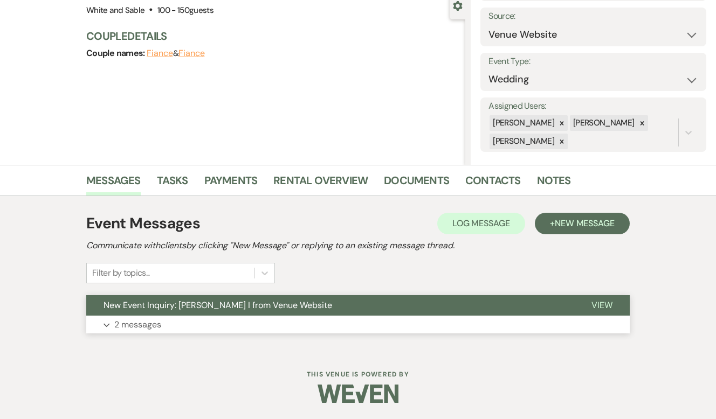
click at [176, 313] on button "New Event Inquiry: Halynn I from Venue Website" at bounding box center [330, 305] width 488 height 20
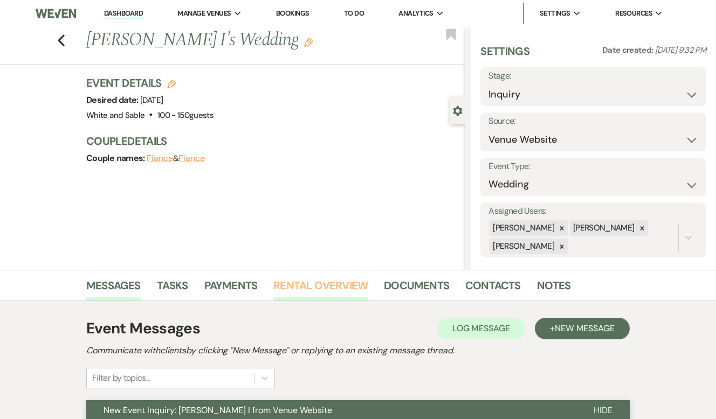
scroll to position [0, 0]
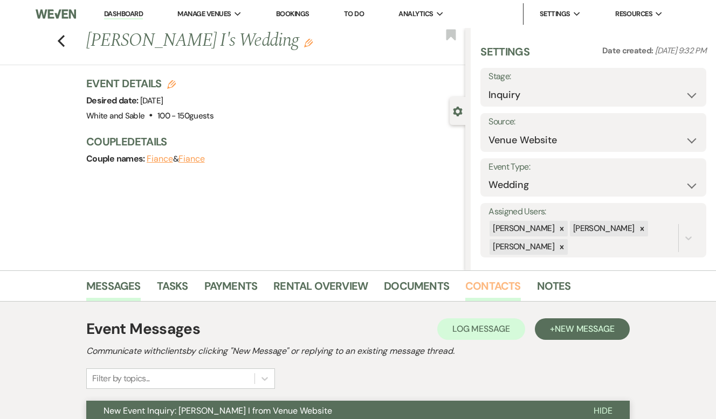
click at [495, 287] on link "Contacts" at bounding box center [493, 290] width 56 height 24
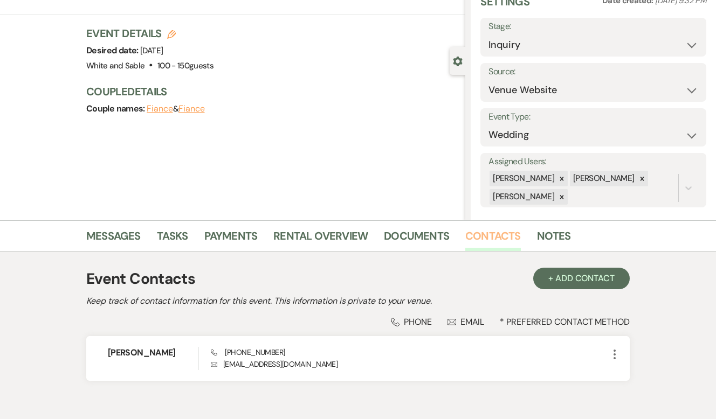
scroll to position [45, 0]
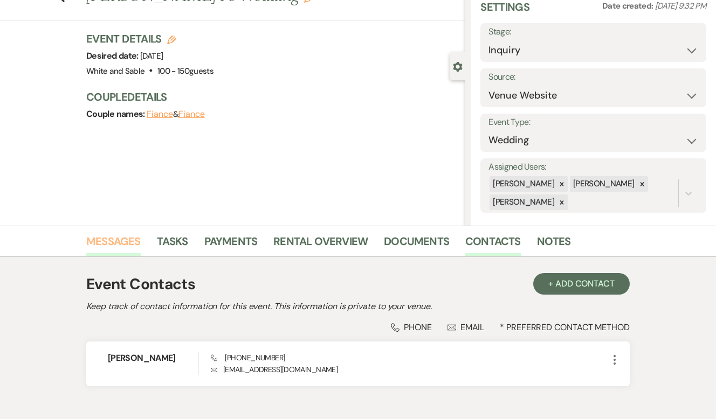
click at [121, 243] on link "Messages" at bounding box center [113, 245] width 54 height 24
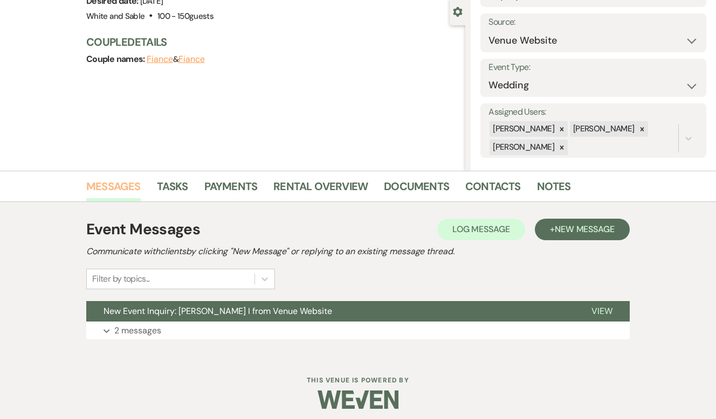
scroll to position [106, 0]
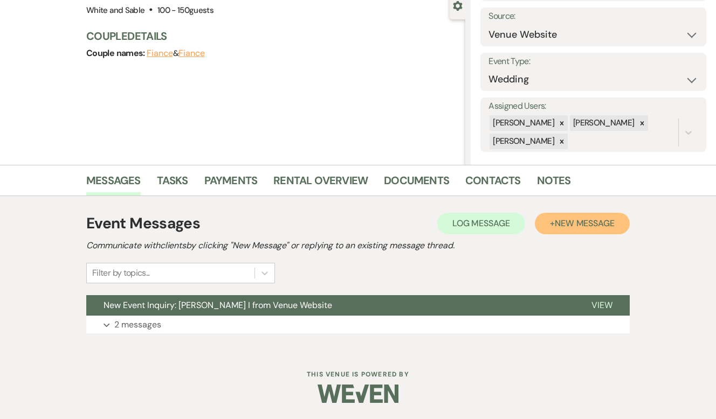
click at [568, 230] on button "+ New Message" at bounding box center [582, 224] width 95 height 22
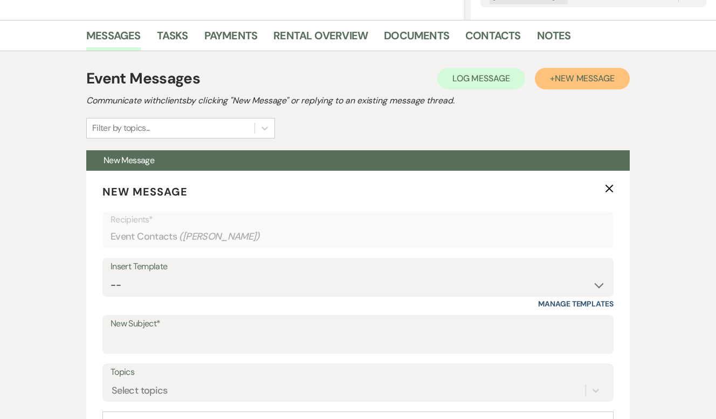
scroll to position [330, 0]
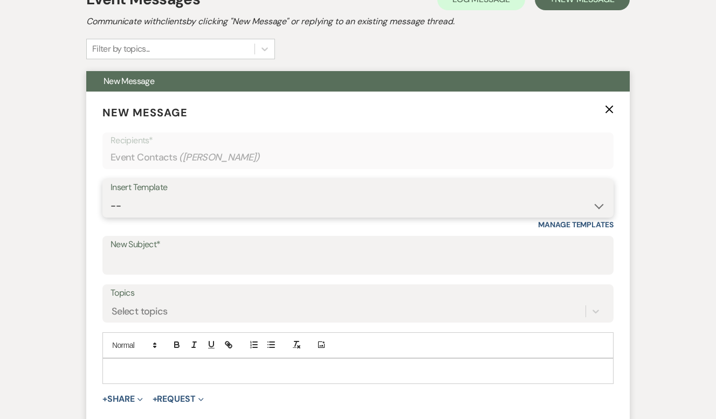
click at [242, 210] on select "-- Inquiry Response (Venue Guide) Schedule - Venue Tour Appt Confirmation Sched…" at bounding box center [358, 206] width 495 height 21
select select "4647"
type input "Your Upcoming Tour at White & Sable!"
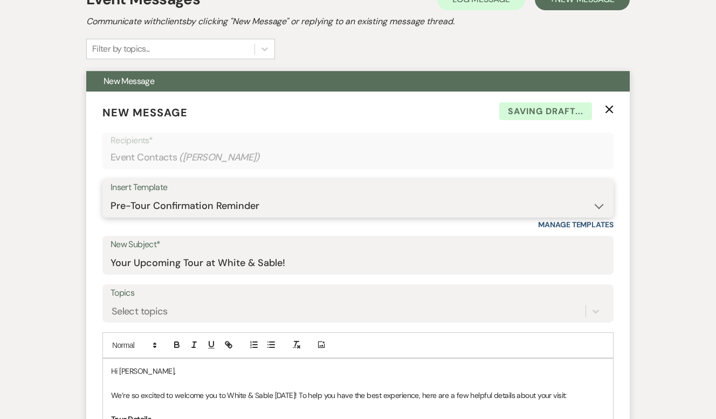
scroll to position [377, 0]
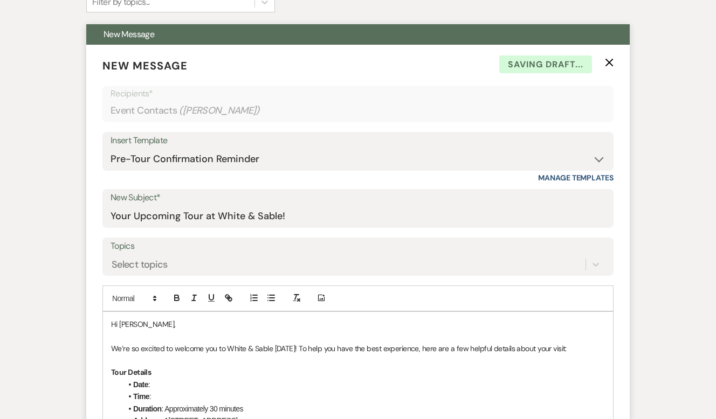
click at [199, 332] on p at bounding box center [358, 336] width 494 height 12
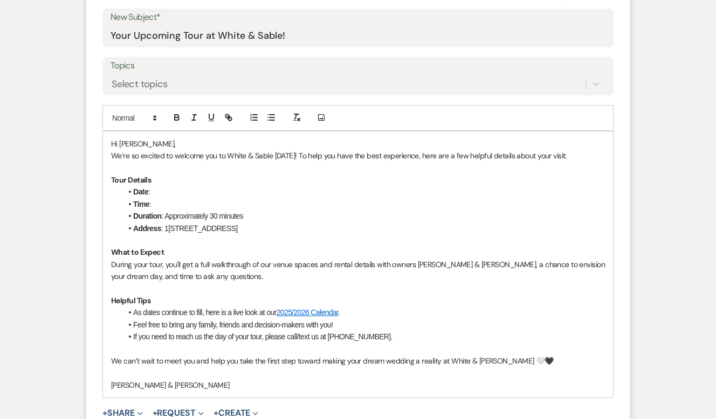
scroll to position [560, 0]
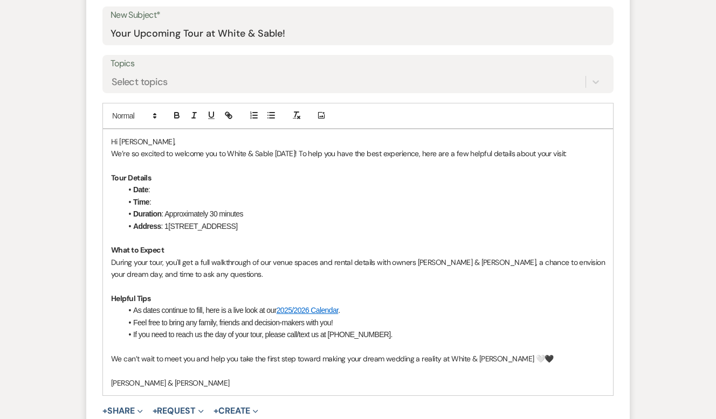
click at [281, 158] on p "We’re so excited to welcome you to White & Sable [DATE]! To help you have the b…" at bounding box center [358, 154] width 494 height 12
click at [184, 185] on li "Date :" at bounding box center [363, 190] width 483 height 12
click at [173, 202] on li "Time :" at bounding box center [363, 202] width 483 height 12
drag, startPoint x: 271, startPoint y: 200, endPoint x: 177, endPoint y: 201, distance: 93.3
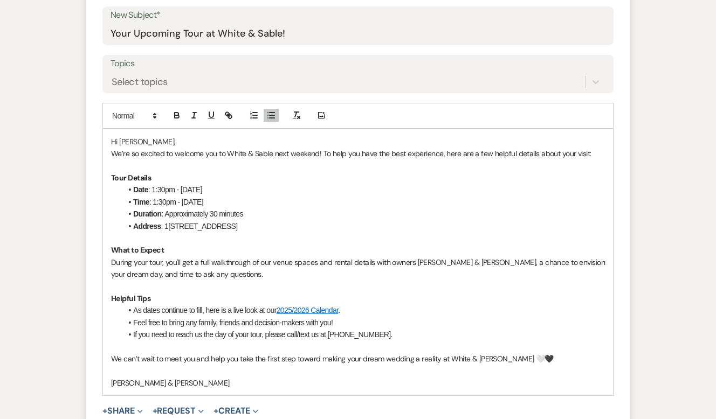
click at [177, 201] on li "Time : 1:30pm - Sunday, August 24, 2025" at bounding box center [363, 202] width 483 height 12
drag, startPoint x: 182, startPoint y: 190, endPoint x: 151, endPoint y: 189, distance: 30.2
click at [151, 189] on li "Date : 1:30pm - Sunday, August 24, 2025" at bounding box center [363, 190] width 483 height 12
click at [337, 196] on li "Time : 1:30pm" at bounding box center [363, 202] width 483 height 12
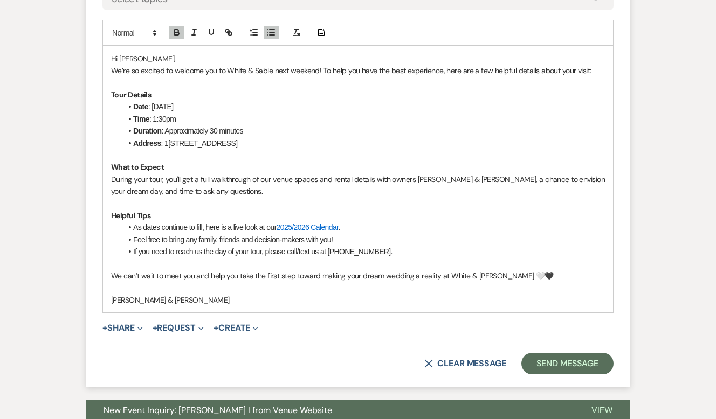
scroll to position [649, 0]
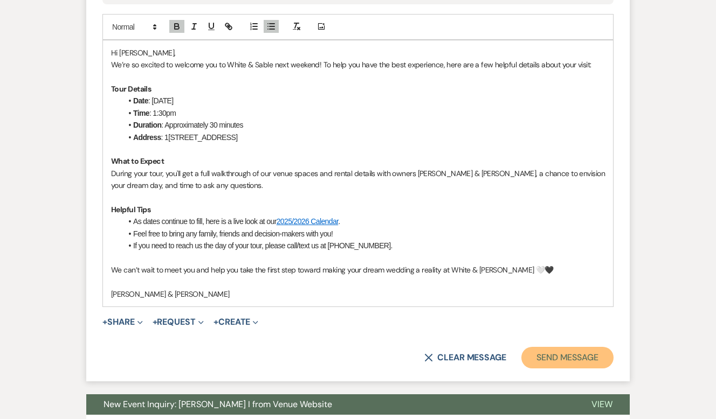
click at [546, 357] on button "Send Message" at bounding box center [567, 358] width 92 height 22
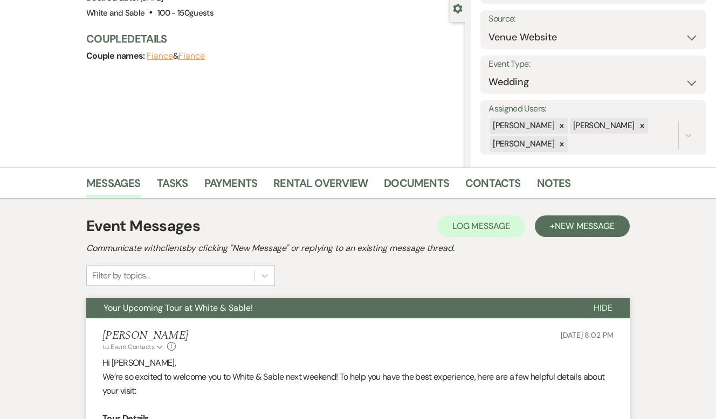
scroll to position [0, 0]
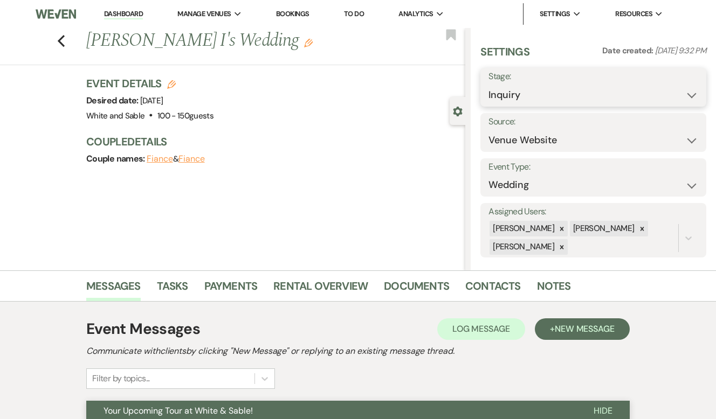
click at [516, 105] on select "Inquiry Follow Up Tour Requested Tour Confirmed Toured Proposal Sent Booked Lost" at bounding box center [593, 95] width 210 height 21
select select "2"
click at [673, 93] on button "Save" at bounding box center [682, 88] width 47 height 22
click at [450, 35] on use "button" at bounding box center [451, 34] width 10 height 11
click at [57, 39] on icon "Previous" at bounding box center [61, 41] width 8 height 13
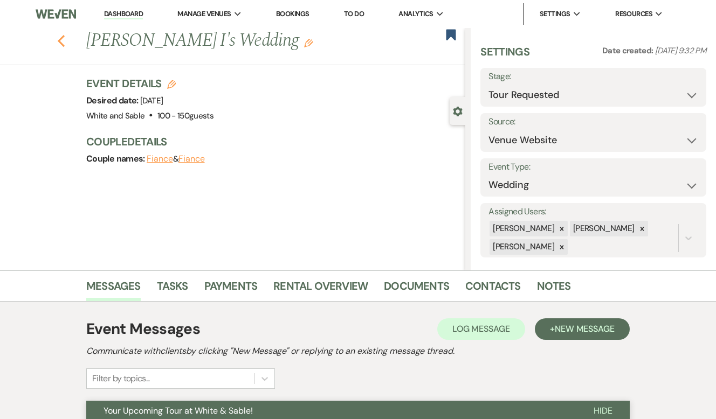
select select "2"
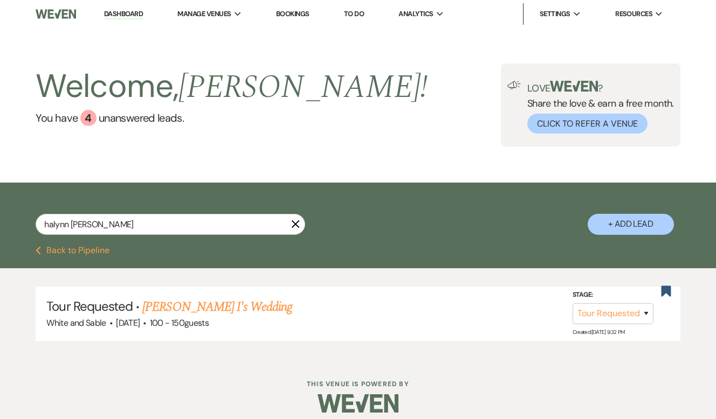
click at [126, 10] on link "Dashboard" at bounding box center [123, 14] width 39 height 10
select select "2"
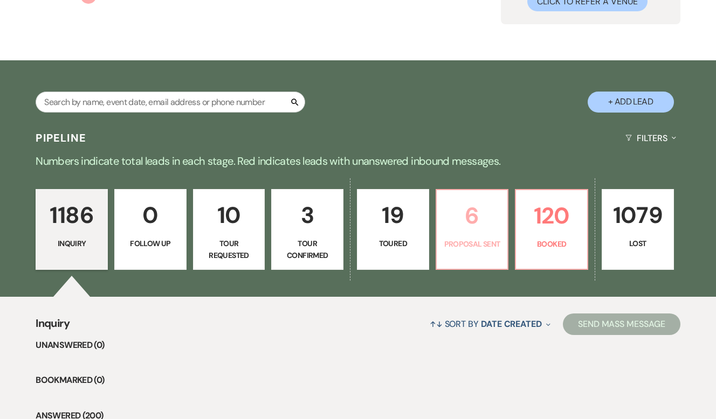
scroll to position [126, 0]
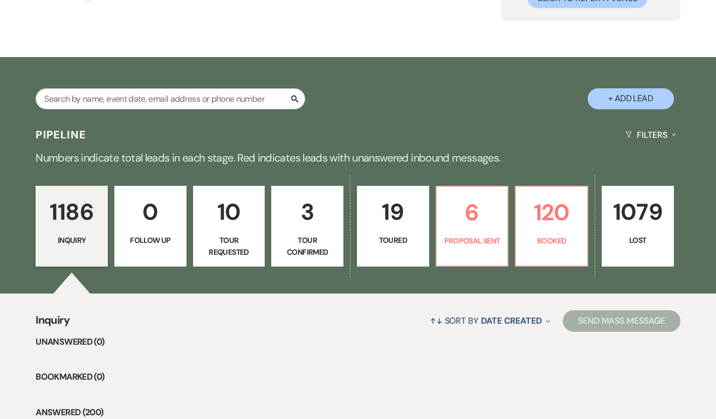
click at [84, 232] on link "1186 Inquiry" at bounding box center [72, 226] width 72 height 81
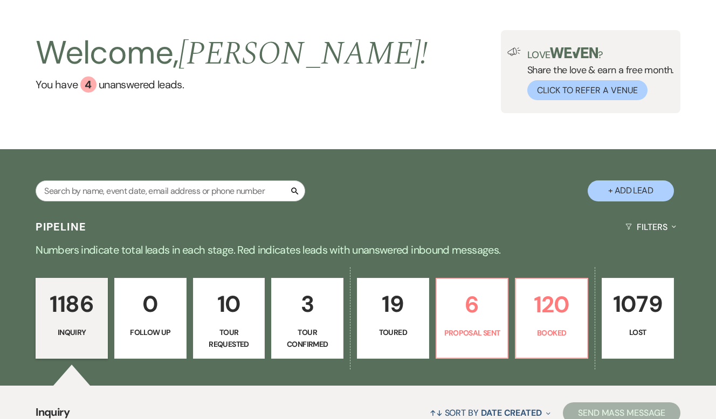
scroll to position [0, 0]
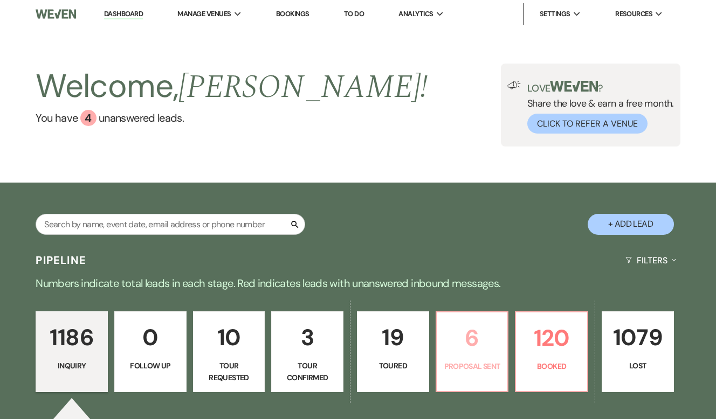
click at [468, 347] on p "6" at bounding box center [472, 338] width 58 height 36
select select "6"
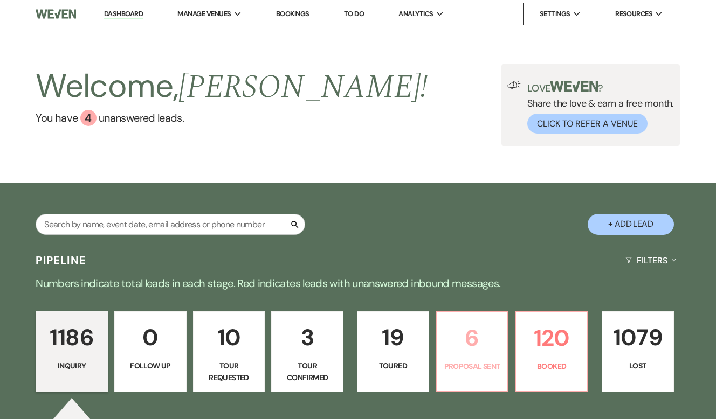
select select "6"
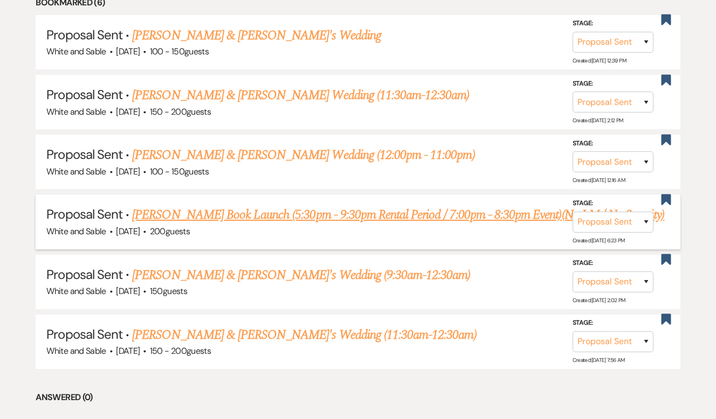
scroll to position [507, 0]
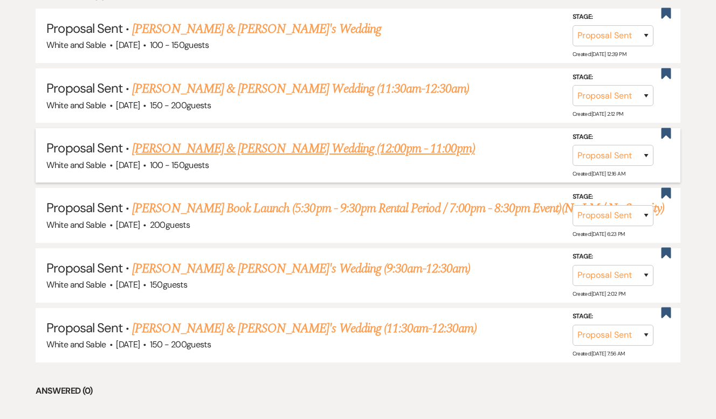
click at [341, 146] on link "[PERSON_NAME] & [PERSON_NAME] Wedding (12:00pm - 11:00pm)" at bounding box center [303, 148] width 342 height 19
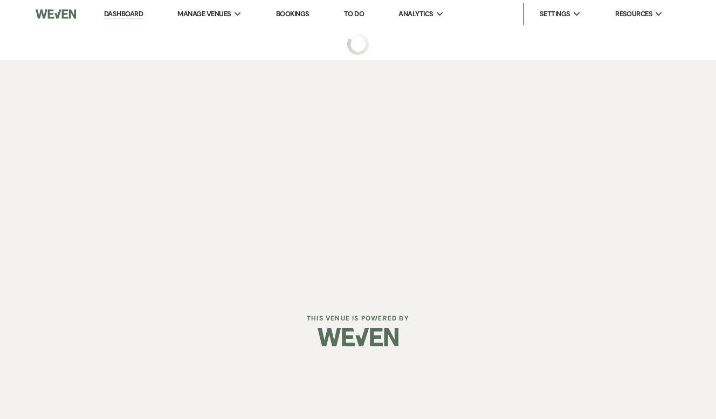
select select "6"
select select "12"
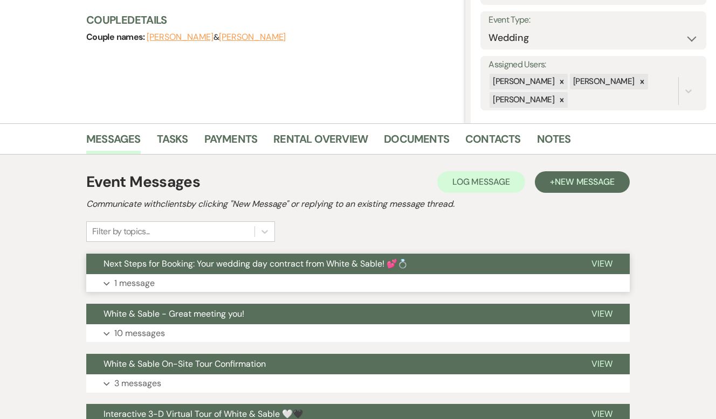
click at [259, 267] on span "Next Steps for Booking: Your wedding day contract from White & Sable! 💕💍" at bounding box center [256, 263] width 305 height 11
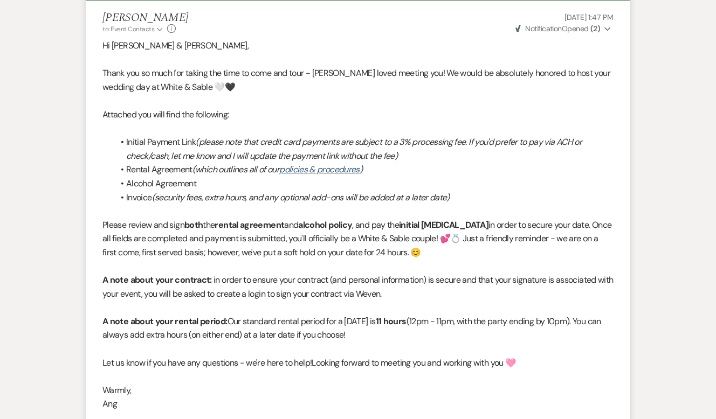
scroll to position [400, 0]
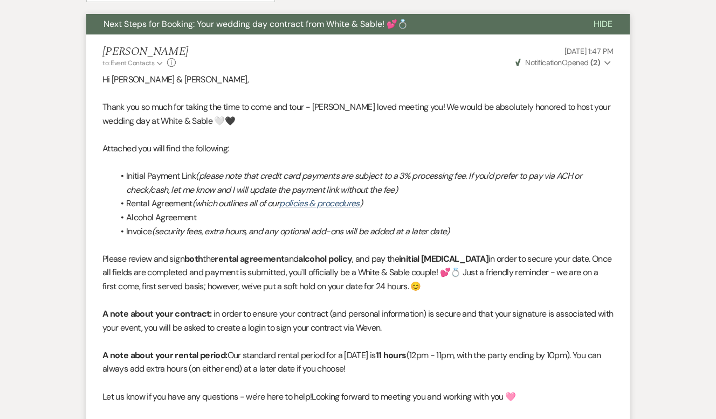
click at [263, 20] on span "Next Steps for Booking: Your wedding day contract from White & Sable! 💕💍" at bounding box center [256, 23] width 305 height 11
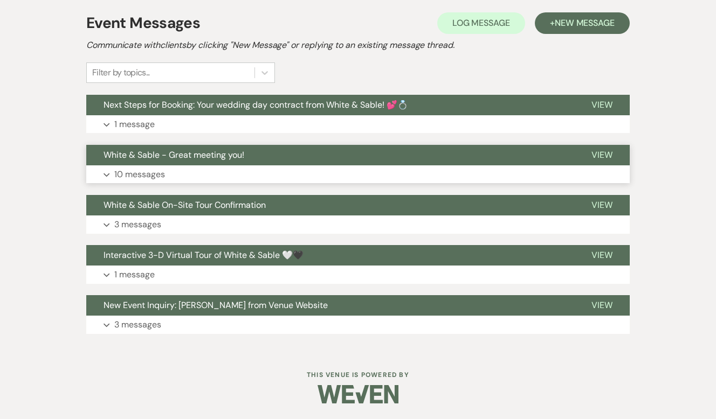
click at [238, 145] on button "White & Sable - Great meeting you!" at bounding box center [330, 155] width 488 height 20
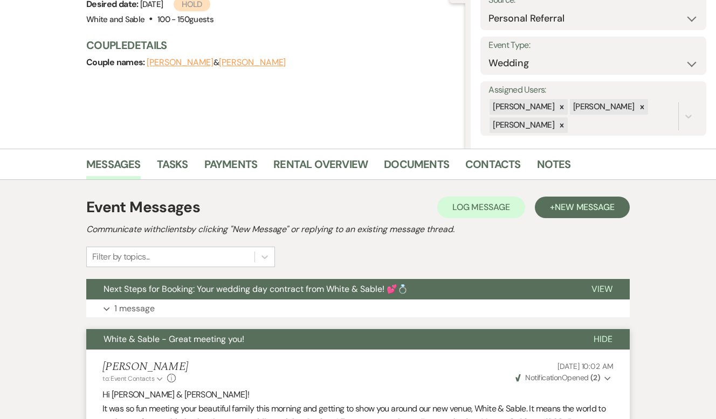
scroll to position [0, 0]
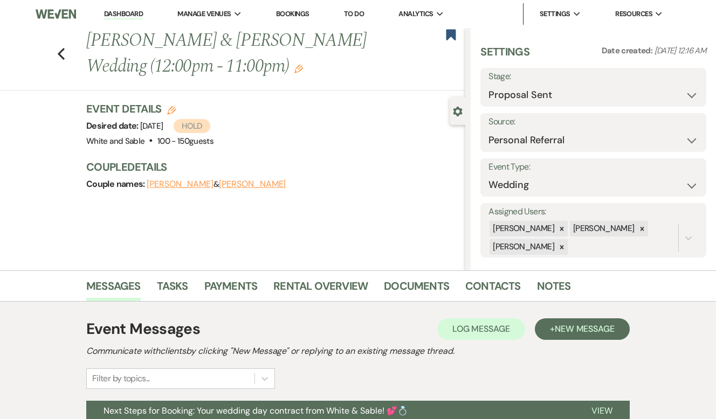
click at [67, 58] on div "Previous Angela Lyscio & Andre Rush's Wedding (12:00pm - 11:00pm) Edit Bookmark" at bounding box center [230, 59] width 471 height 63
click at [65, 57] on icon "Previous" at bounding box center [61, 53] width 8 height 13
select select "6"
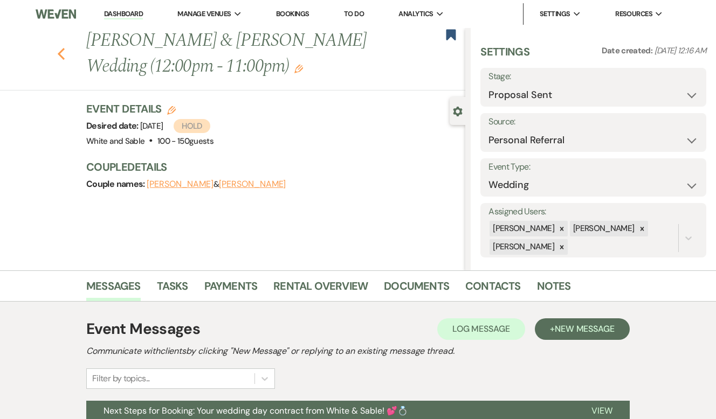
select select "6"
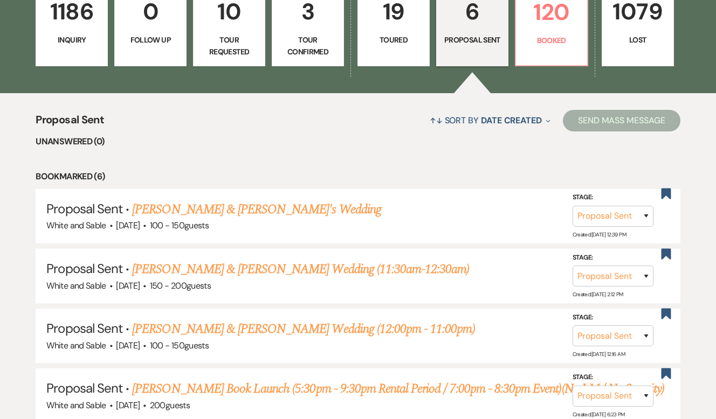
scroll to position [325, 0]
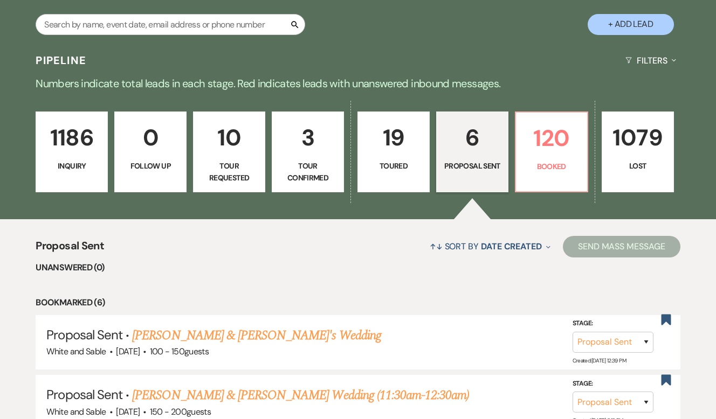
click at [385, 137] on p "19" at bounding box center [393, 138] width 58 height 36
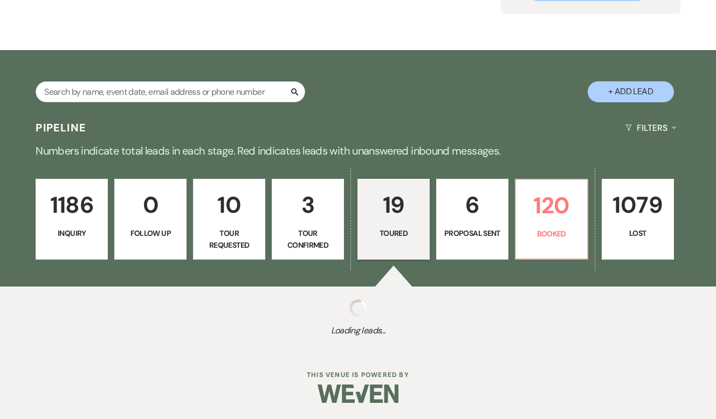
select select "5"
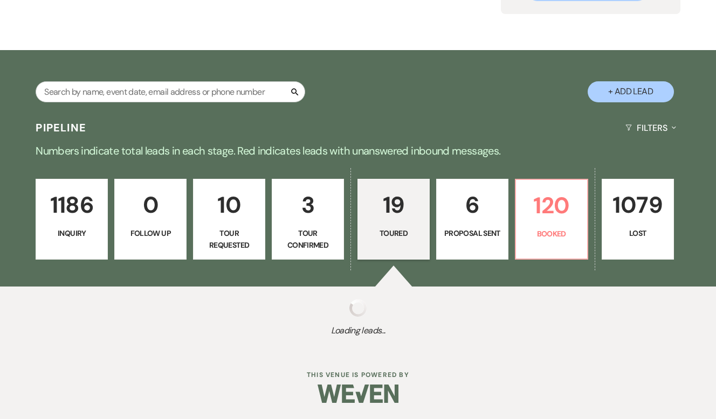
select select "5"
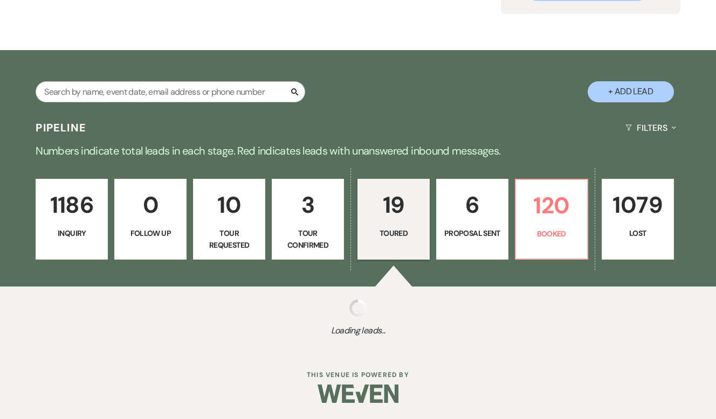
select select "5"
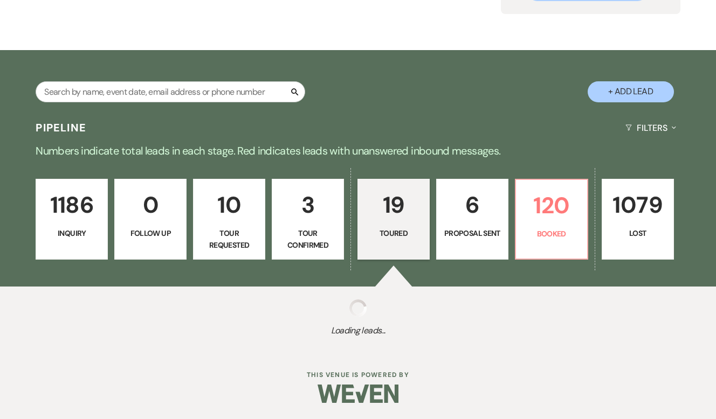
select select "5"
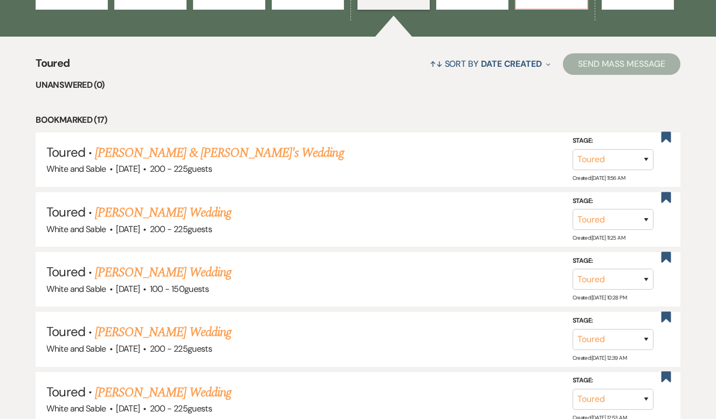
scroll to position [383, 0]
click at [194, 151] on link "[PERSON_NAME] & [PERSON_NAME]'s Wedding" at bounding box center [219, 152] width 249 height 19
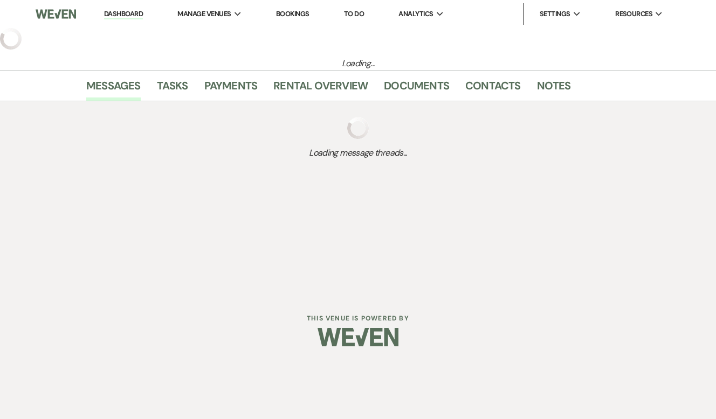
select select "5"
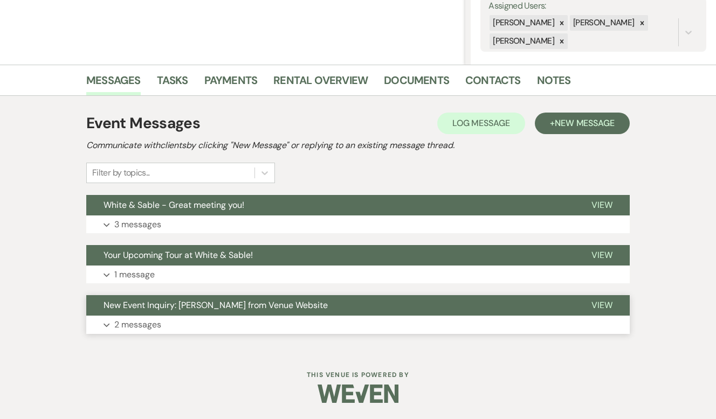
click at [191, 306] on span "New Event Inquiry: Emma Wallraff from Venue Website" at bounding box center [216, 305] width 224 height 11
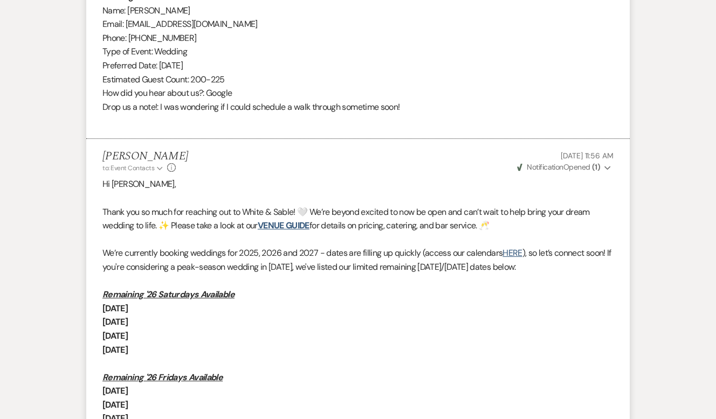
scroll to position [685, 0]
click at [296, 229] on link "VENUE GUIDE" at bounding box center [284, 224] width 52 height 11
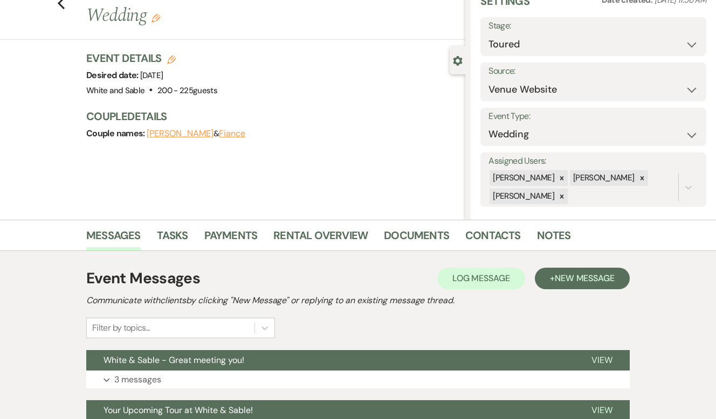
scroll to position [0, 0]
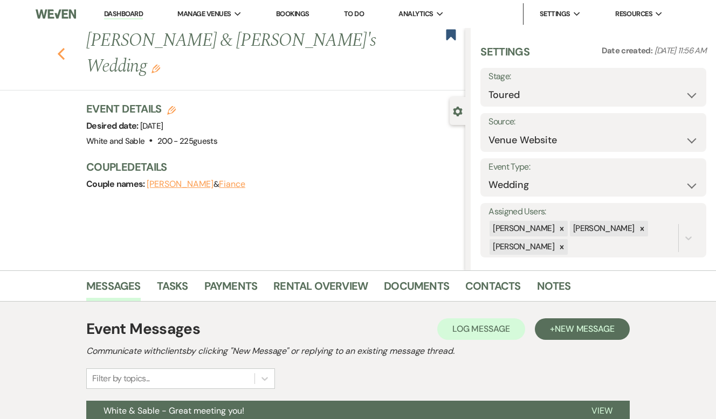
click at [63, 47] on icon "Previous" at bounding box center [61, 53] width 8 height 13
select select "5"
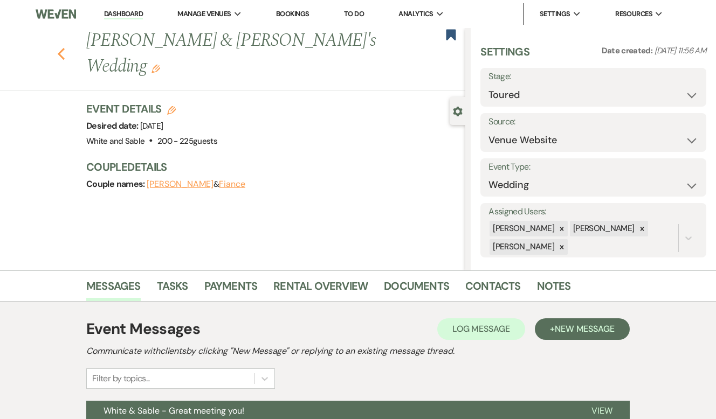
select select "5"
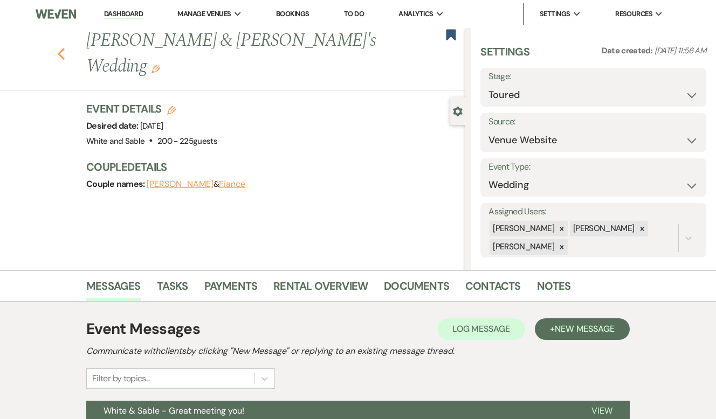
select select "5"
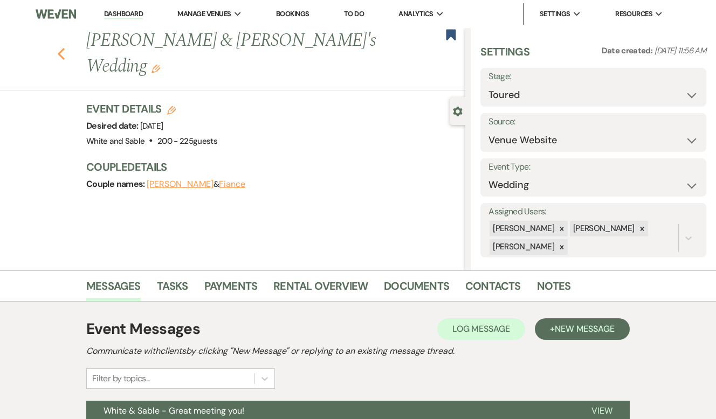
select select "5"
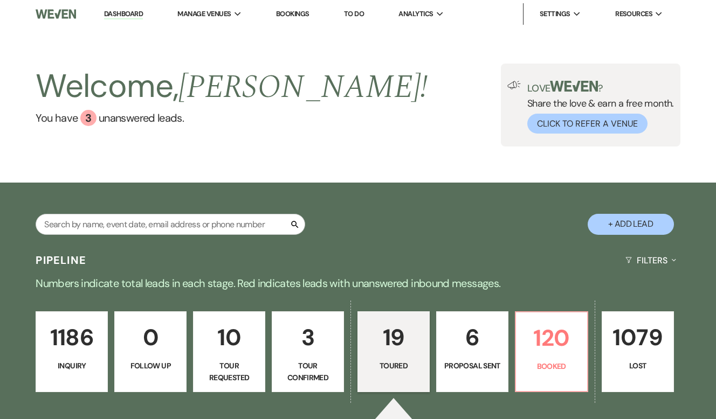
click at [478, 352] on p "6" at bounding box center [472, 338] width 58 height 36
select select "6"
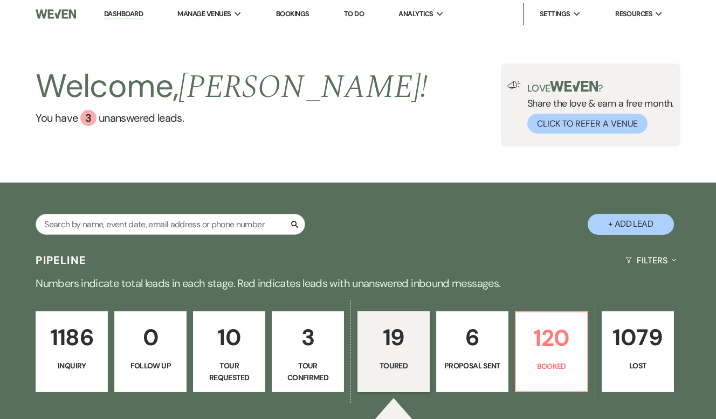
select select "6"
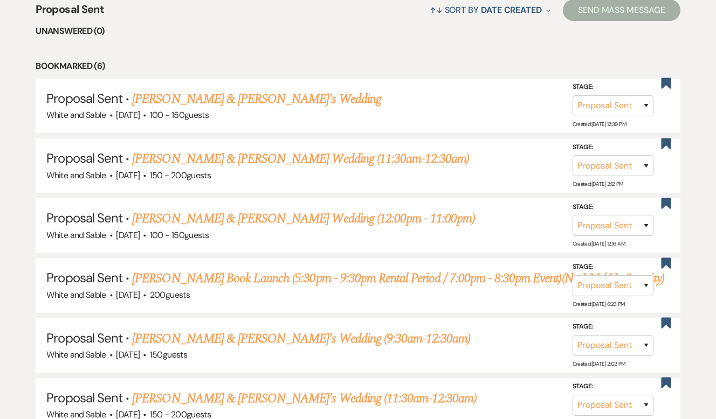
scroll to position [470, 0]
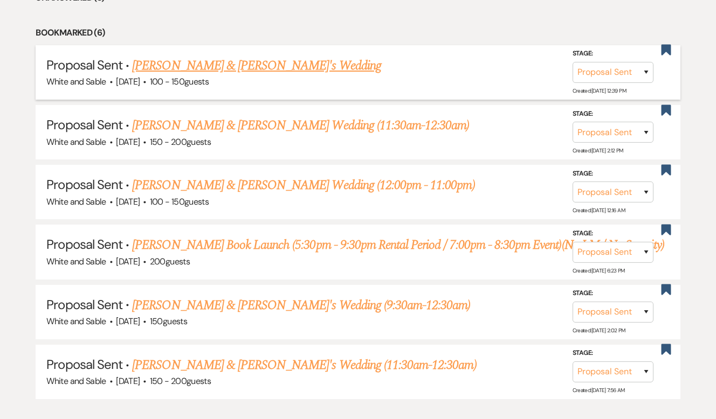
click at [252, 65] on link "[PERSON_NAME] & [PERSON_NAME]'s Wedding" at bounding box center [256, 65] width 249 height 19
select select "6"
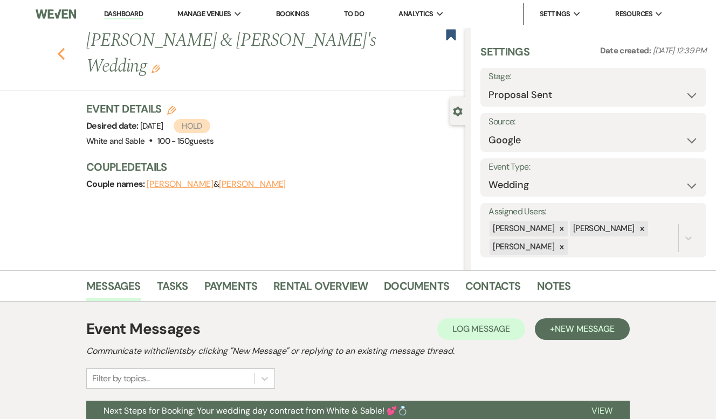
click at [62, 47] on icon "Previous" at bounding box center [61, 53] width 8 height 13
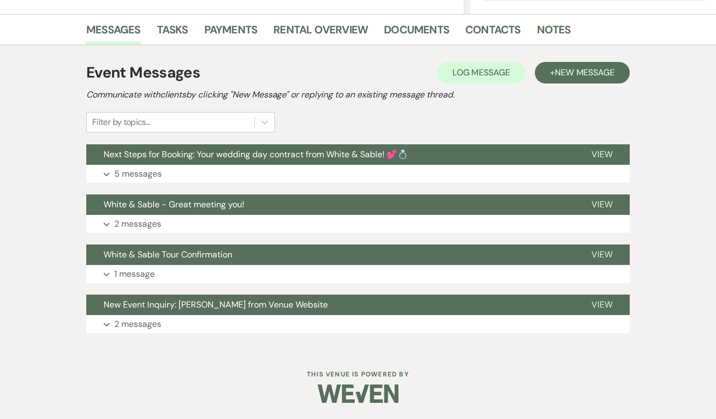
select select "6"
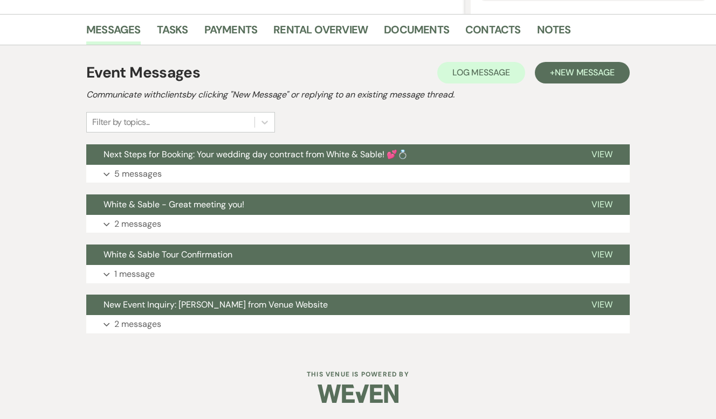
select select "6"
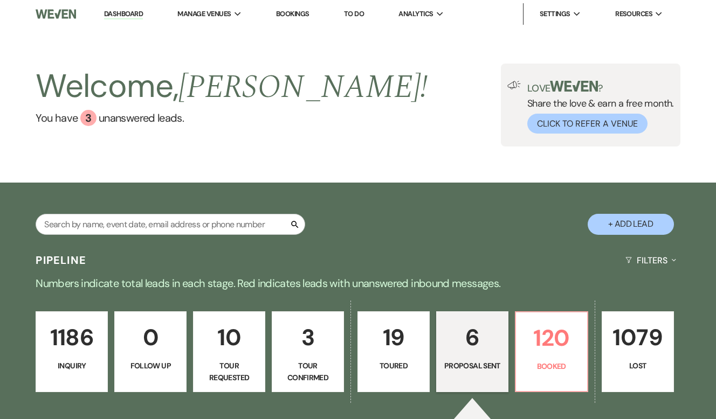
click at [84, 344] on p "1186" at bounding box center [72, 338] width 58 height 36
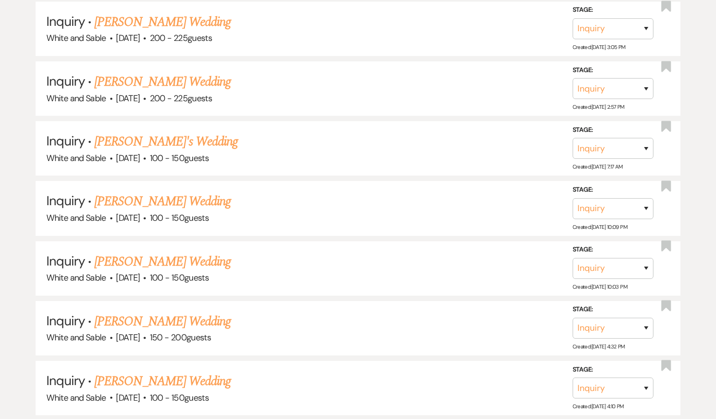
scroll to position [4208, 0]
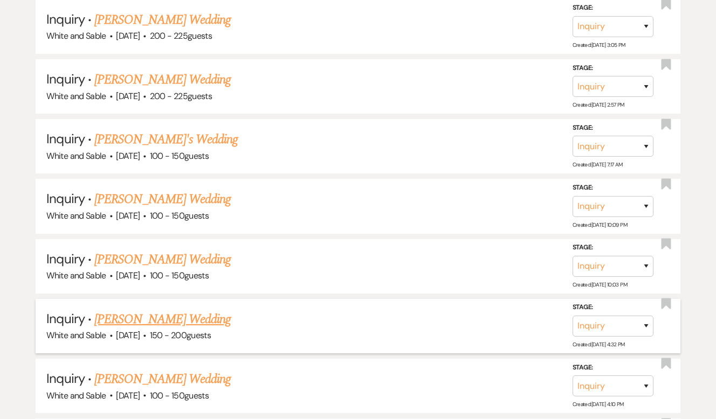
click at [198, 310] on link "[PERSON_NAME] Wedding" at bounding box center [162, 319] width 136 height 19
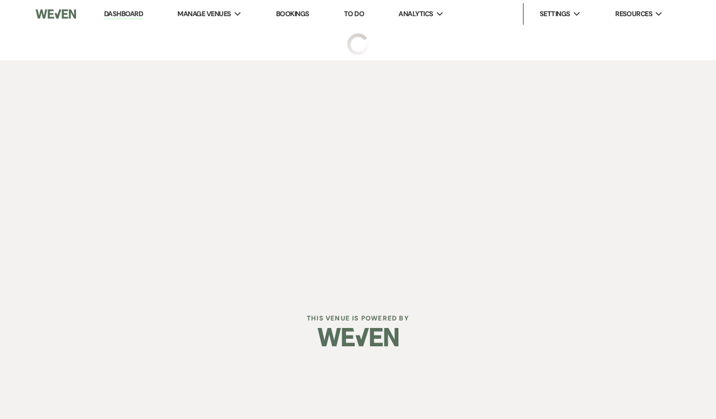
select select "5"
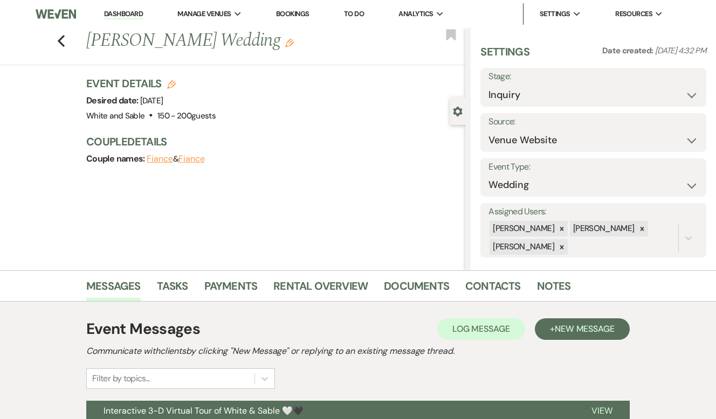
click at [56, 40] on div "Previous Abbey Stanton's Wedding Edit Bookmark" at bounding box center [230, 46] width 471 height 37
click at [62, 40] on icon "Previous" at bounding box center [61, 41] width 8 height 13
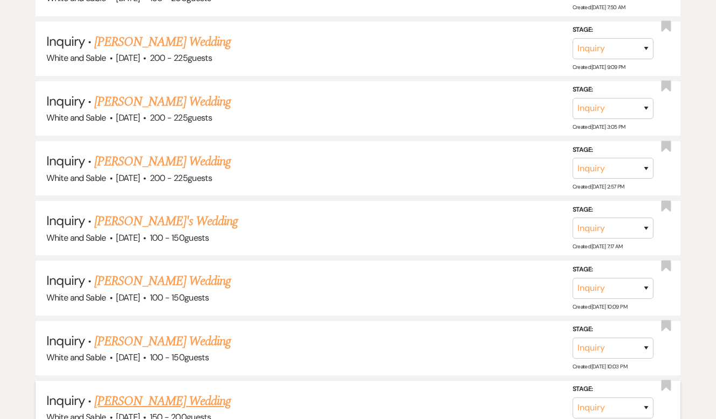
scroll to position [4123, 0]
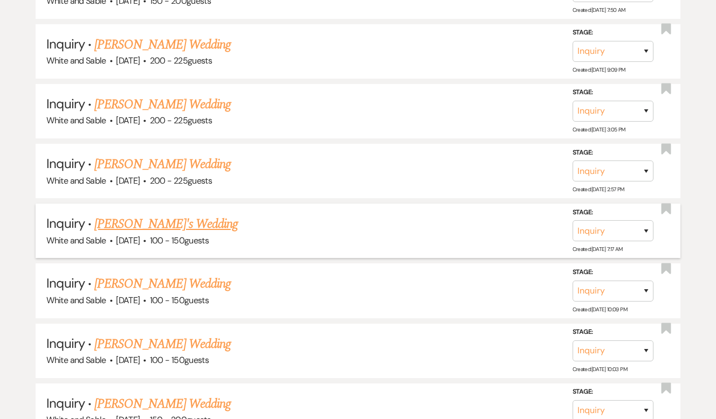
click at [163, 215] on link "[PERSON_NAME]'s Wedding" at bounding box center [165, 224] width 143 height 19
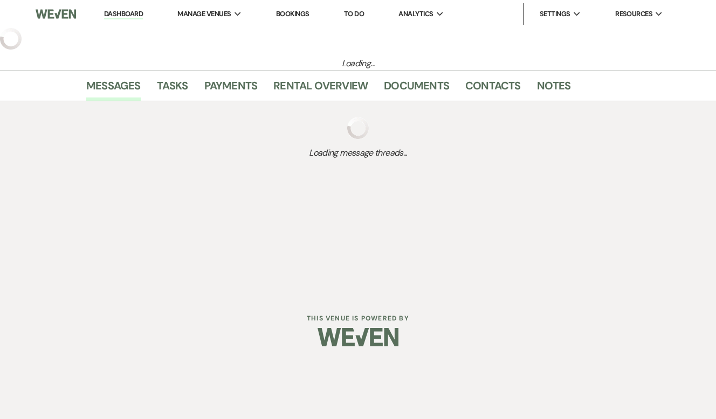
select select "5"
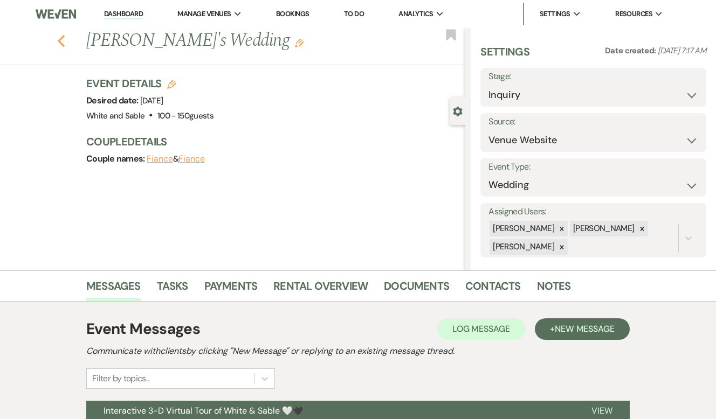
click at [58, 43] on icon "Previous" at bounding box center [61, 41] width 8 height 13
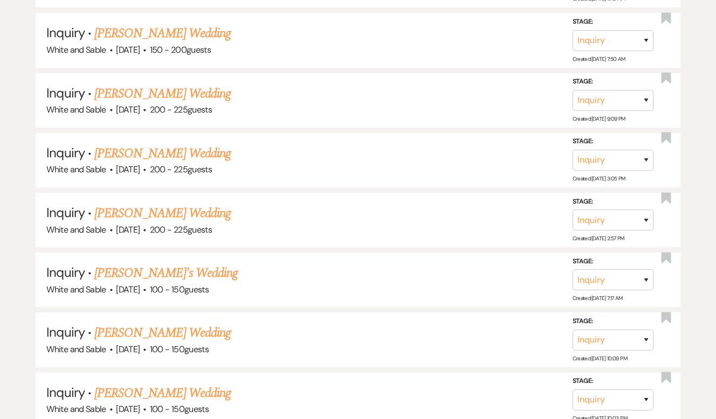
scroll to position [4065, 0]
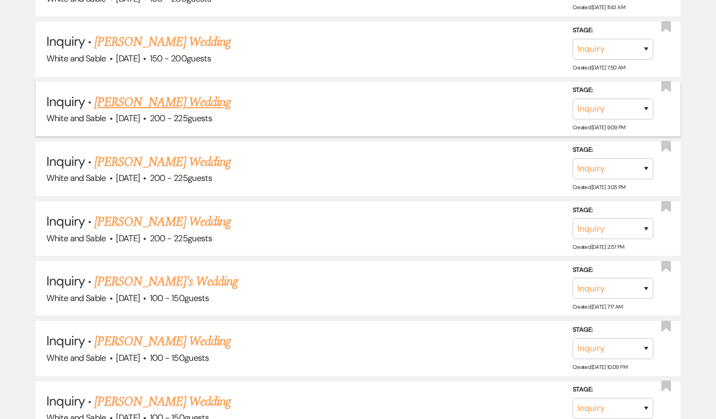
click at [163, 93] on link "[PERSON_NAME] Wedding" at bounding box center [162, 102] width 136 height 19
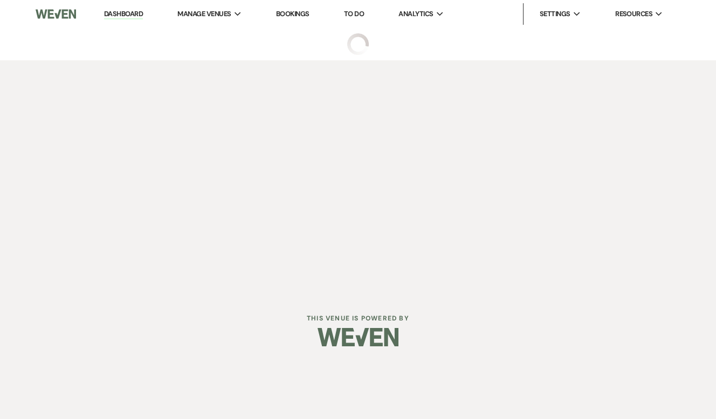
select select "5"
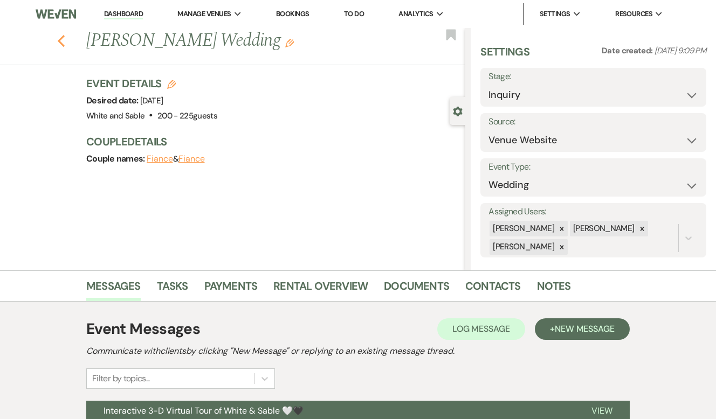
click at [58, 40] on use "button" at bounding box center [61, 41] width 7 height 12
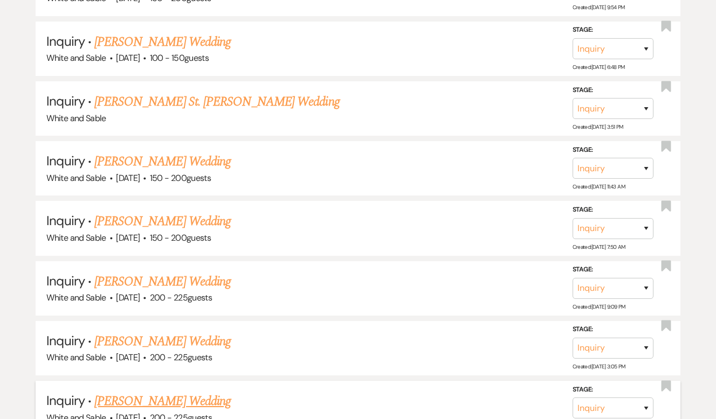
scroll to position [3884, 0]
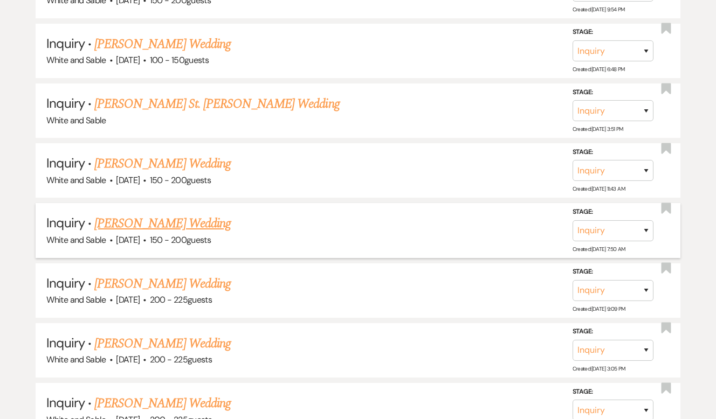
click at [171, 214] on link "[PERSON_NAME] Wedding" at bounding box center [162, 223] width 136 height 19
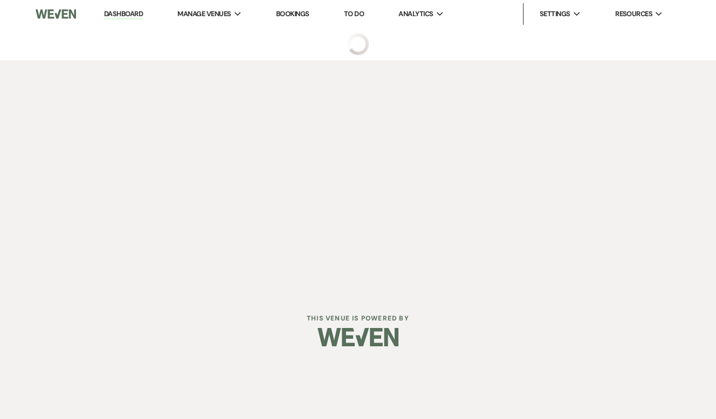
select select "5"
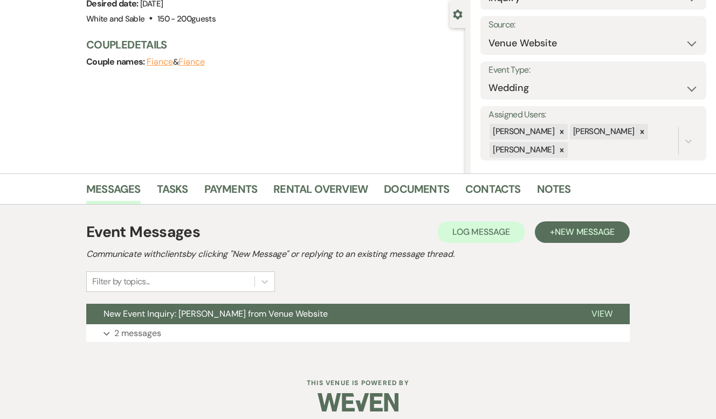
scroll to position [106, 0]
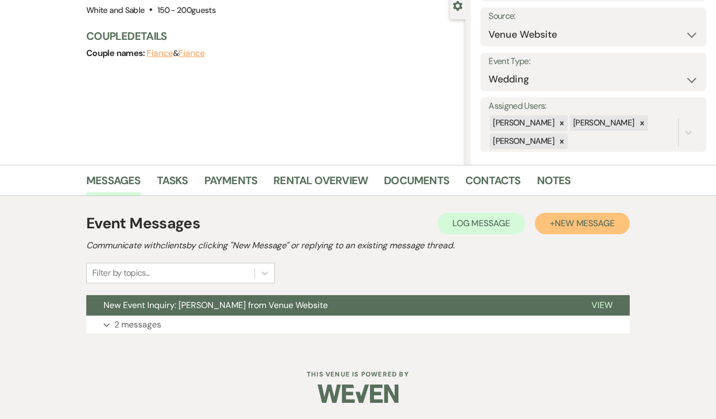
click at [567, 226] on span "New Message" at bounding box center [585, 223] width 60 height 11
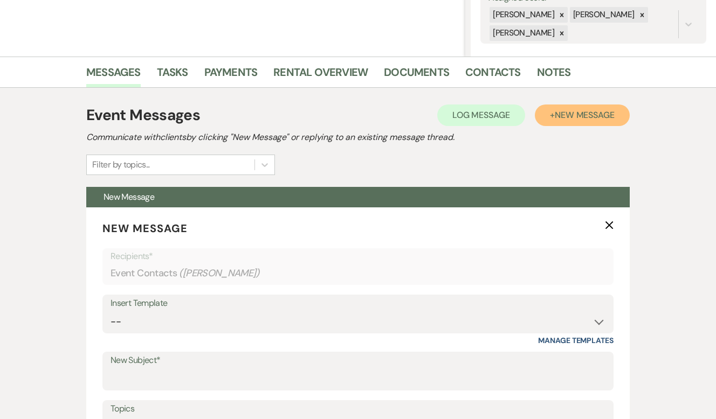
scroll to position [263, 0]
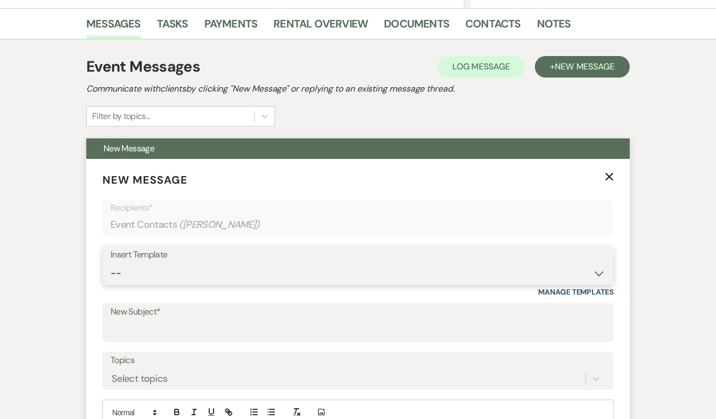
click at [233, 268] on select "-- Inquiry Response (Venue Guide) Schedule - Venue Tour Appt Confirmation Sched…" at bounding box center [358, 273] width 495 height 21
select select "5948"
type input "Interactive 3-D Virtual Tour of White & Sable 🤍🖤"
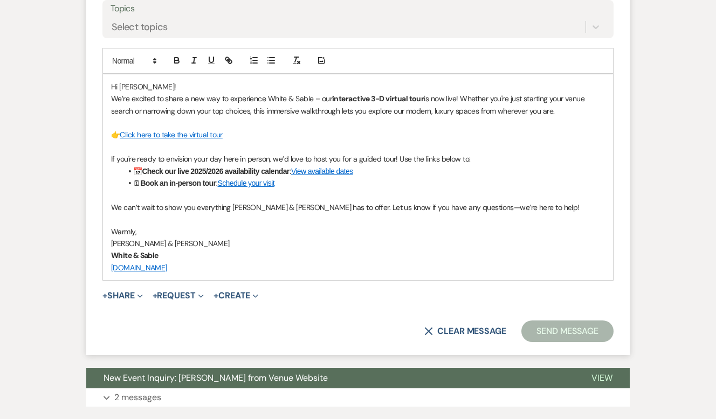
scroll to position [625, 0]
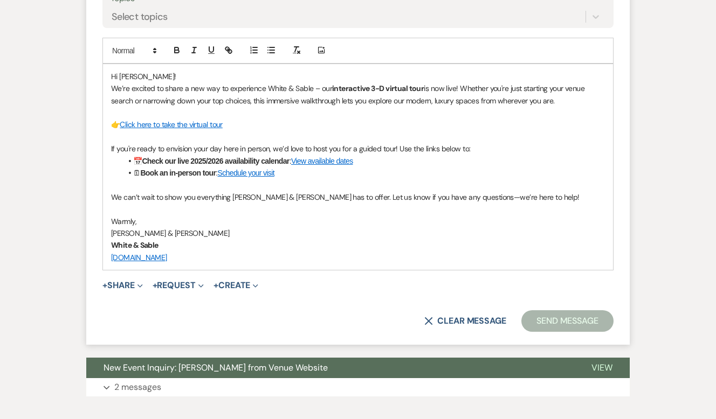
click at [542, 327] on button "Send Message" at bounding box center [567, 322] width 92 height 22
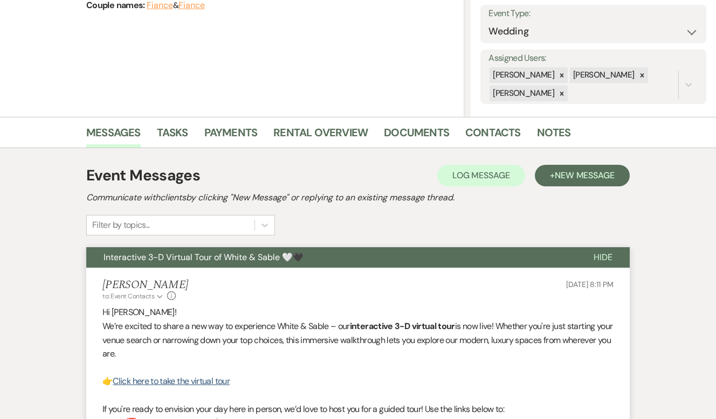
scroll to position [0, 0]
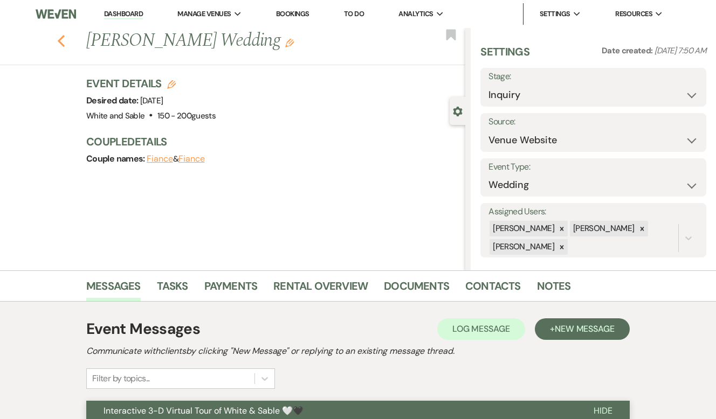
click at [59, 42] on icon "Previous" at bounding box center [61, 41] width 8 height 13
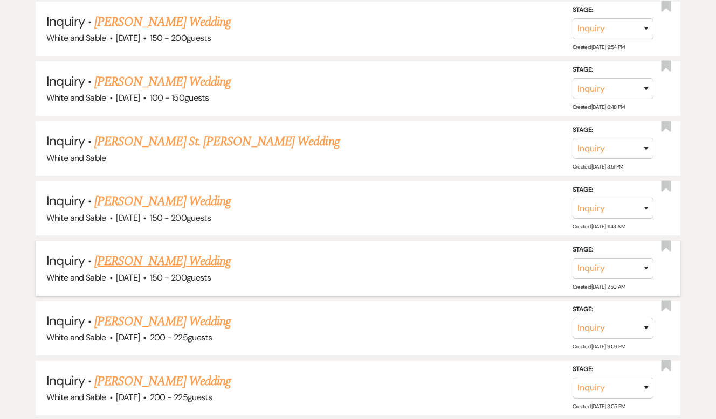
scroll to position [3845, 0]
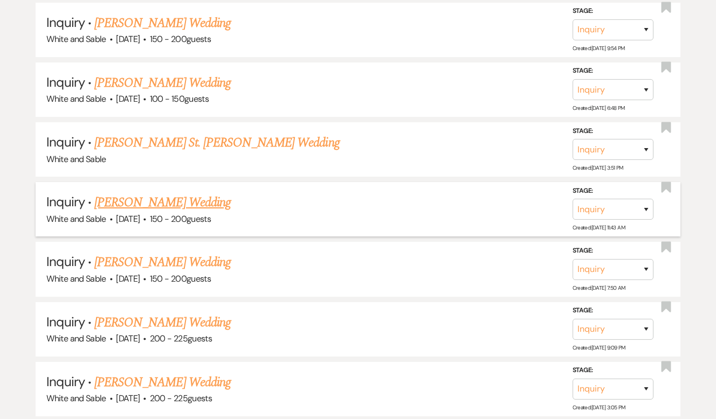
click at [150, 193] on link "[PERSON_NAME] Wedding" at bounding box center [162, 202] width 136 height 19
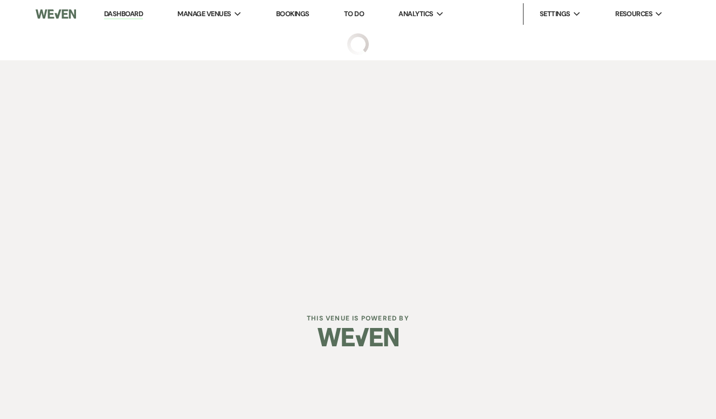
select select "5"
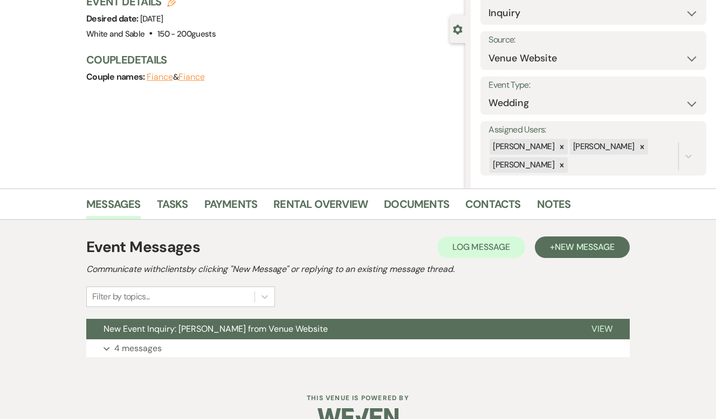
scroll to position [84, 0]
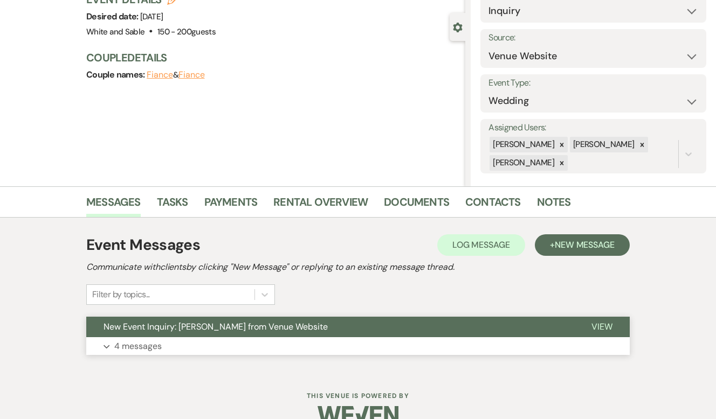
click at [398, 324] on button "New Event Inquiry: Erin Mahaffey from Venue Website" at bounding box center [330, 327] width 488 height 20
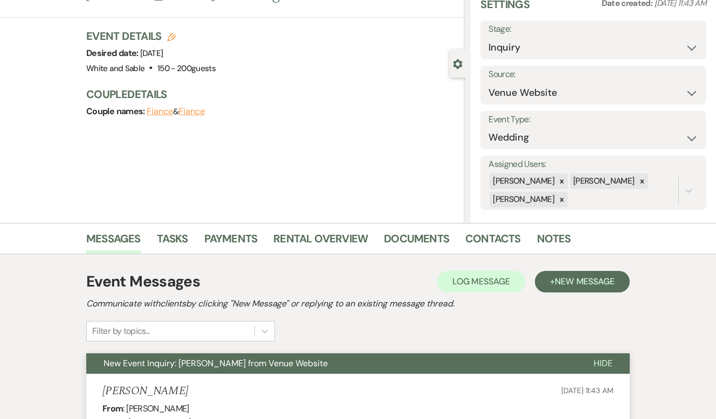
scroll to position [0, 0]
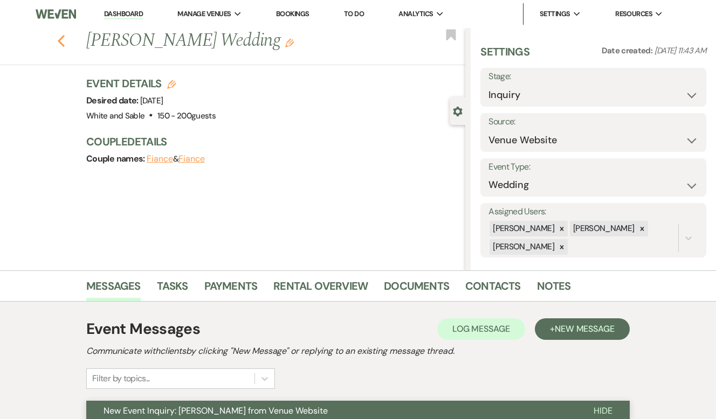
click at [59, 43] on icon "Previous" at bounding box center [61, 41] width 8 height 13
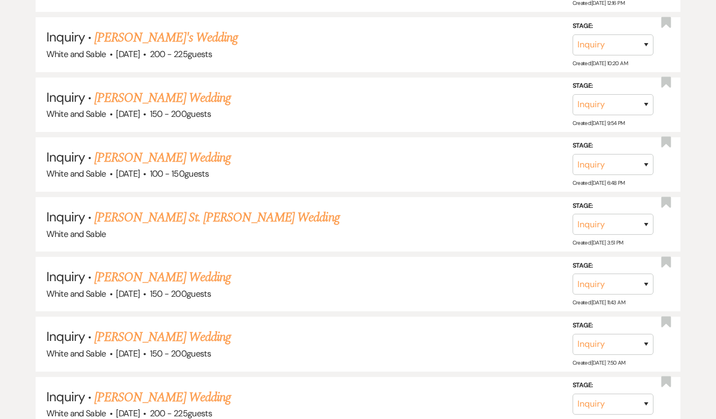
scroll to position [3755, 0]
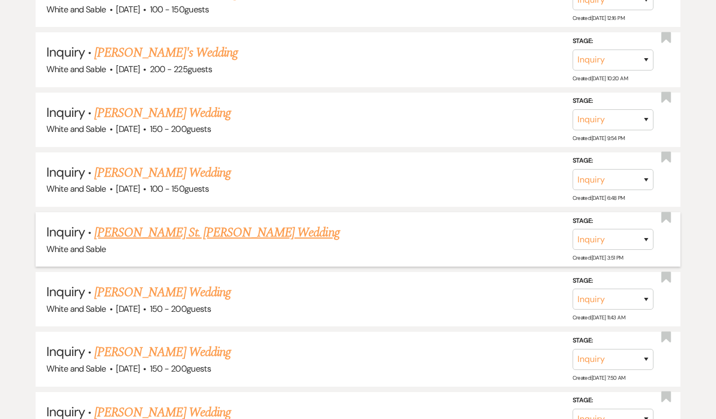
click at [161, 223] on link "[PERSON_NAME] St. [PERSON_NAME] Wedding" at bounding box center [216, 232] width 245 height 19
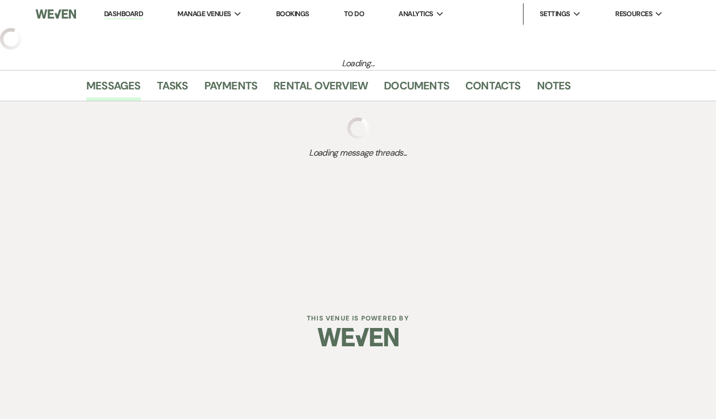
select select "5"
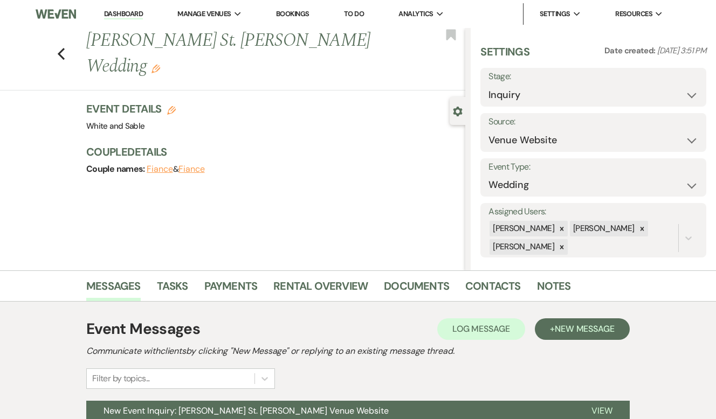
scroll to position [17, 0]
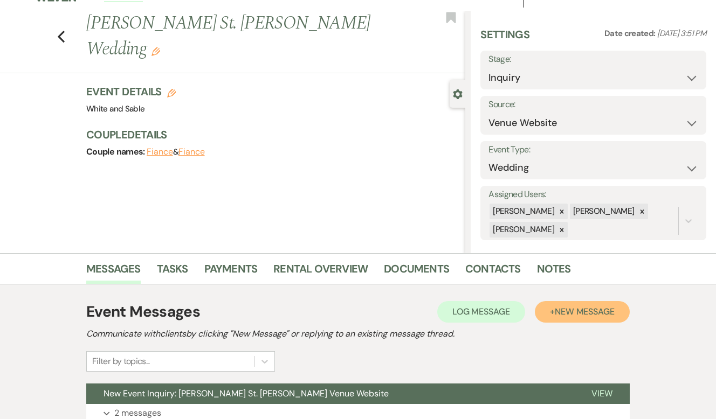
click at [571, 314] on span "New Message" at bounding box center [585, 311] width 60 height 11
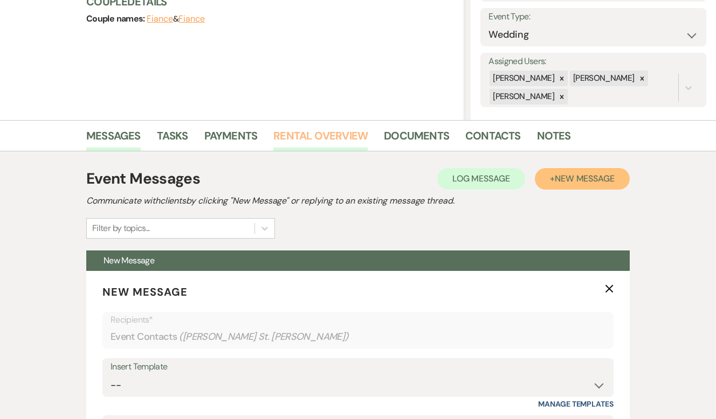
scroll to position [155, 0]
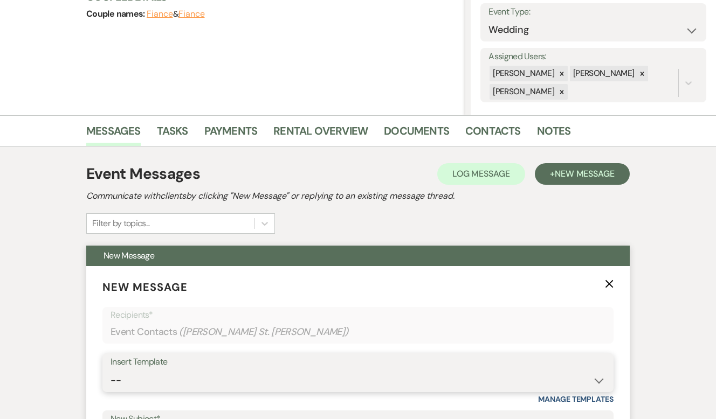
click at [240, 381] on select "-- Inquiry Response (Venue Guide) Schedule - Venue Tour Appt Confirmation Sched…" at bounding box center [358, 380] width 495 height 21
select select "5948"
type input "Interactive 3-D Virtual Tour of White & Sable 🤍🖤"
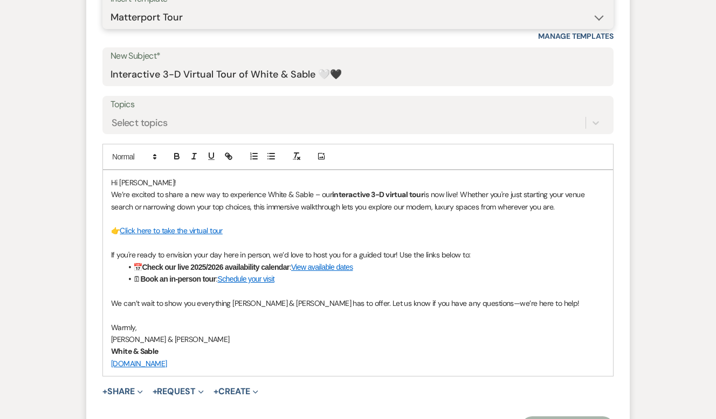
scroll to position [574, 0]
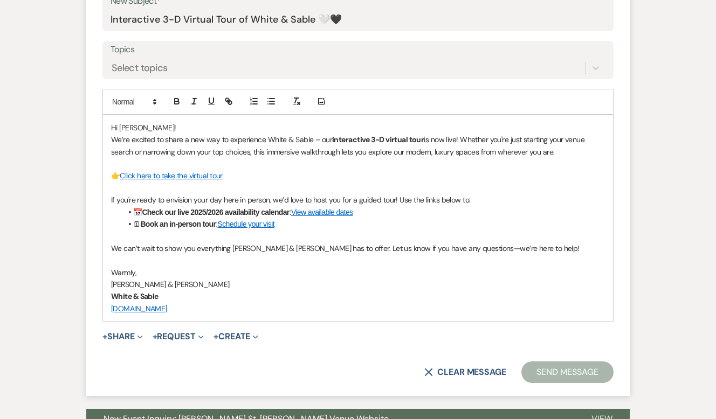
click at [558, 376] on button "Send Message" at bounding box center [567, 373] width 92 height 22
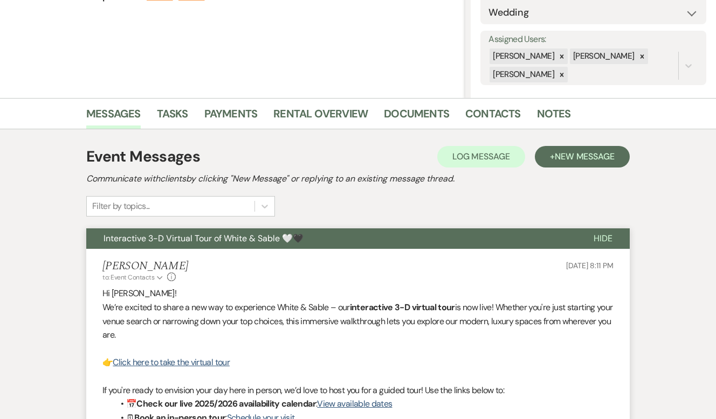
scroll to position [0, 0]
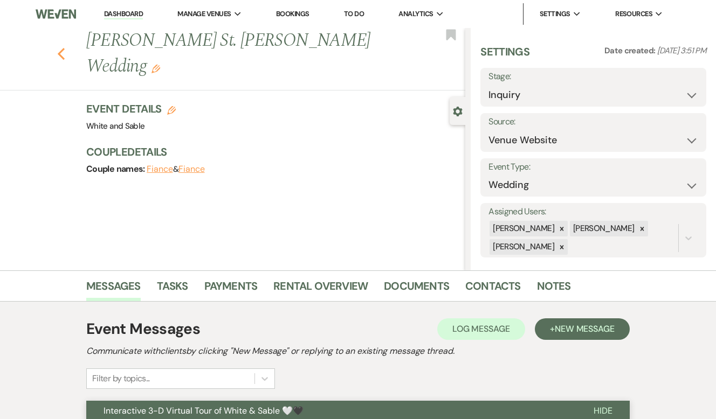
click at [58, 47] on icon "Previous" at bounding box center [61, 53] width 8 height 13
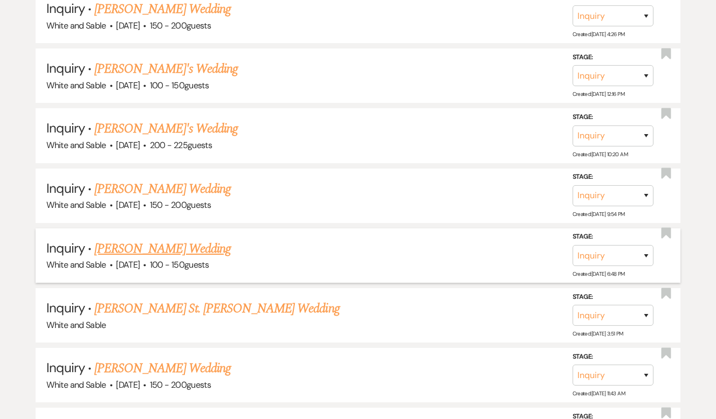
scroll to position [3667, 0]
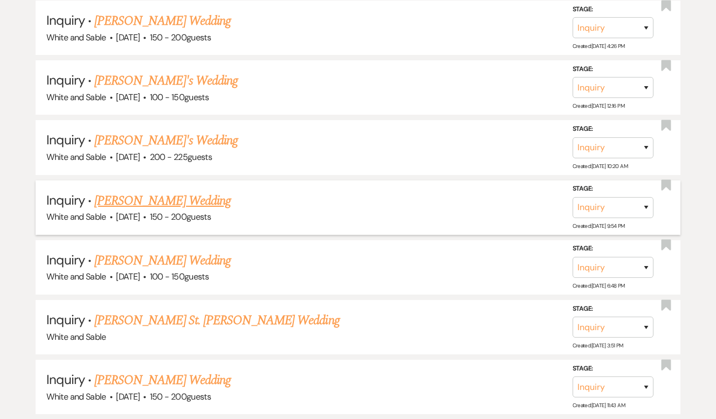
click at [169, 191] on link "[PERSON_NAME] Wedding" at bounding box center [162, 200] width 136 height 19
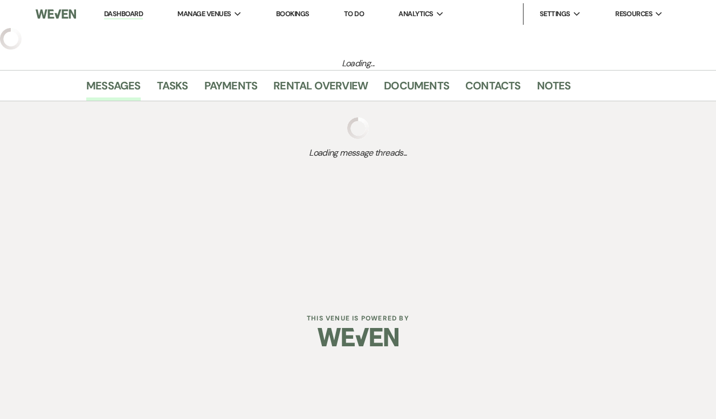
select select "5"
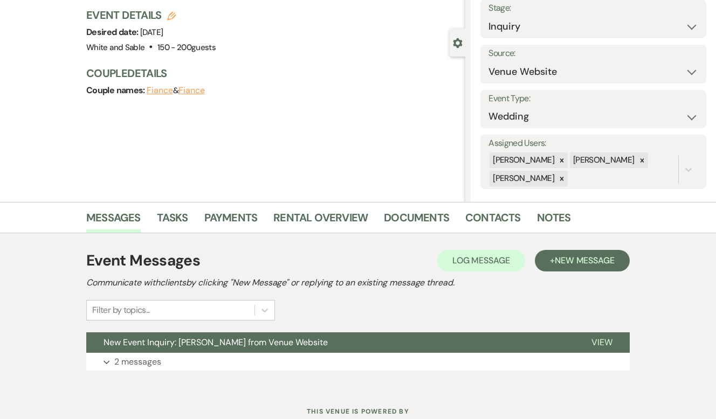
scroll to position [74, 0]
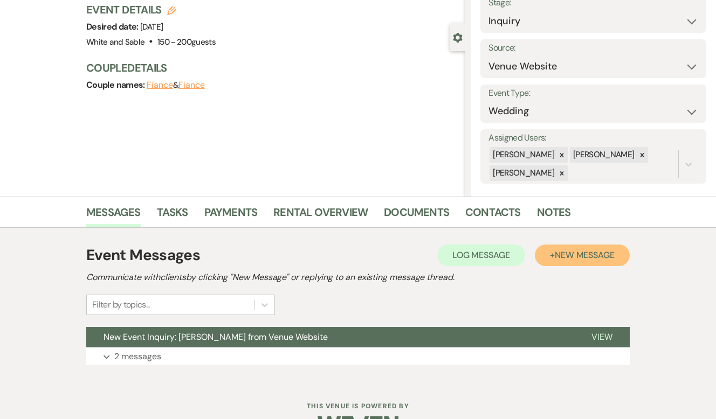
click at [569, 258] on span "New Message" at bounding box center [585, 255] width 60 height 11
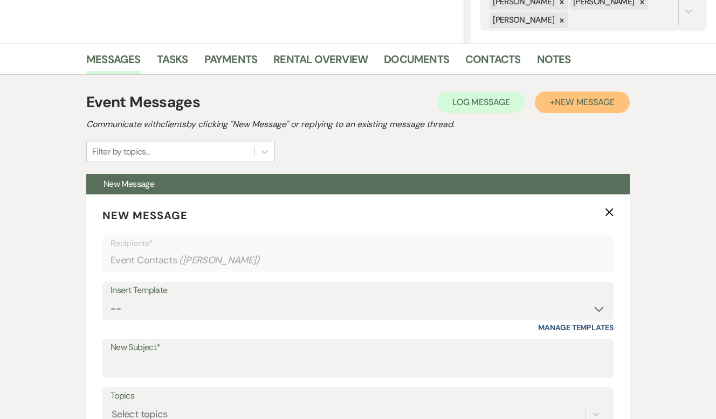
scroll to position [0, 0]
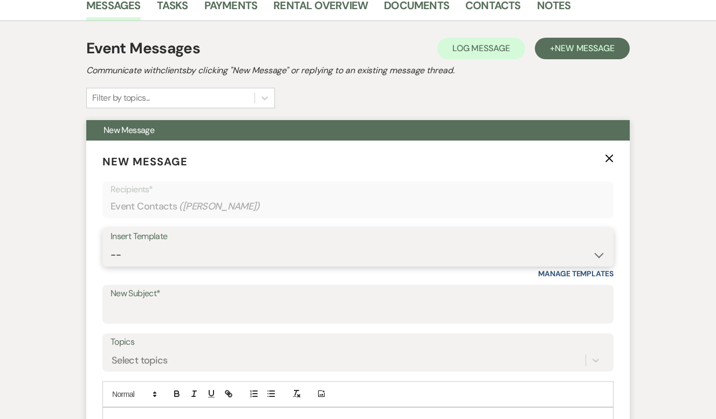
click at [207, 264] on select "-- Inquiry Response (Venue Guide) Schedule - Venue Tour Appt Confirmation Sched…" at bounding box center [358, 255] width 495 height 21
select select "5948"
type input "Interactive 3-D Virtual Tour of White & Sable 🤍🖤"
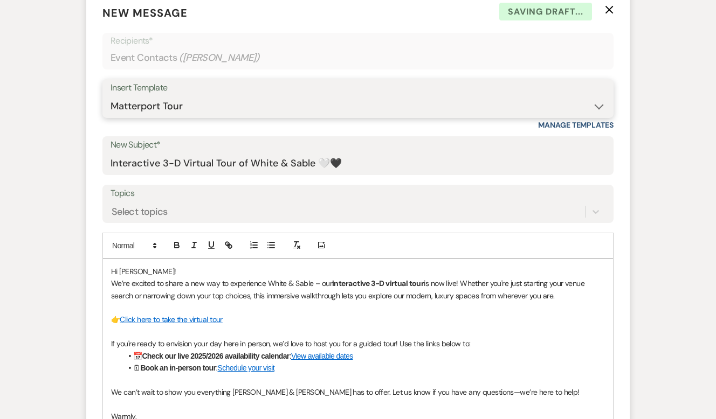
scroll to position [599, 0]
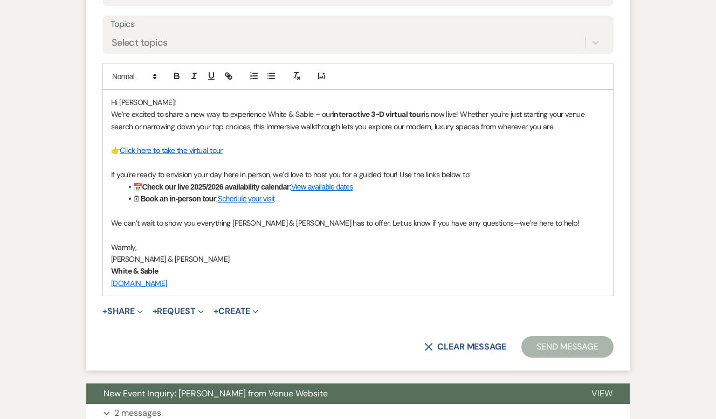
click at [568, 345] on button "Send Message" at bounding box center [567, 347] width 92 height 22
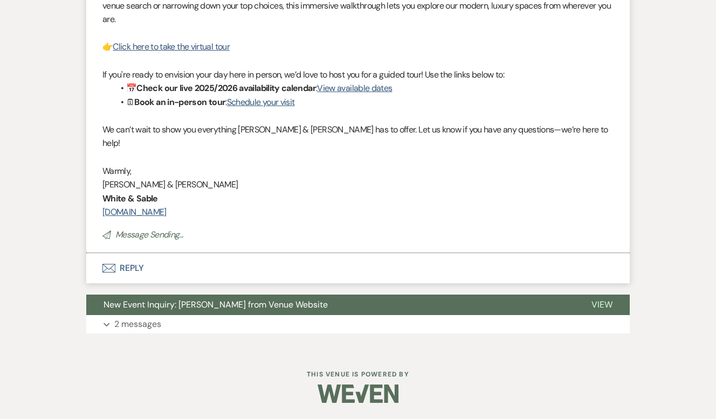
scroll to position [0, 0]
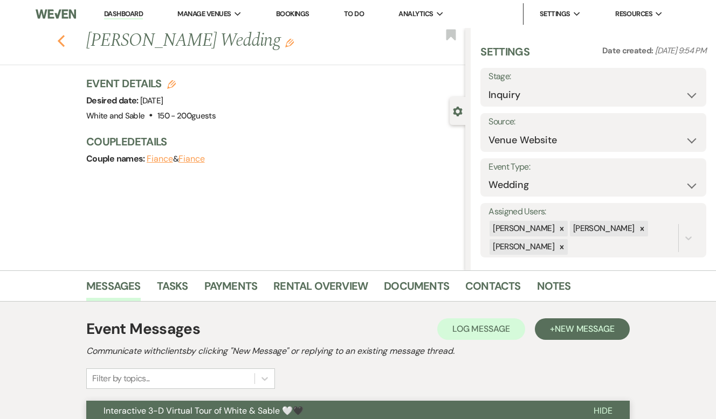
click at [65, 44] on icon "Previous" at bounding box center [61, 41] width 8 height 13
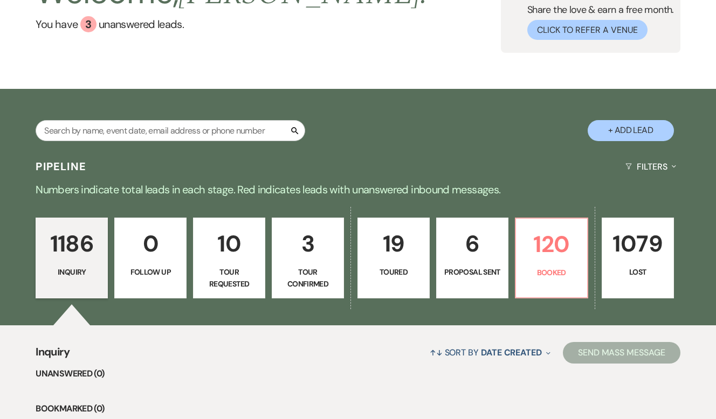
scroll to position [49, 0]
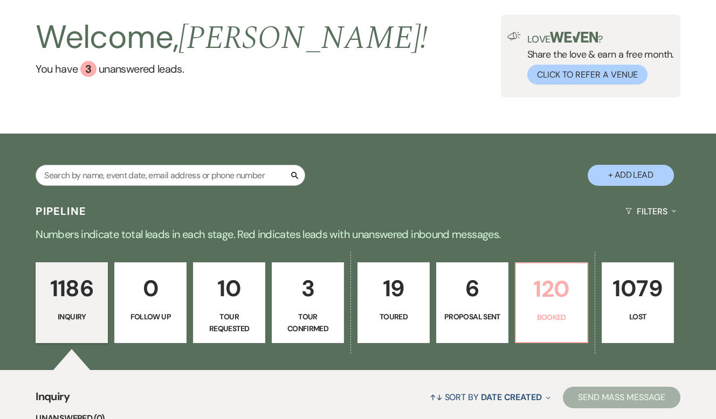
click at [549, 279] on p "120" at bounding box center [551, 289] width 58 height 36
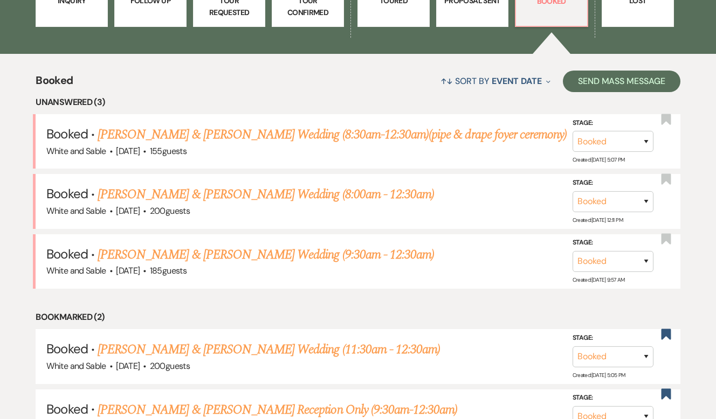
scroll to position [388, 0]
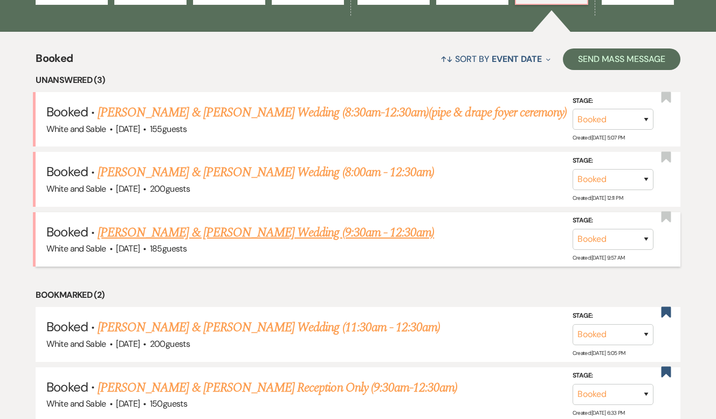
click at [286, 241] on link "[PERSON_NAME] & [PERSON_NAME] Wedding (9:30am - 12:30am)" at bounding box center [266, 232] width 336 height 19
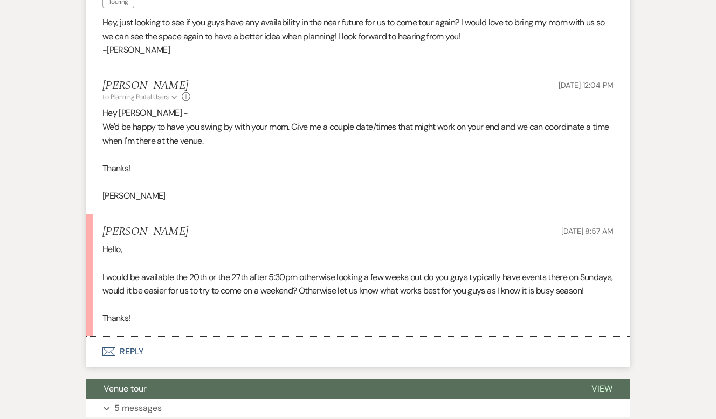
scroll to position [450, 0]
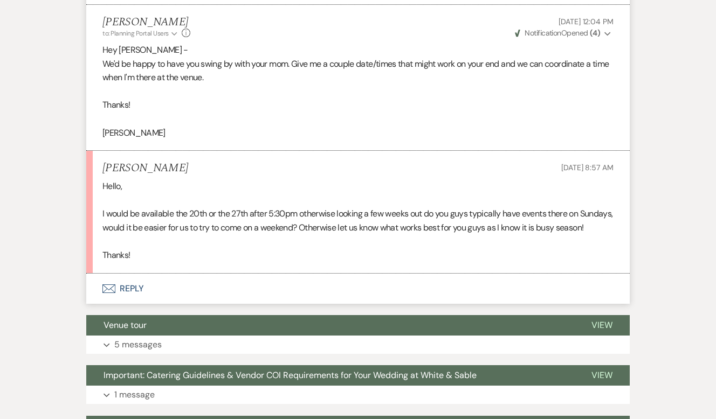
click at [138, 274] on button "Envelope Reply" at bounding box center [357, 289] width 543 height 30
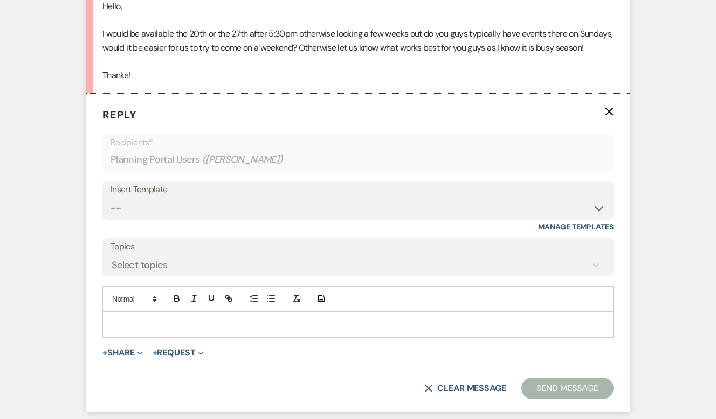
scroll to position [661, 0]
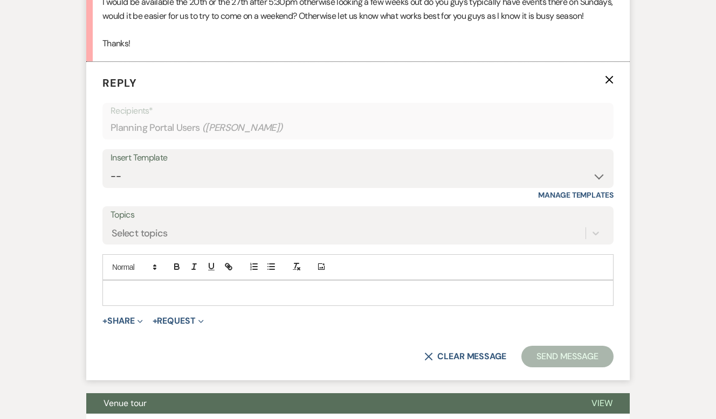
click at [149, 281] on div at bounding box center [358, 293] width 510 height 25
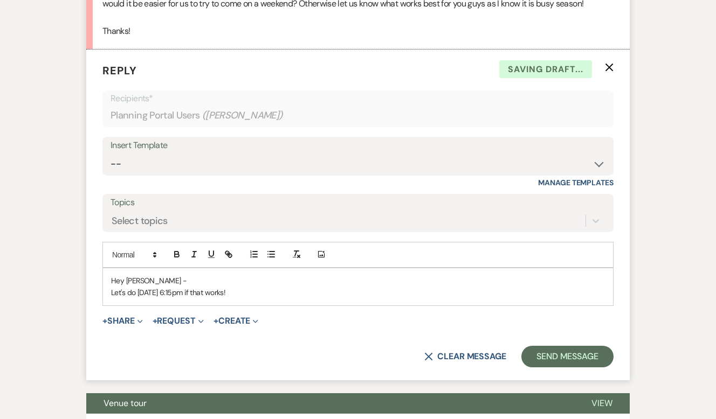
scroll to position [675, 0]
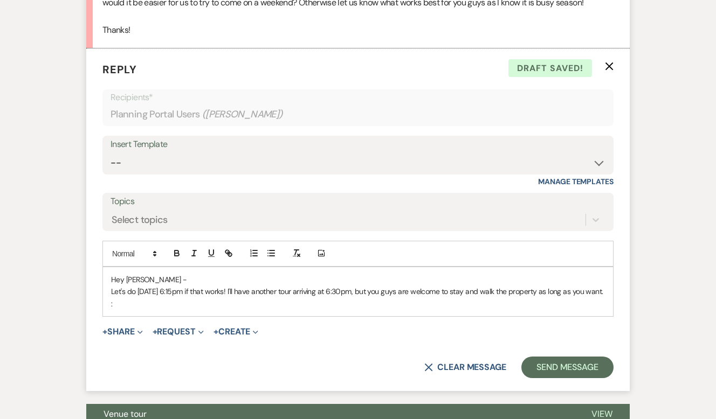
click at [162, 289] on p "Let's do August 27th at 6:15pm if that works! I'll have another tour arriving a…" at bounding box center [358, 298] width 494 height 24
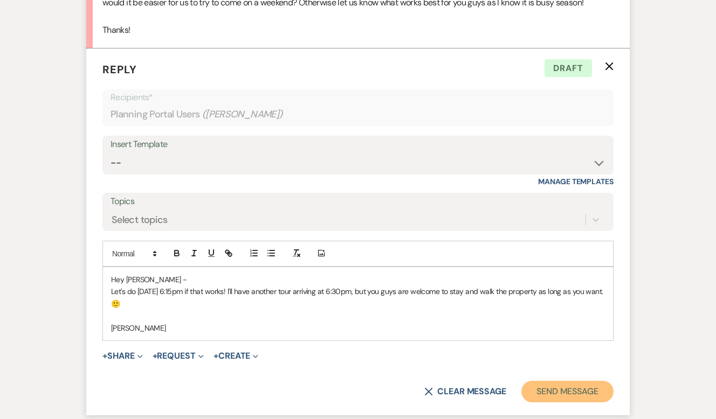
click at [527, 381] on button "Send Message" at bounding box center [567, 392] width 92 height 22
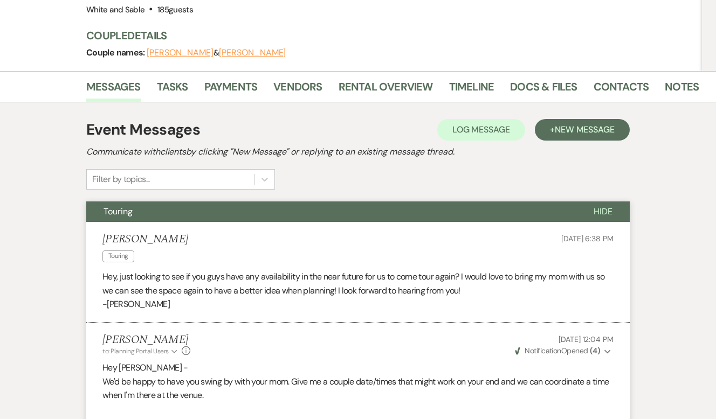
scroll to position [0, 0]
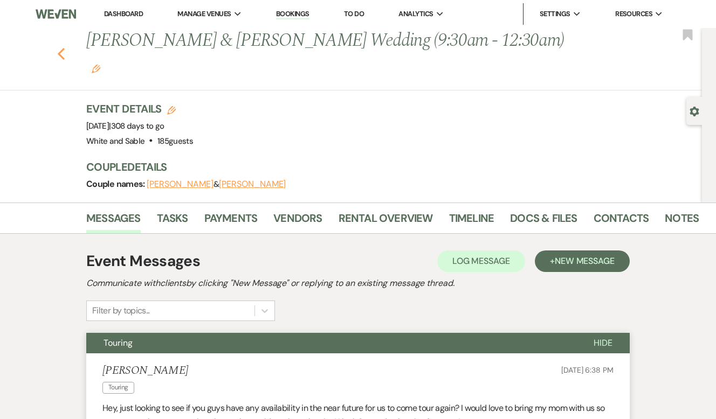
click at [59, 47] on icon "Previous" at bounding box center [61, 53] width 8 height 13
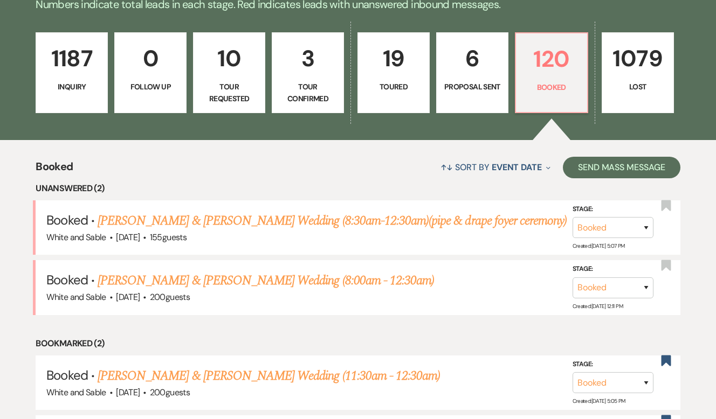
scroll to position [278, 0]
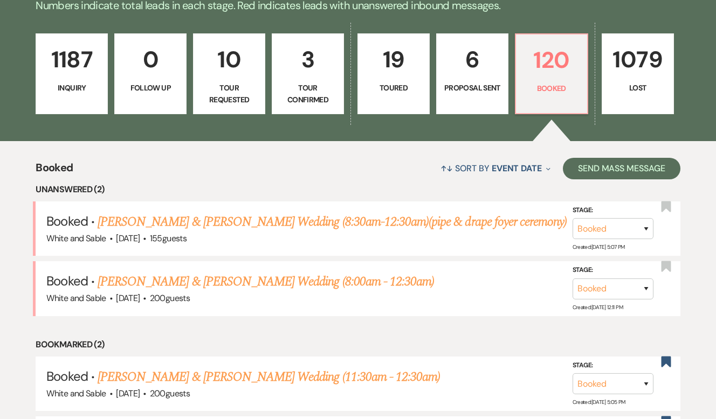
click at [79, 73] on p "1187" at bounding box center [72, 60] width 58 height 36
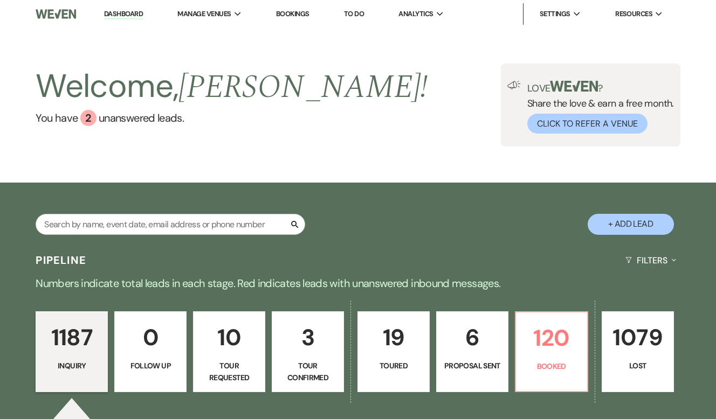
click at [145, 327] on p "0" at bounding box center [150, 338] width 58 height 36
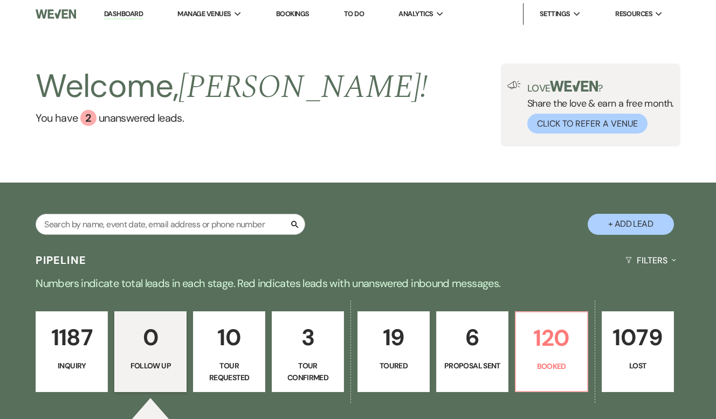
click at [223, 351] on p "10" at bounding box center [229, 338] width 58 height 36
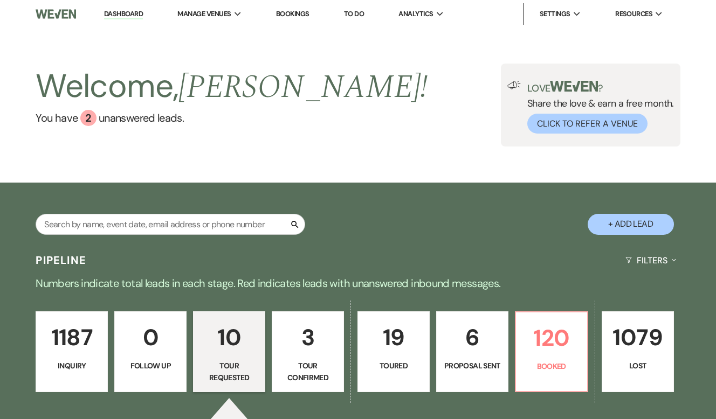
select select "2"
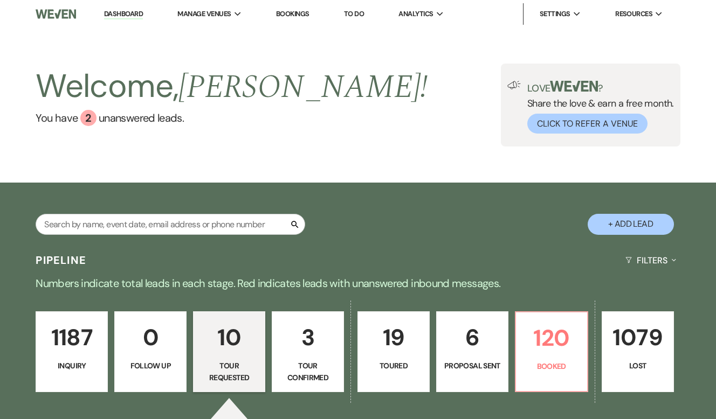
select select "2"
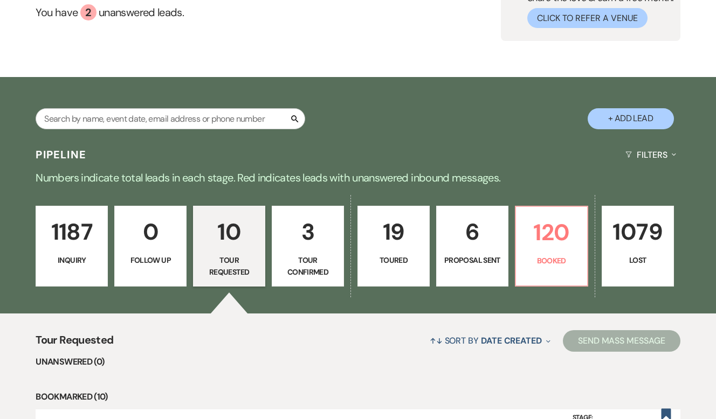
scroll to position [168, 0]
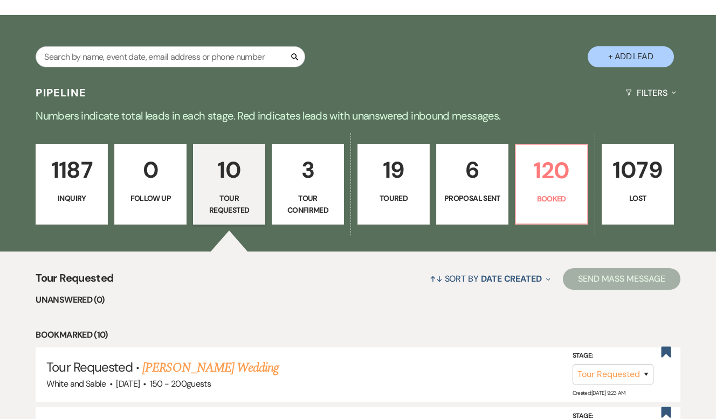
click at [78, 205] on link "1187 Inquiry" at bounding box center [72, 184] width 72 height 81
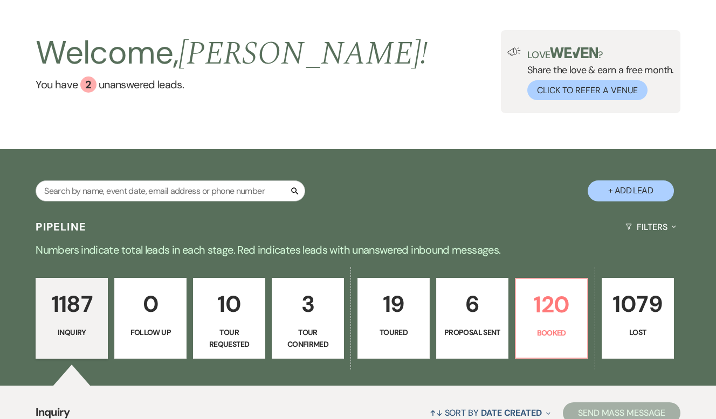
scroll to position [27, 0]
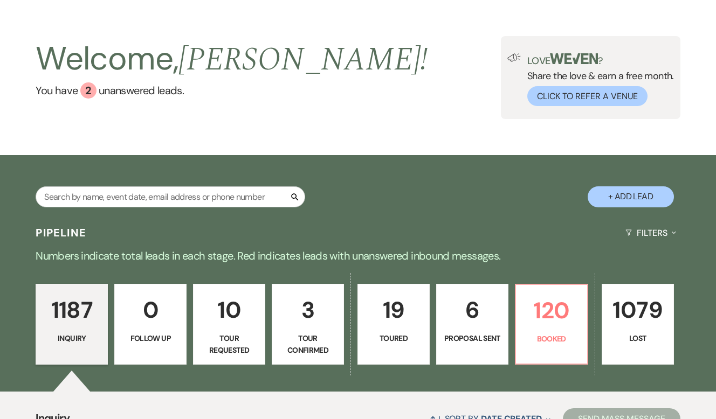
click at [123, 330] on link "0 Follow Up" at bounding box center [150, 324] width 72 height 81
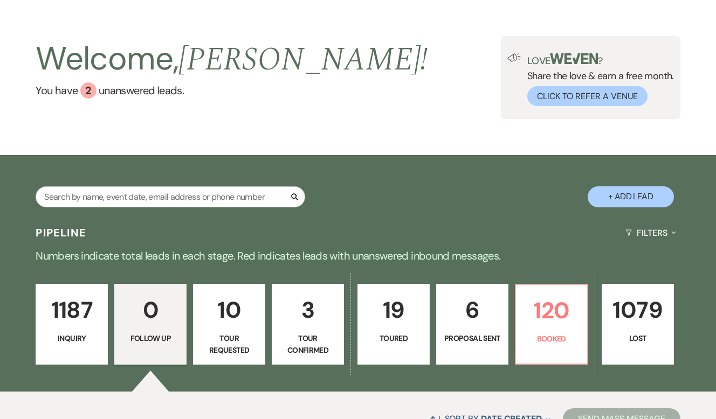
click at [92, 327] on p "1187" at bounding box center [72, 310] width 58 height 36
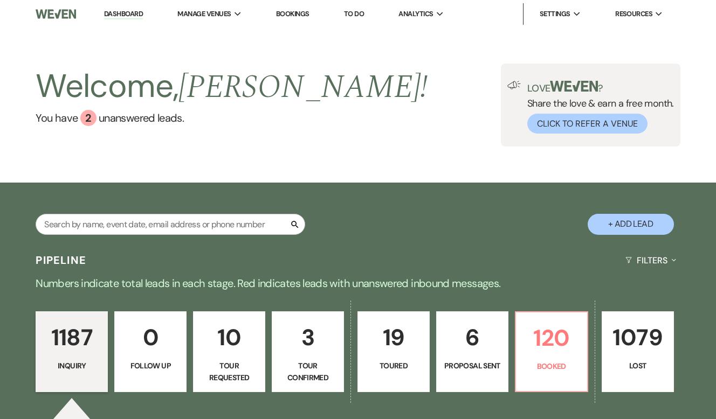
click at [410, 356] on link "19 Toured" at bounding box center [393, 352] width 72 height 81
select select "5"
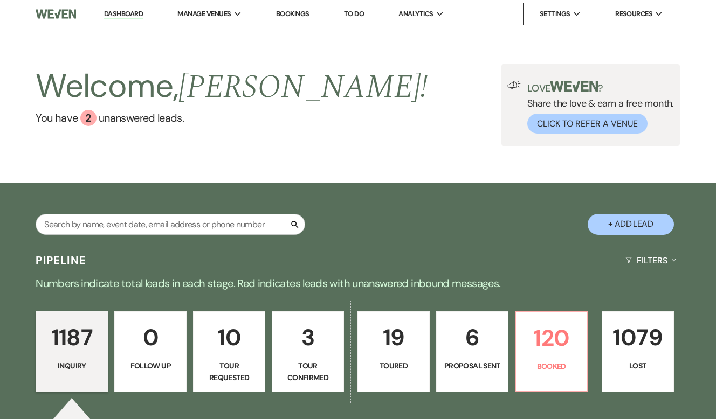
select select "5"
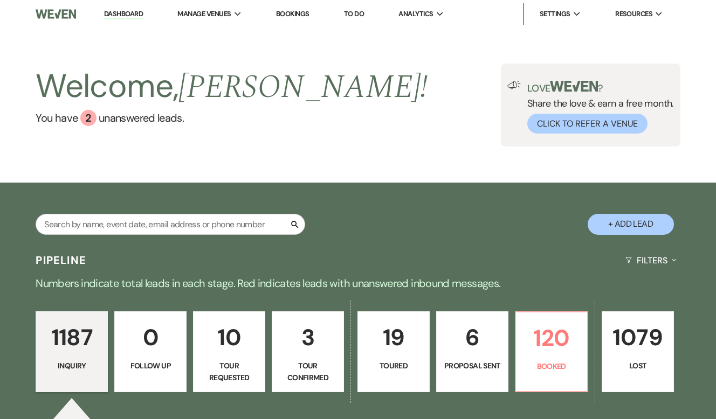
select select "5"
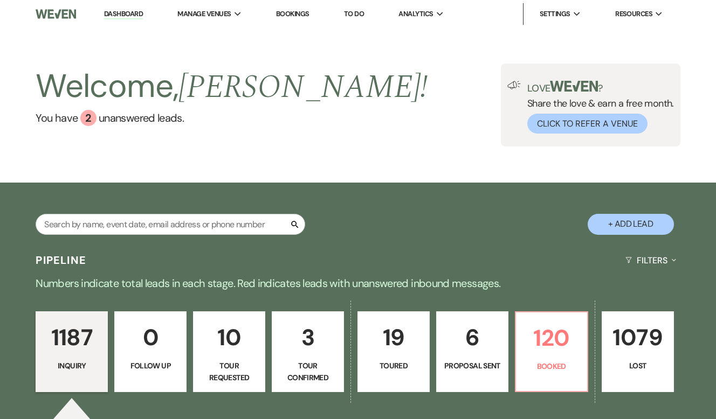
select select "5"
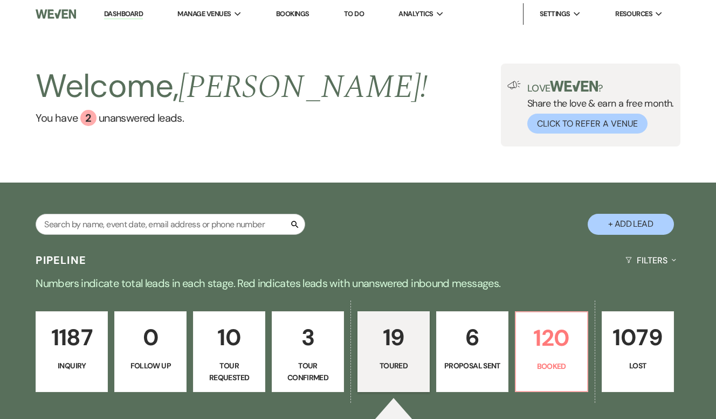
select select "5"
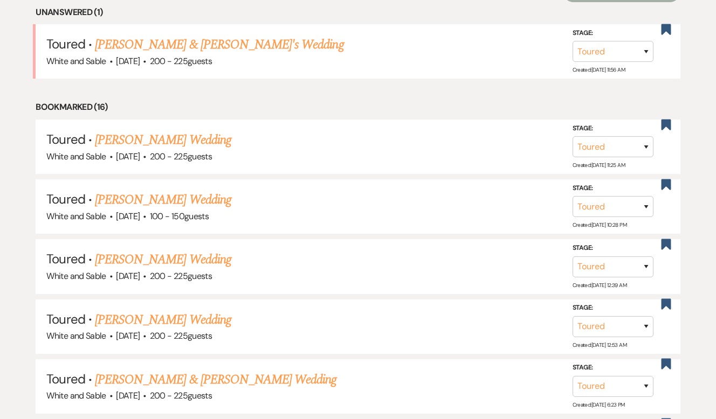
scroll to position [440, 0]
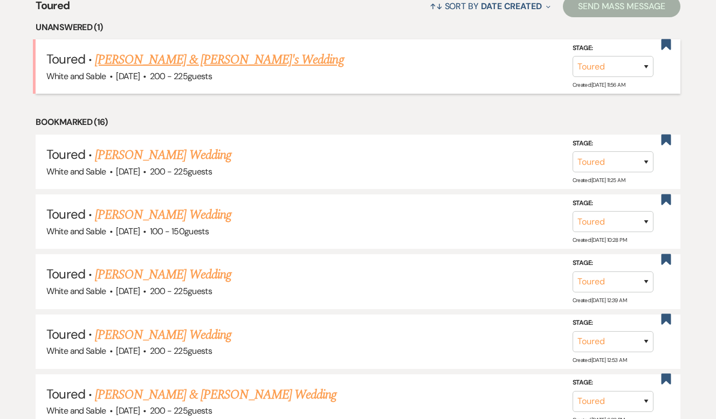
click at [243, 61] on link "[PERSON_NAME] & [PERSON_NAME]'s Wedding" at bounding box center [219, 59] width 249 height 19
select select "5"
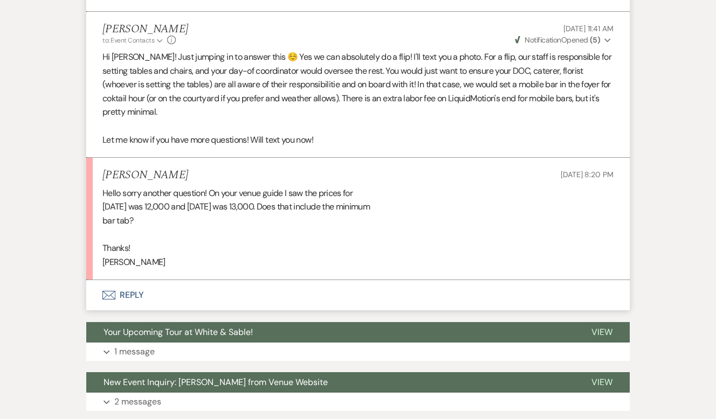
scroll to position [976, 0]
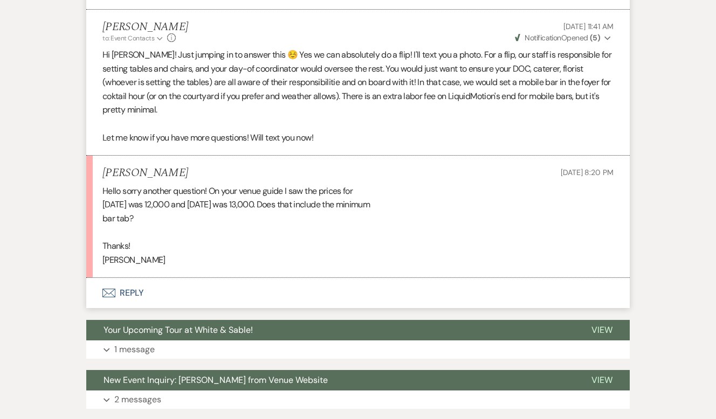
click at [184, 292] on button "Envelope Reply" at bounding box center [357, 293] width 543 height 30
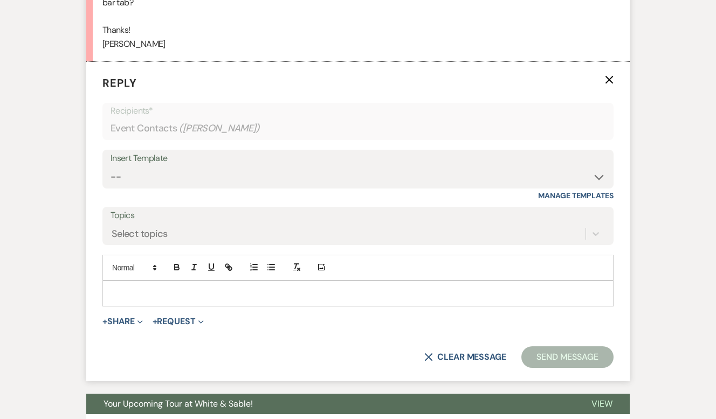
scroll to position [1204, 0]
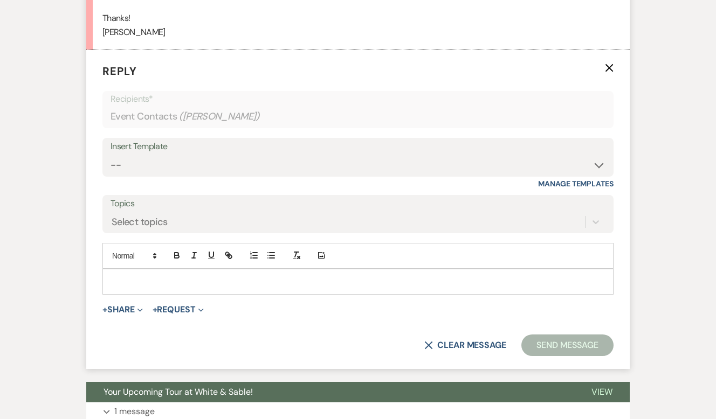
click at [180, 276] on div at bounding box center [358, 282] width 510 height 25
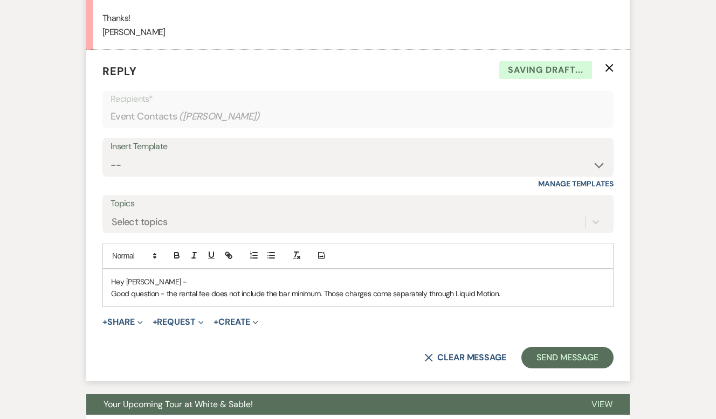
click at [518, 298] on p "Good question - the rental fee does not include the bar minimum. Those charges …" at bounding box center [358, 294] width 494 height 12
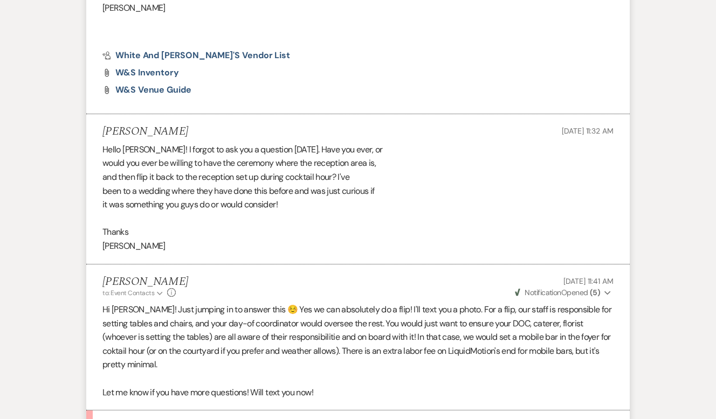
scroll to position [1353, 0]
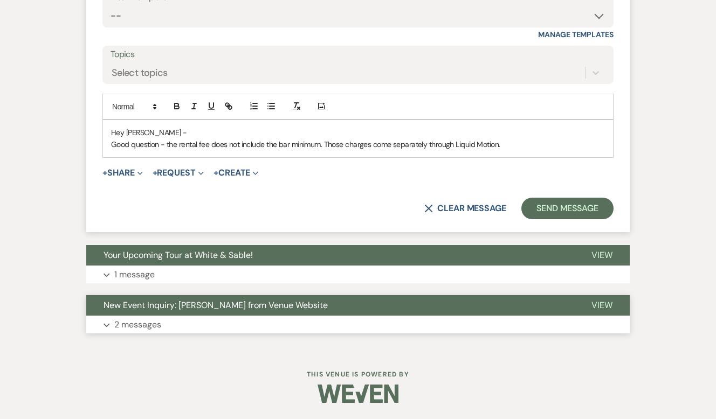
click at [224, 300] on span "New Event Inquiry: Emma Wallraff from Venue Website" at bounding box center [216, 305] width 224 height 11
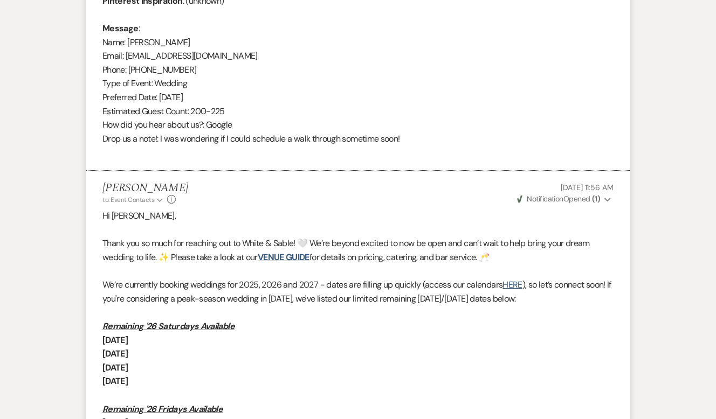
scroll to position [1857, 0]
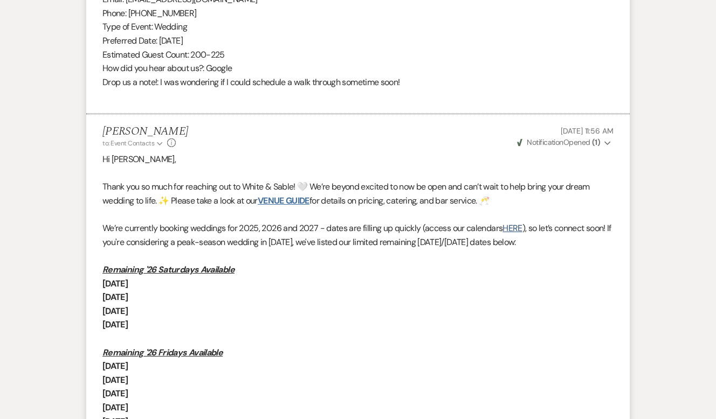
click at [298, 203] on link "VENUE GUIDE" at bounding box center [284, 200] width 52 height 11
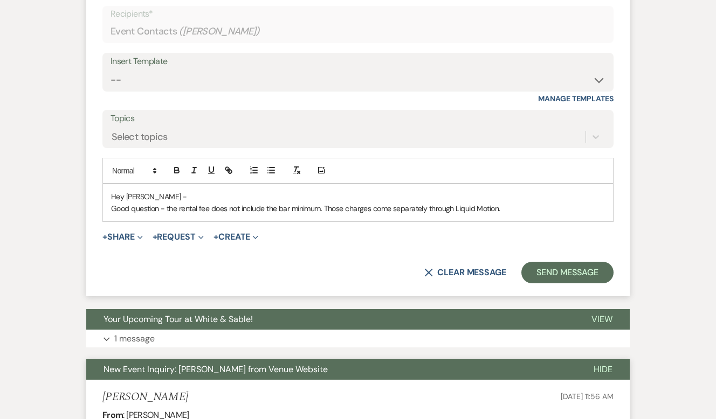
scroll to position [1313, 0]
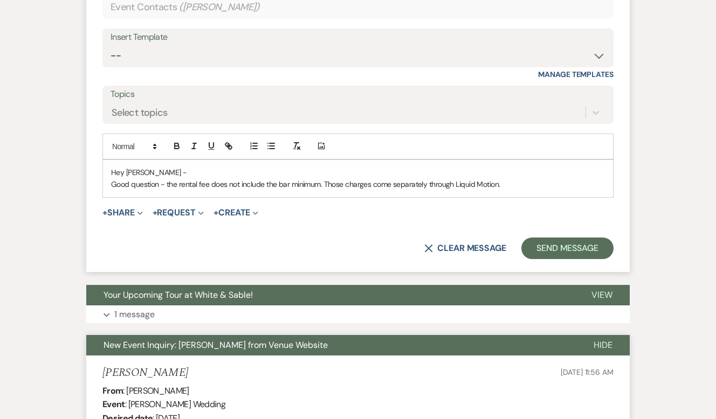
click at [535, 186] on p "Good question - the rental fee does not include the bar minimum. Those charges …" at bounding box center [358, 184] width 494 height 12
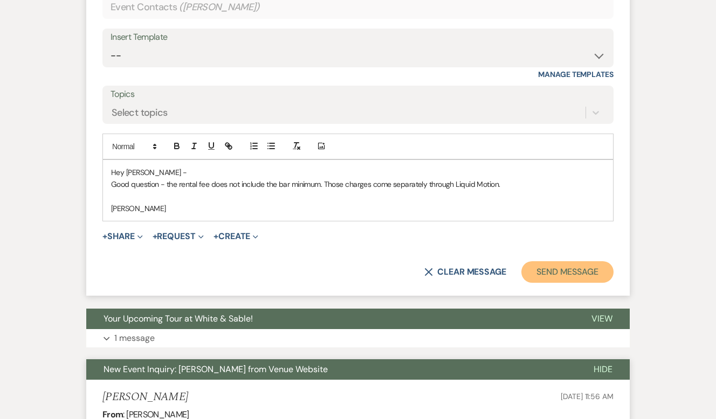
click at [556, 279] on button "Send Message" at bounding box center [567, 272] width 92 height 22
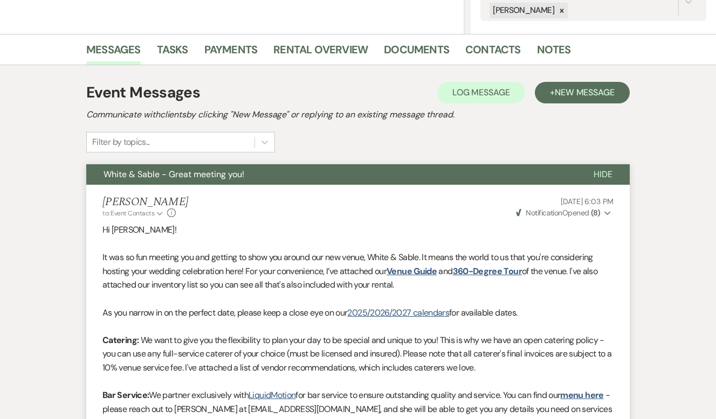
scroll to position [0, 0]
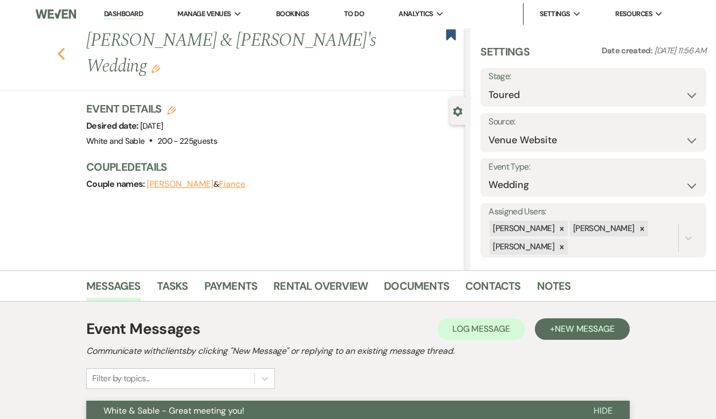
click at [59, 48] on use "button" at bounding box center [61, 54] width 7 height 12
select select "5"
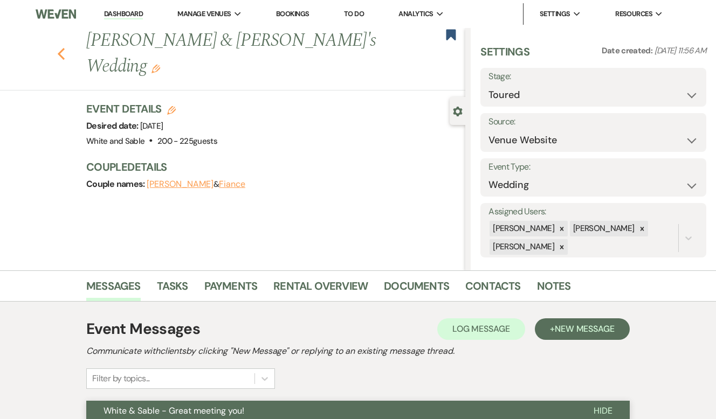
select select "5"
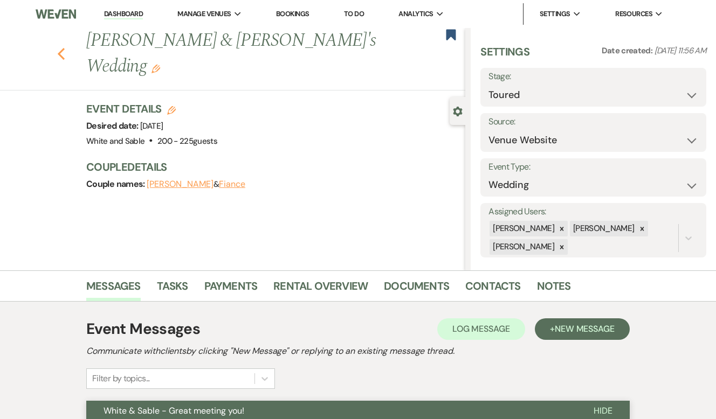
select select "5"
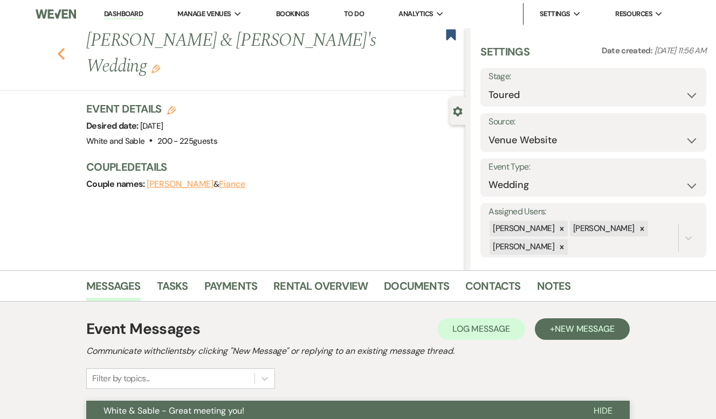
select select "5"
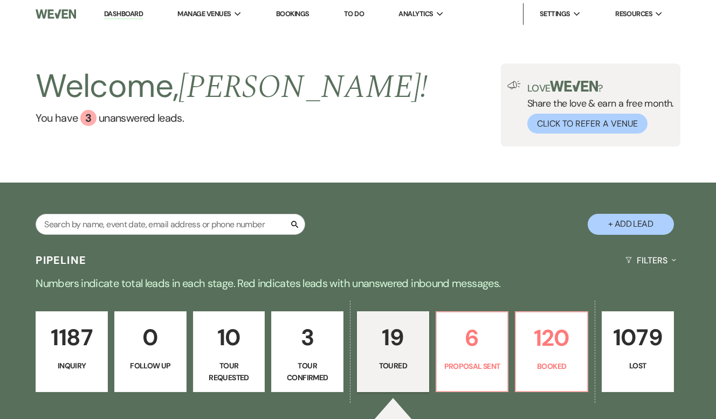
click at [124, 12] on link "Dashboard" at bounding box center [123, 14] width 39 height 10
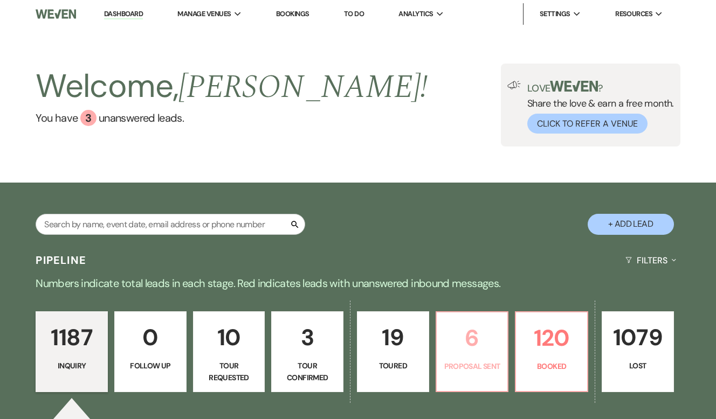
click at [480, 356] on link "6 Proposal Sent" at bounding box center [472, 352] width 73 height 81
select select "6"
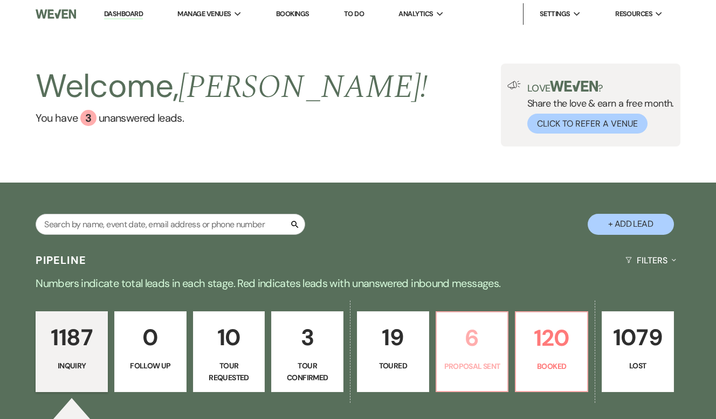
select select "6"
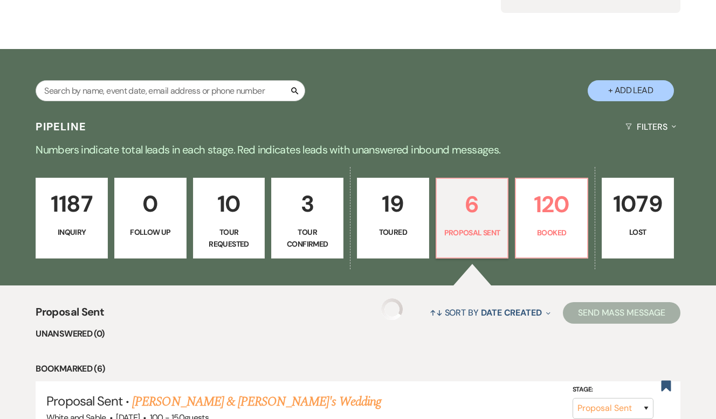
select select "6"
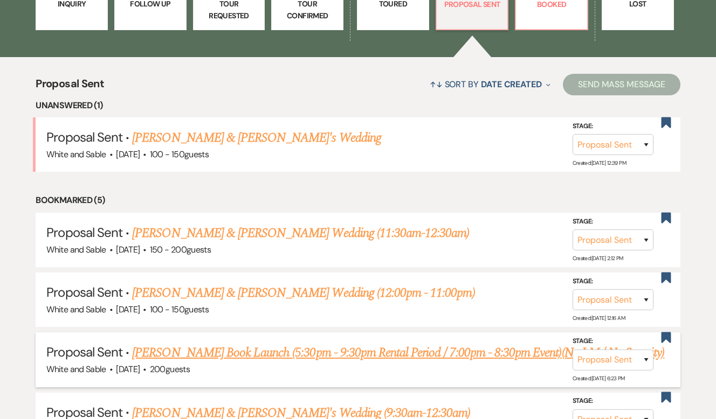
scroll to position [377, 0]
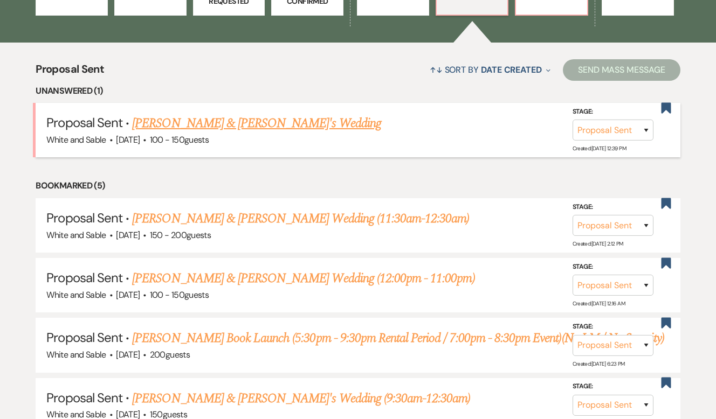
click at [266, 129] on link "[PERSON_NAME] & [PERSON_NAME]'s Wedding" at bounding box center [256, 123] width 249 height 19
select select "6"
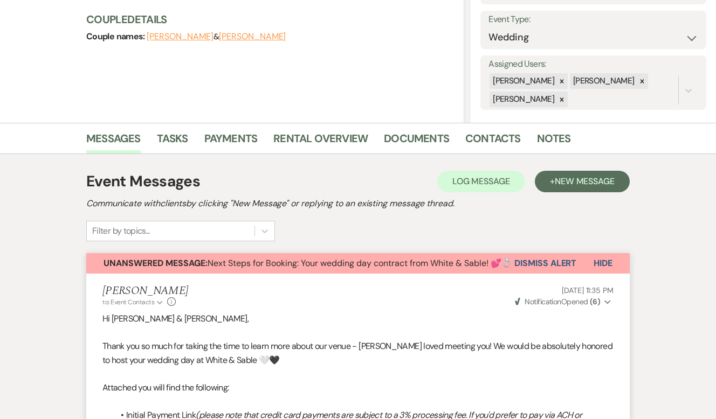
scroll to position [175, 0]
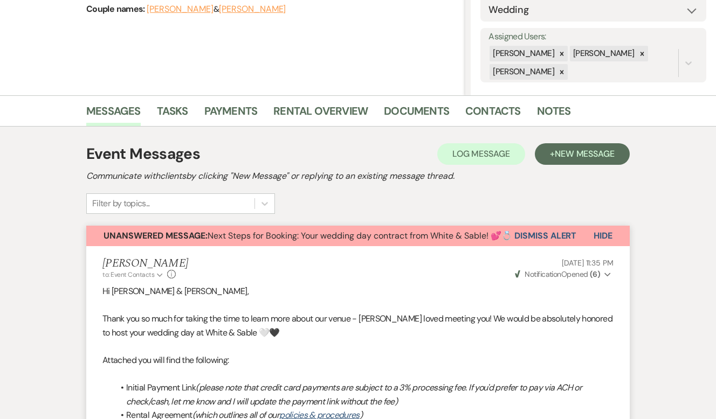
click at [570, 237] on button "Dismiss Alert" at bounding box center [545, 236] width 62 height 20
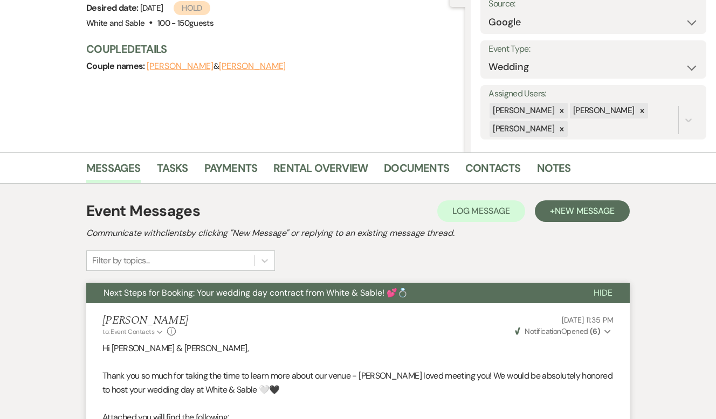
scroll to position [0, 0]
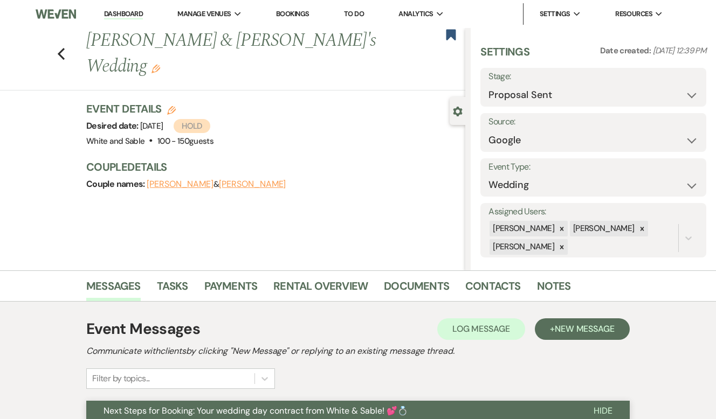
click at [67, 40] on div "Previous Shannon Millikin & Ethan's Wedding Edit Bookmark" at bounding box center [230, 59] width 471 height 63
click at [66, 40] on div "Previous Shannon Millikin & Ethan's Wedding Edit Bookmark" at bounding box center [230, 59] width 471 height 63
click at [61, 47] on icon "Previous" at bounding box center [61, 53] width 8 height 13
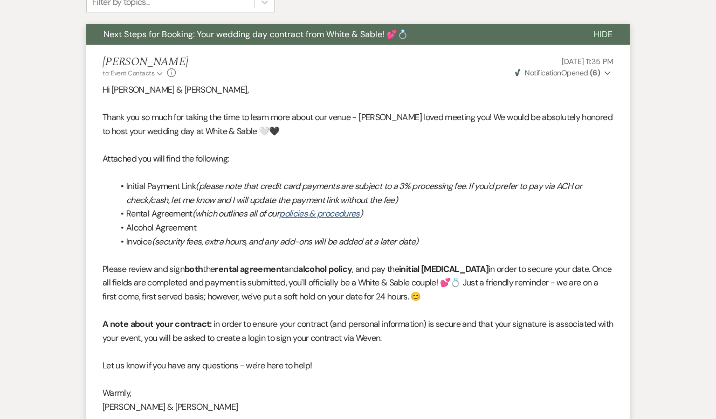
select select "6"
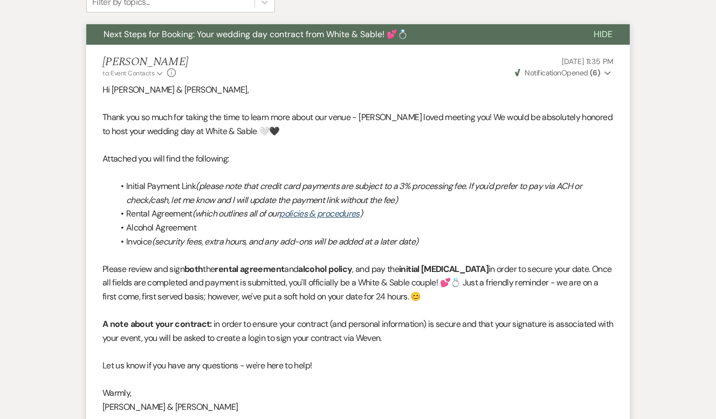
select select "6"
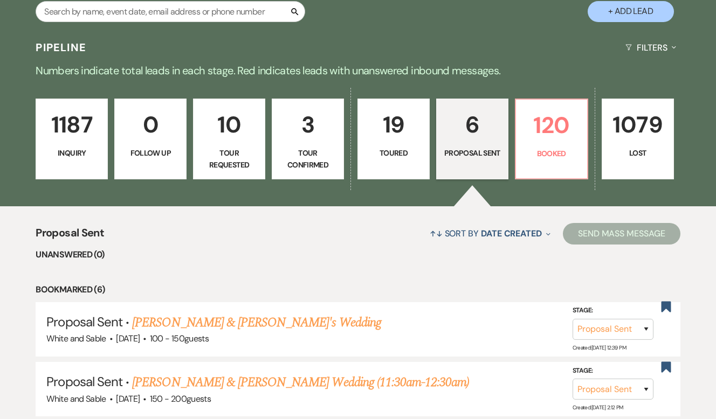
scroll to position [211, 0]
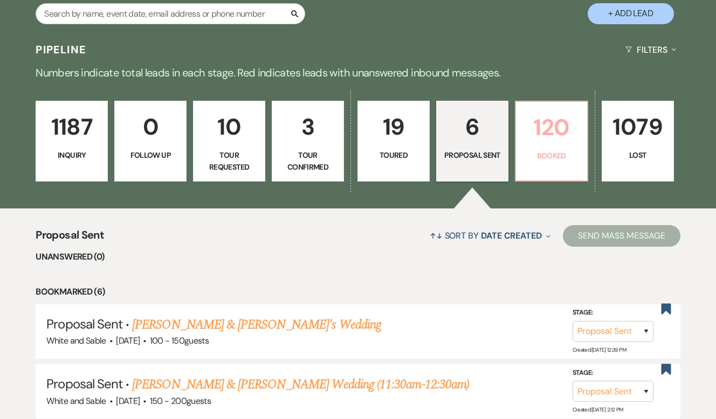
click at [570, 131] on p "120" at bounding box center [551, 127] width 58 height 36
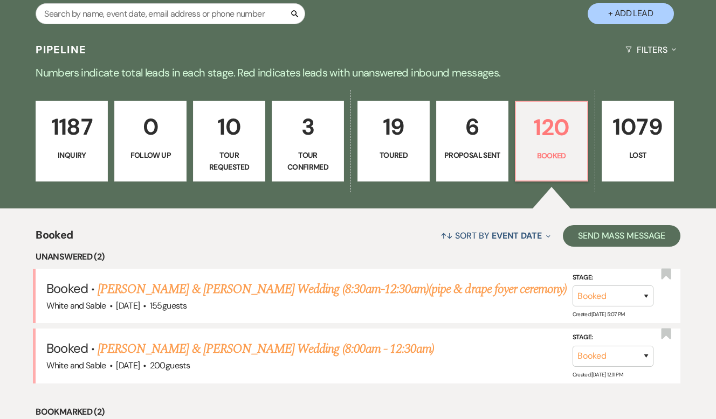
click at [92, 143] on p "1187" at bounding box center [72, 127] width 58 height 36
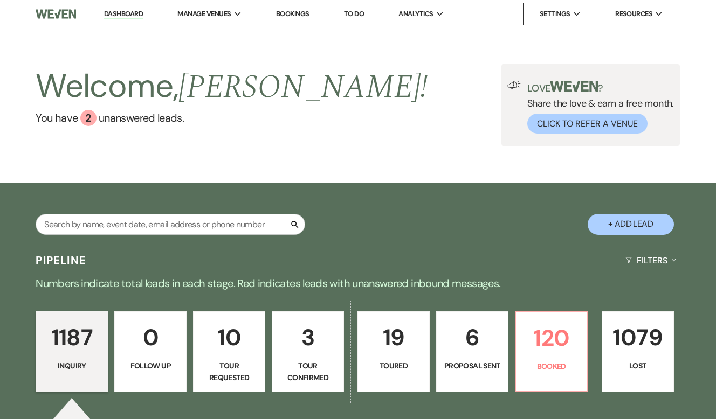
click at [135, 9] on link "Dashboard" at bounding box center [123, 14] width 39 height 10
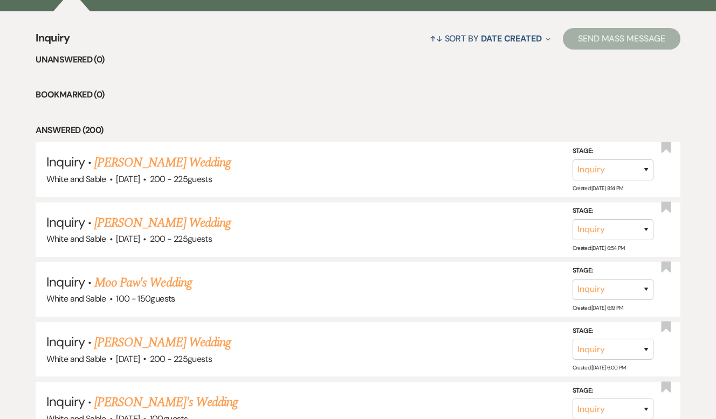
scroll to position [411, 0]
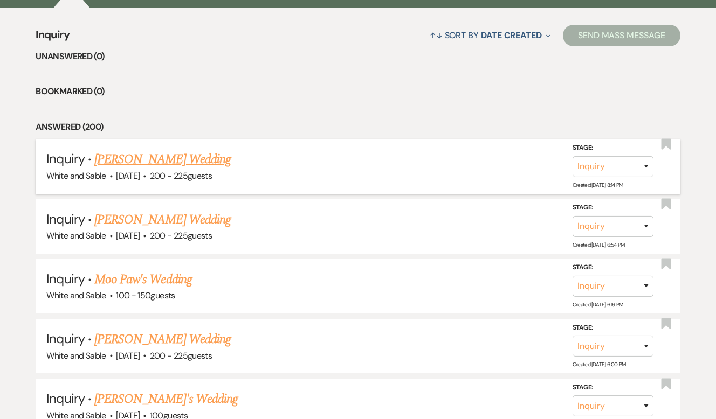
click at [285, 140] on li "Inquiry · Mackenzie Nicklason's Wedding White and Sable · Sep 13, 2027 · 200 - …" at bounding box center [358, 166] width 644 height 54
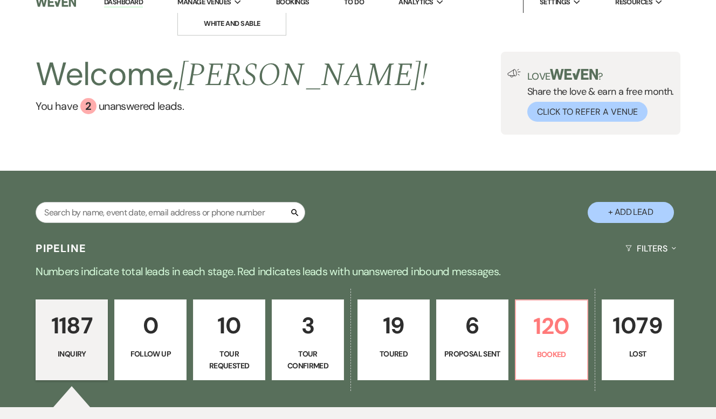
scroll to position [3, 0]
